Goal: Task Accomplishment & Management: Complete application form

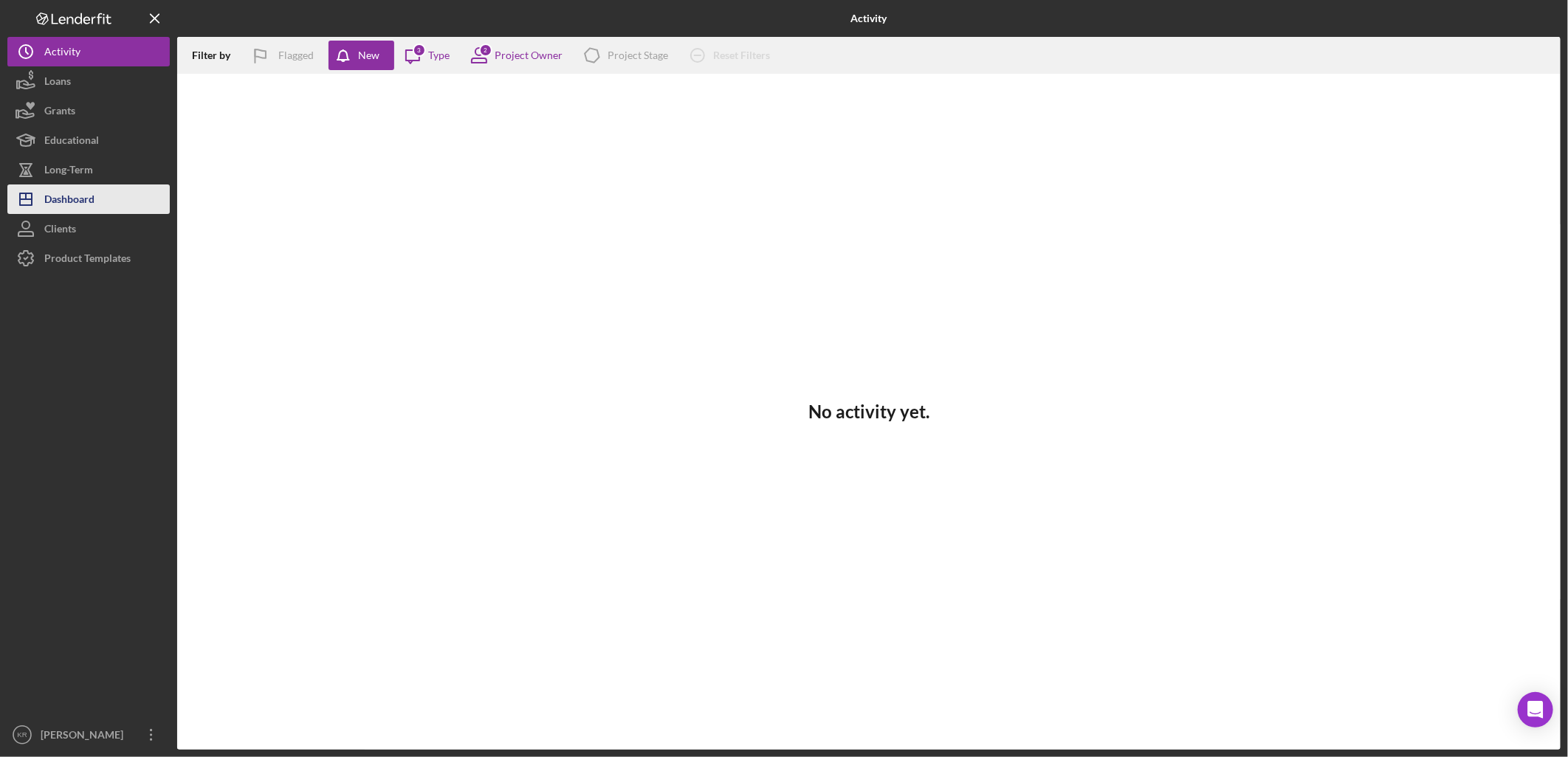
click at [87, 190] on div "Dashboard" at bounding box center [70, 201] width 50 height 33
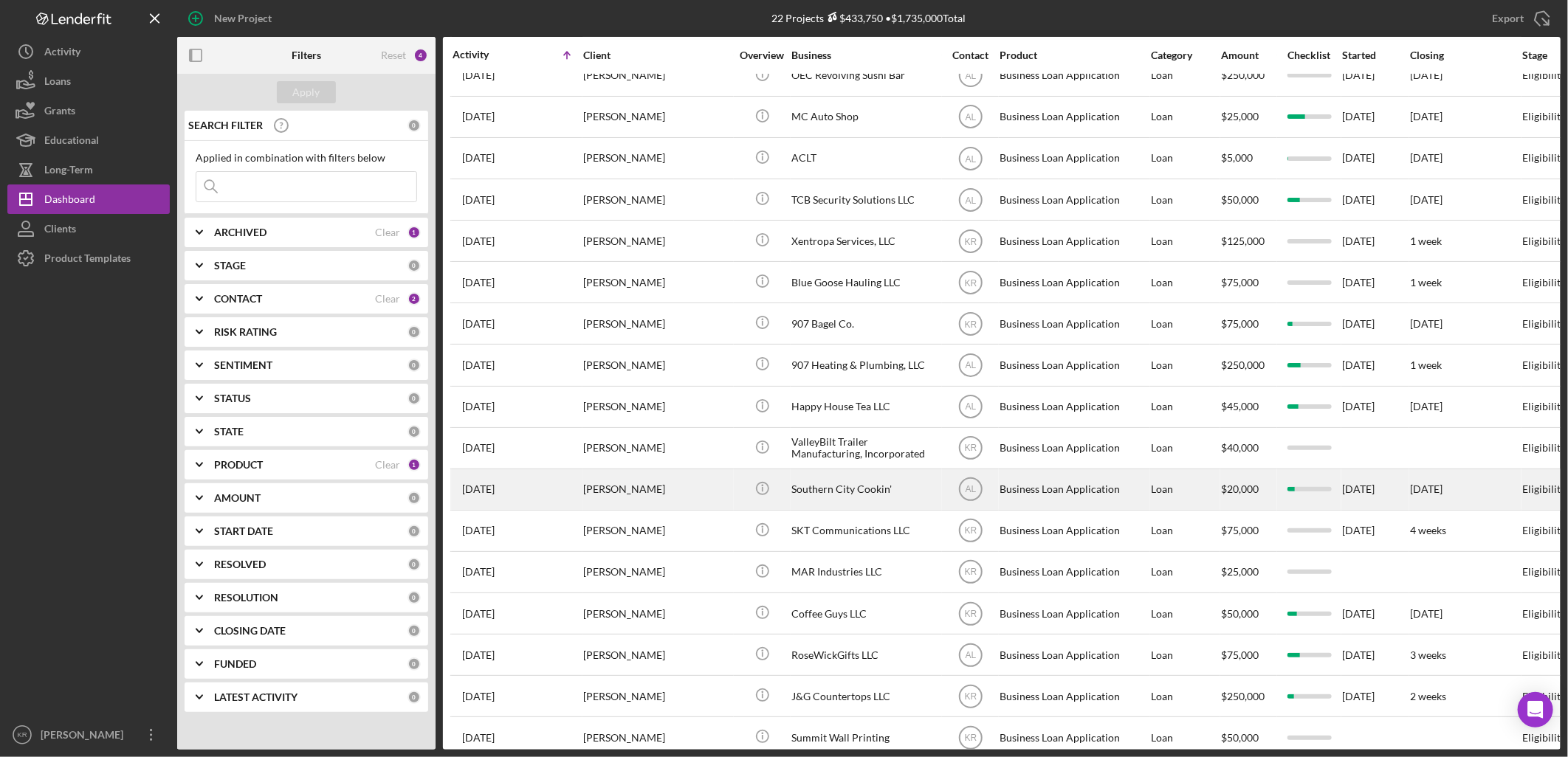
scroll to position [268, 0]
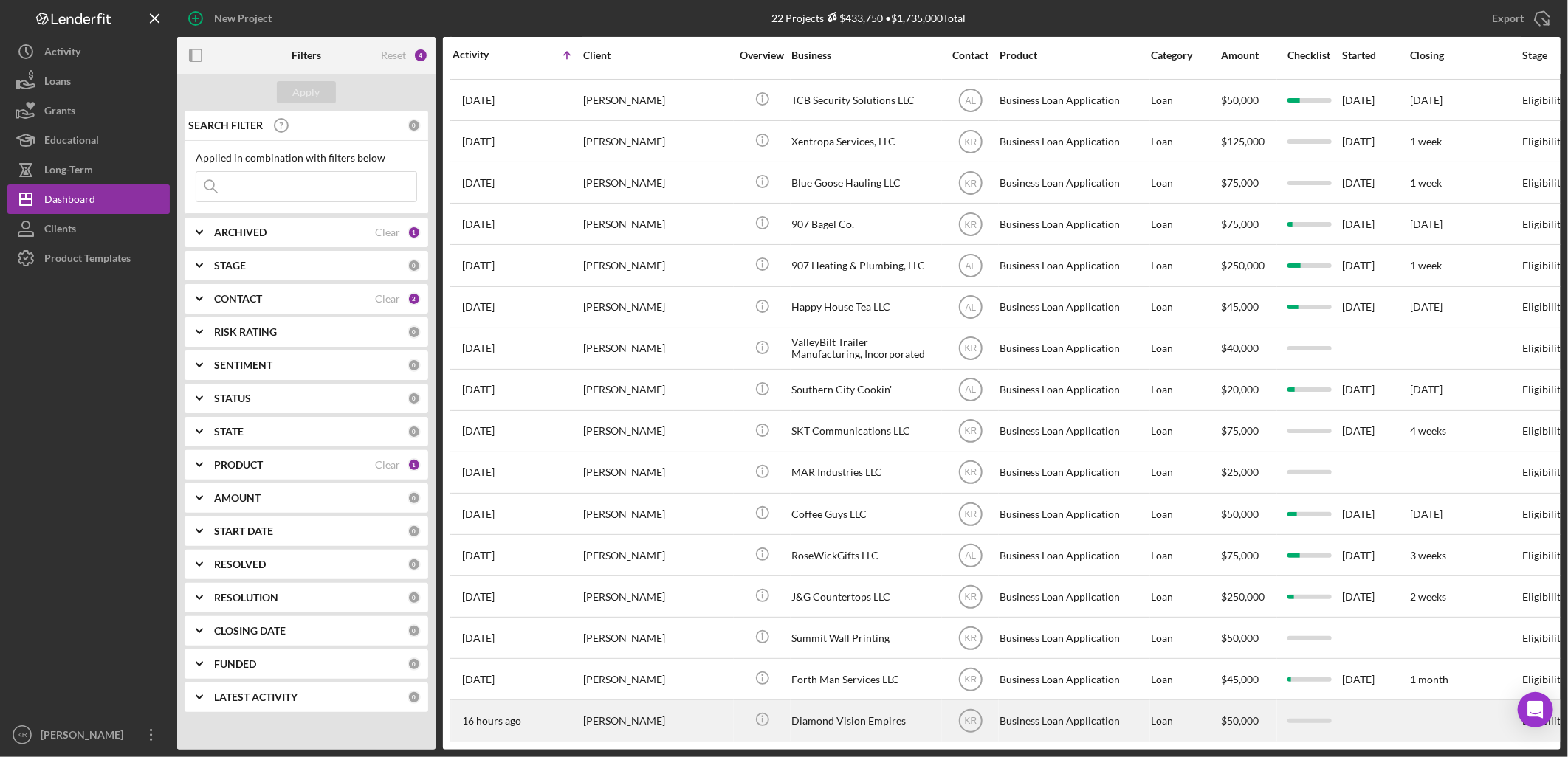
click at [739, 718] on div "Icon/Info" at bounding box center [762, 721] width 56 height 39
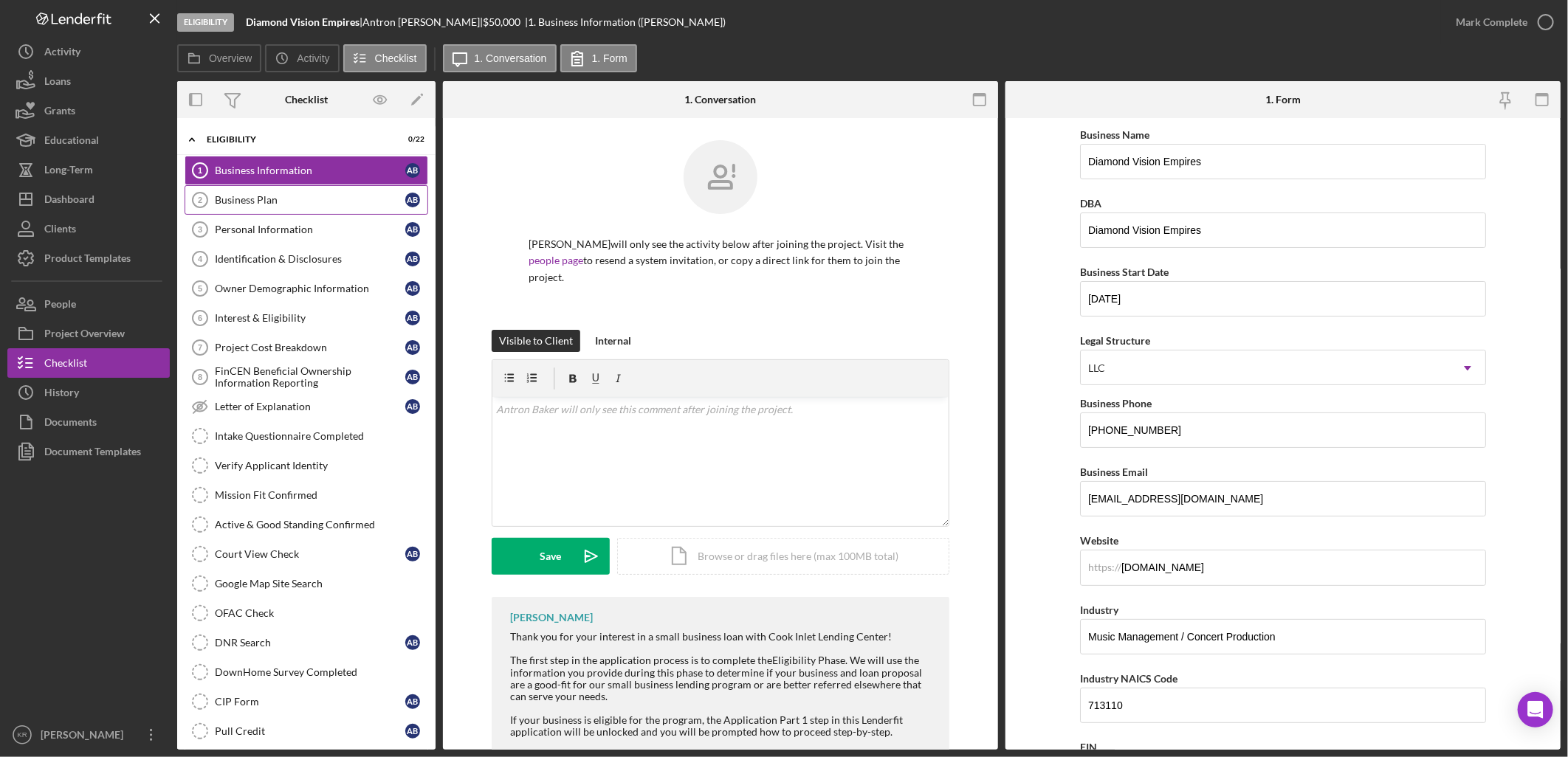
click at [335, 208] on link "Business Plan 2 Business Plan A B" at bounding box center [306, 200] width 244 height 30
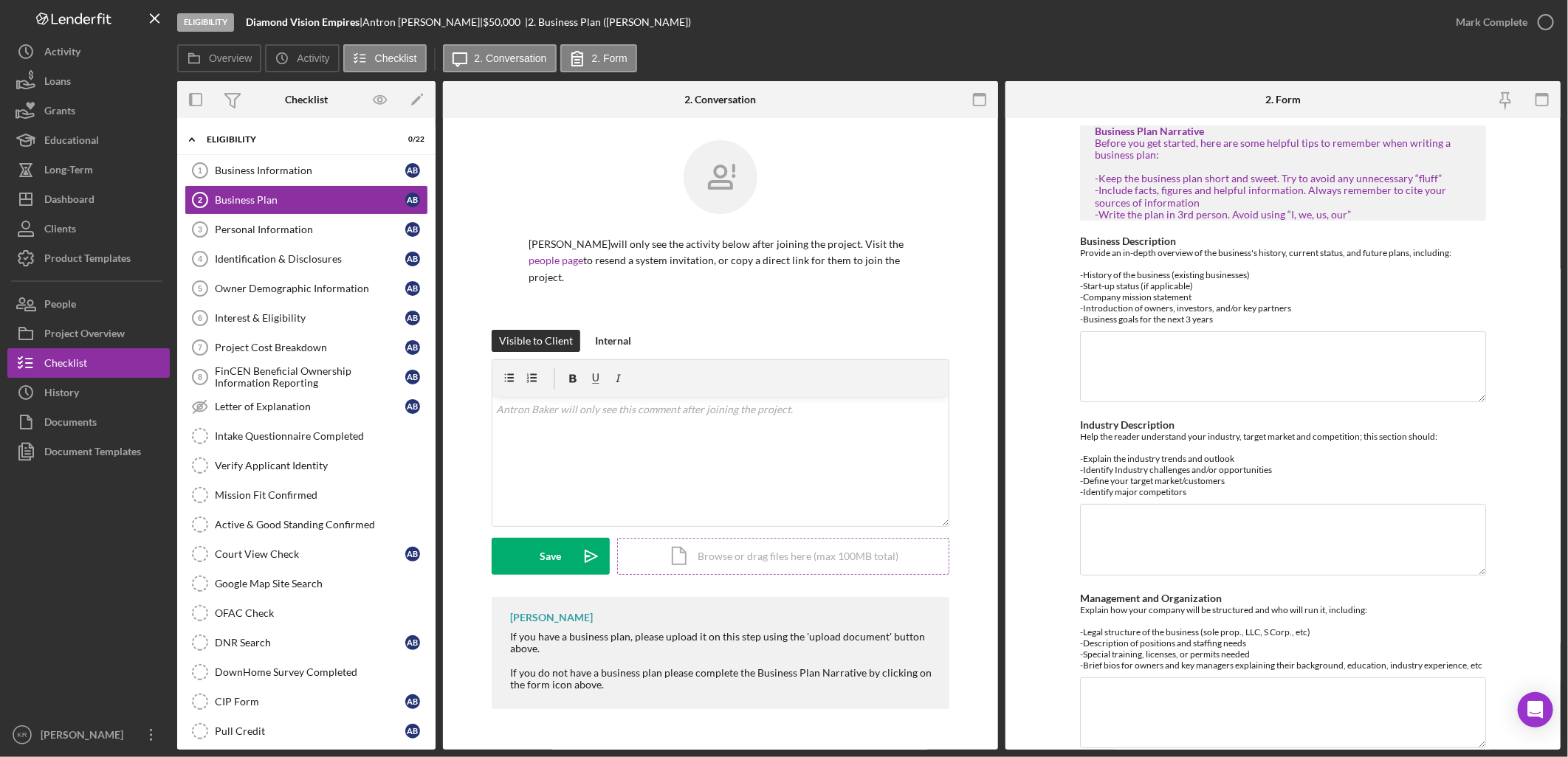
click at [694, 549] on div "Icon/Document Browse or drag files here (max 100MB total) Tap to choose files o…" at bounding box center [783, 556] width 332 height 37
click at [626, 550] on div "Icon/Document Browse or drag files here (max 100MB total) Tap to choose files o…" at bounding box center [783, 556] width 332 height 37
click at [546, 546] on div "Upload" at bounding box center [551, 556] width 33 height 37
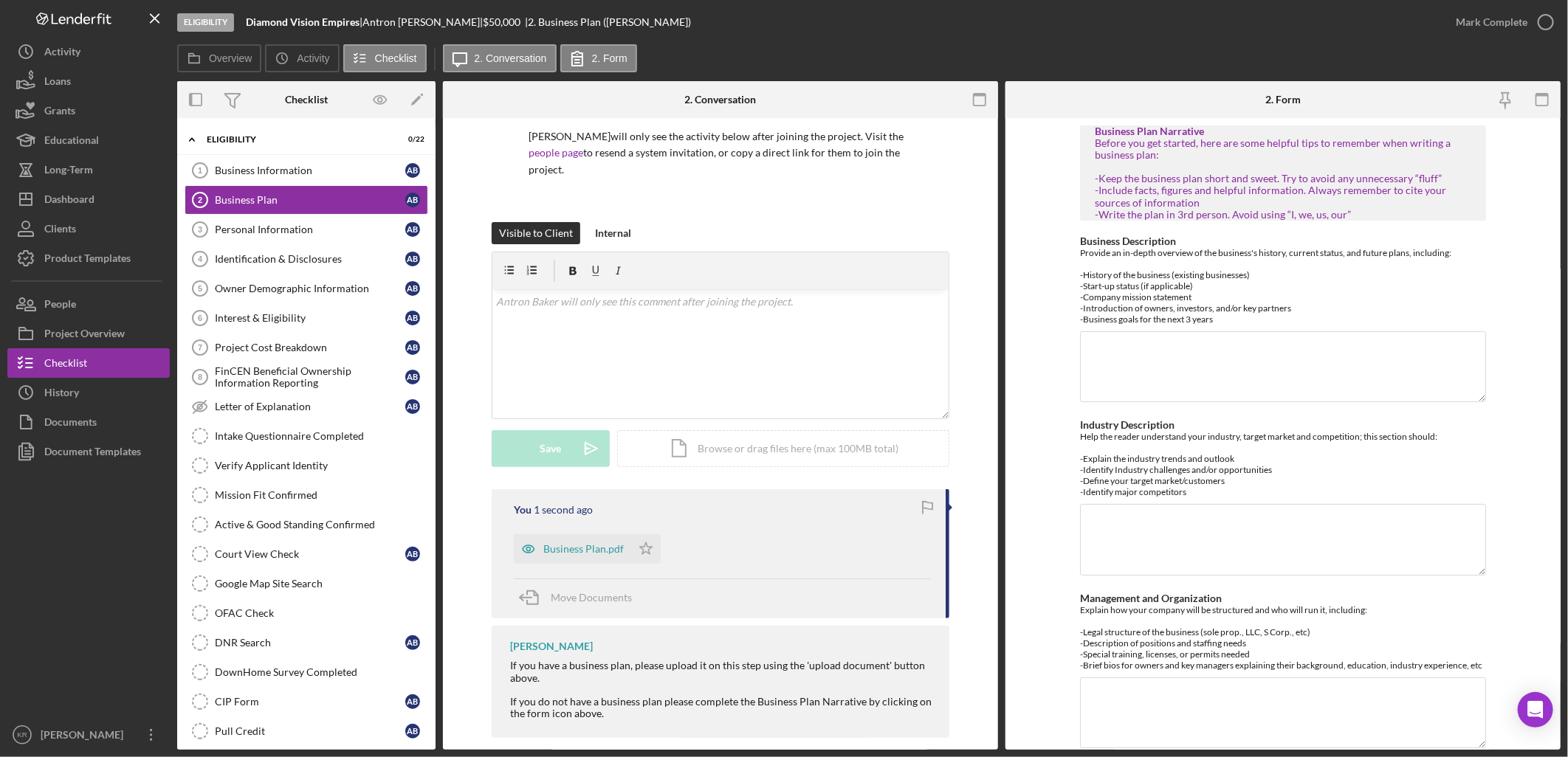
scroll to position [108, 0]
click at [631, 534] on icon "Icon/Star" at bounding box center [646, 549] width 30 height 30
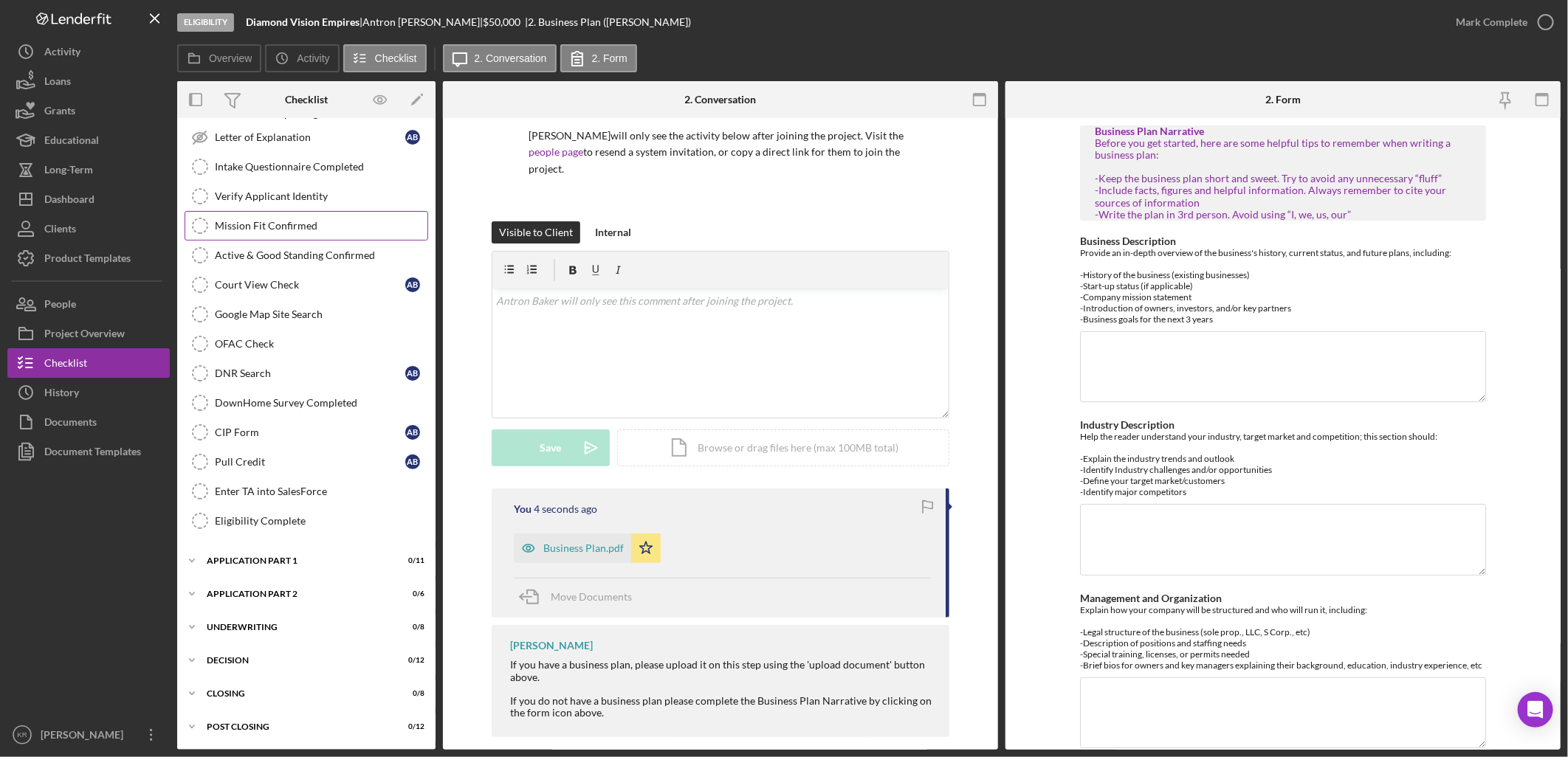
scroll to position [0, 0]
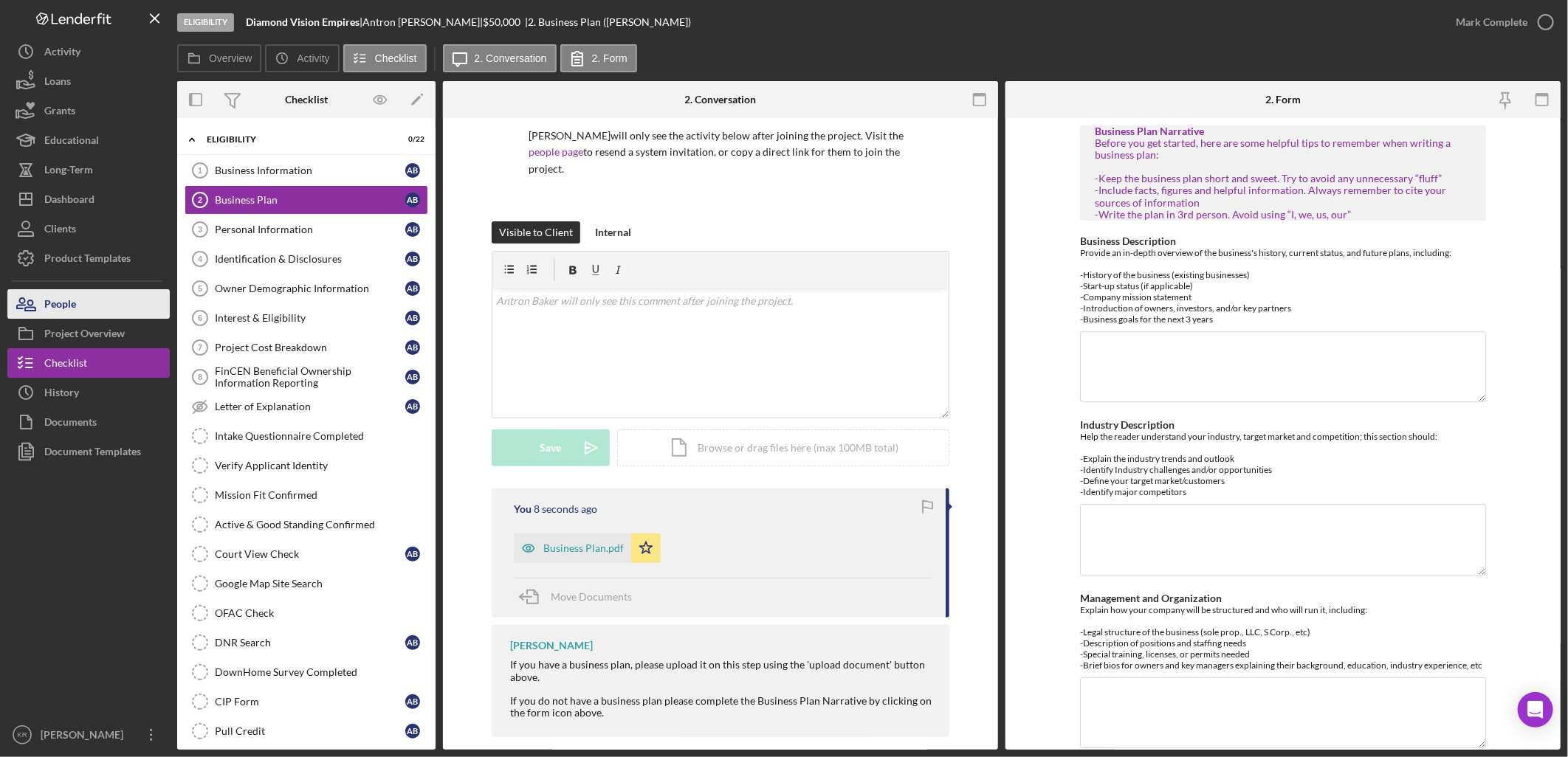
click at [99, 316] on button "People" at bounding box center [88, 304] width 162 height 30
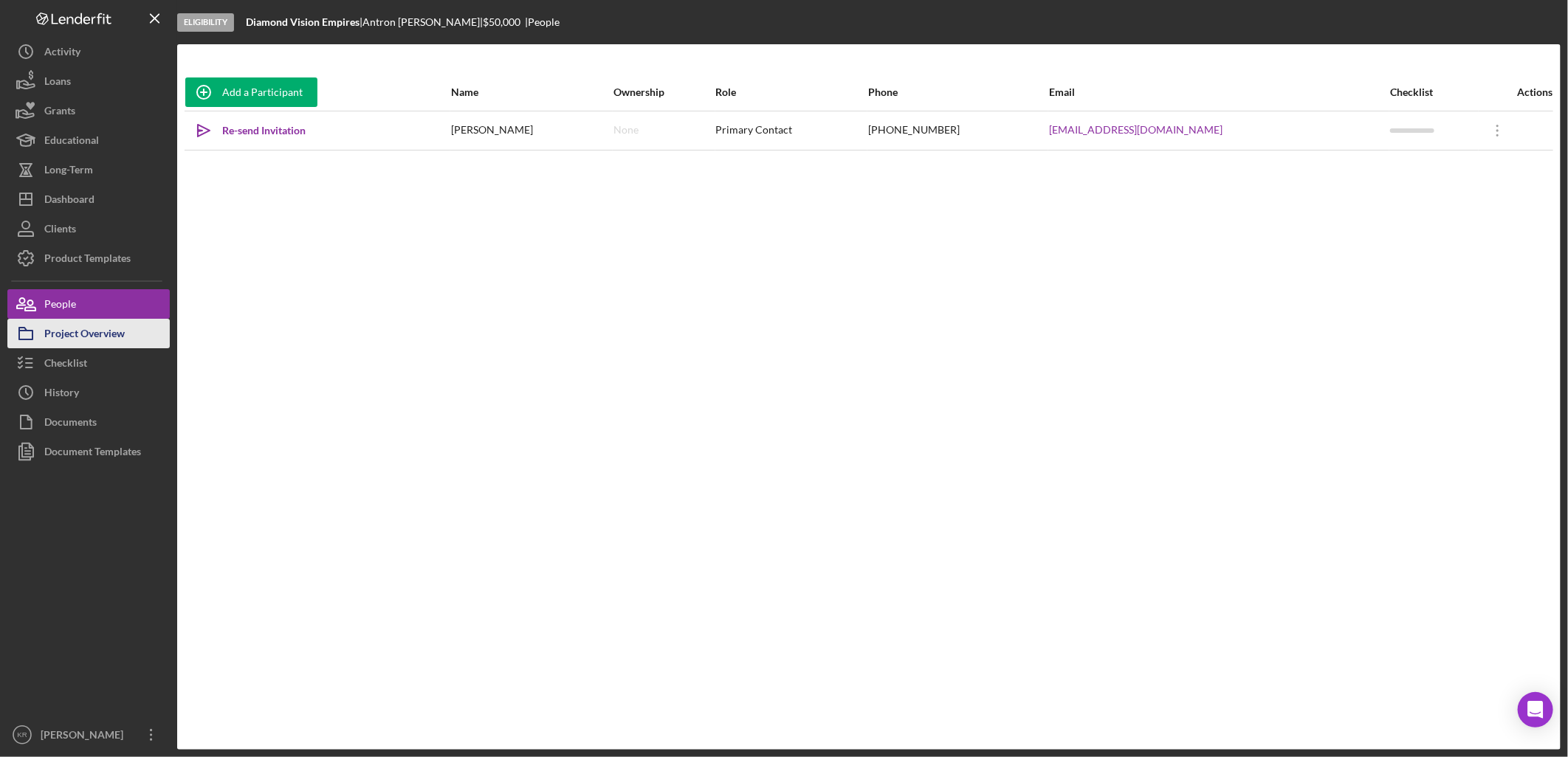
click at [78, 341] on div "Project Overview" at bounding box center [85, 335] width 81 height 33
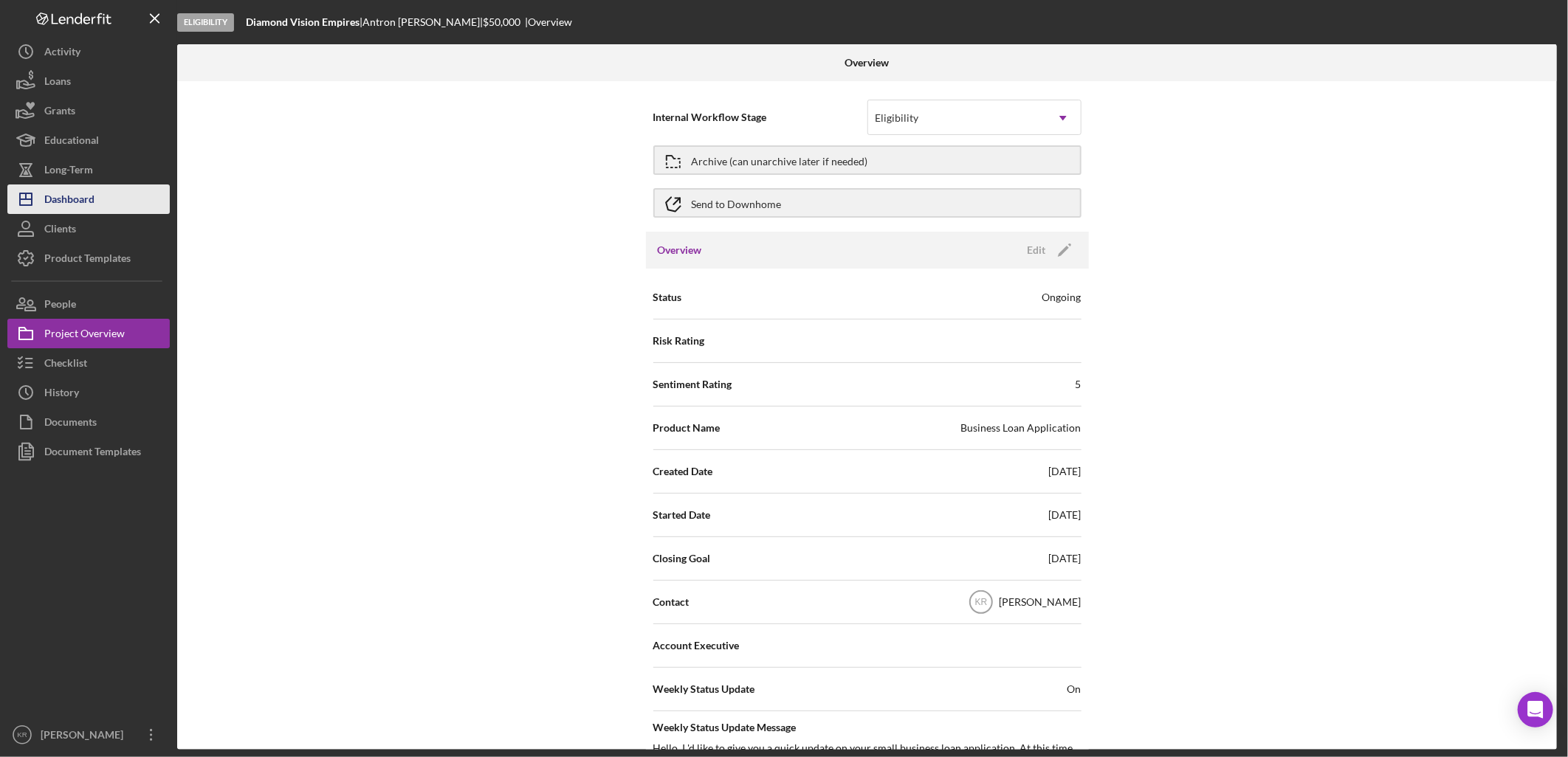
click at [132, 196] on button "Icon/Dashboard Dashboard" at bounding box center [88, 199] width 162 height 30
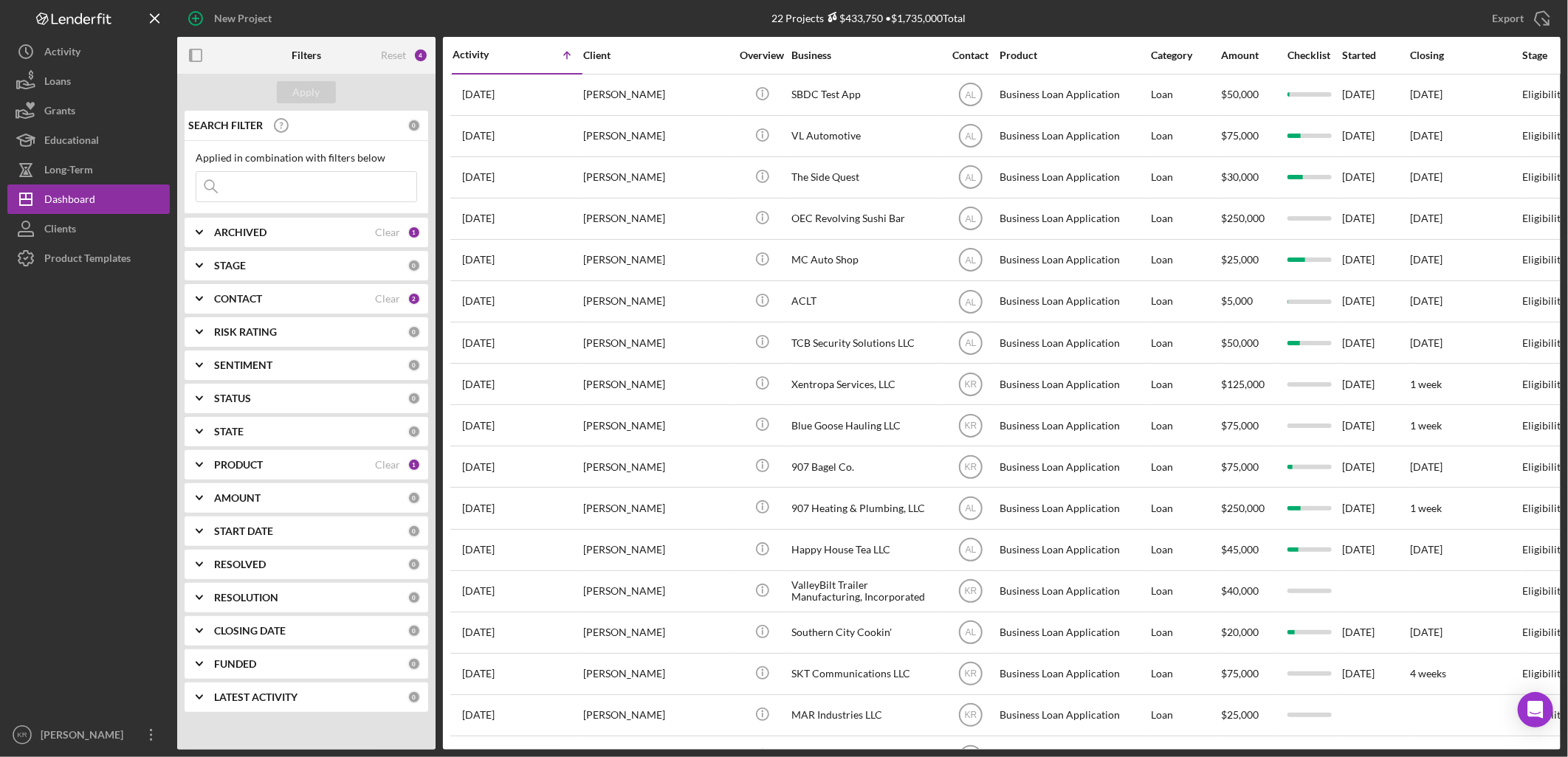
click at [495, 49] on div "Activity" at bounding box center [485, 54] width 65 height 12
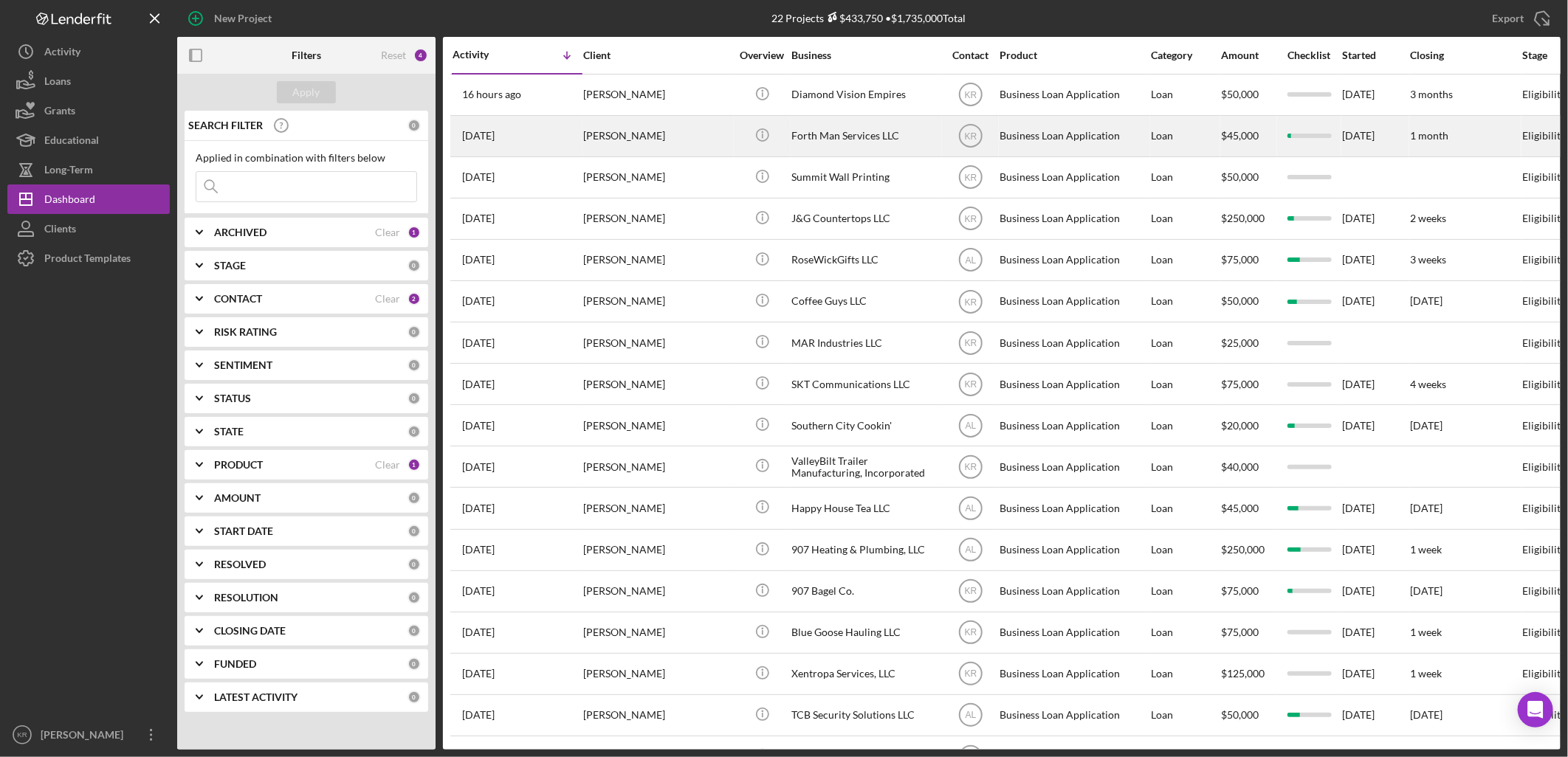
click at [655, 125] on div "[PERSON_NAME]" at bounding box center [657, 136] width 147 height 39
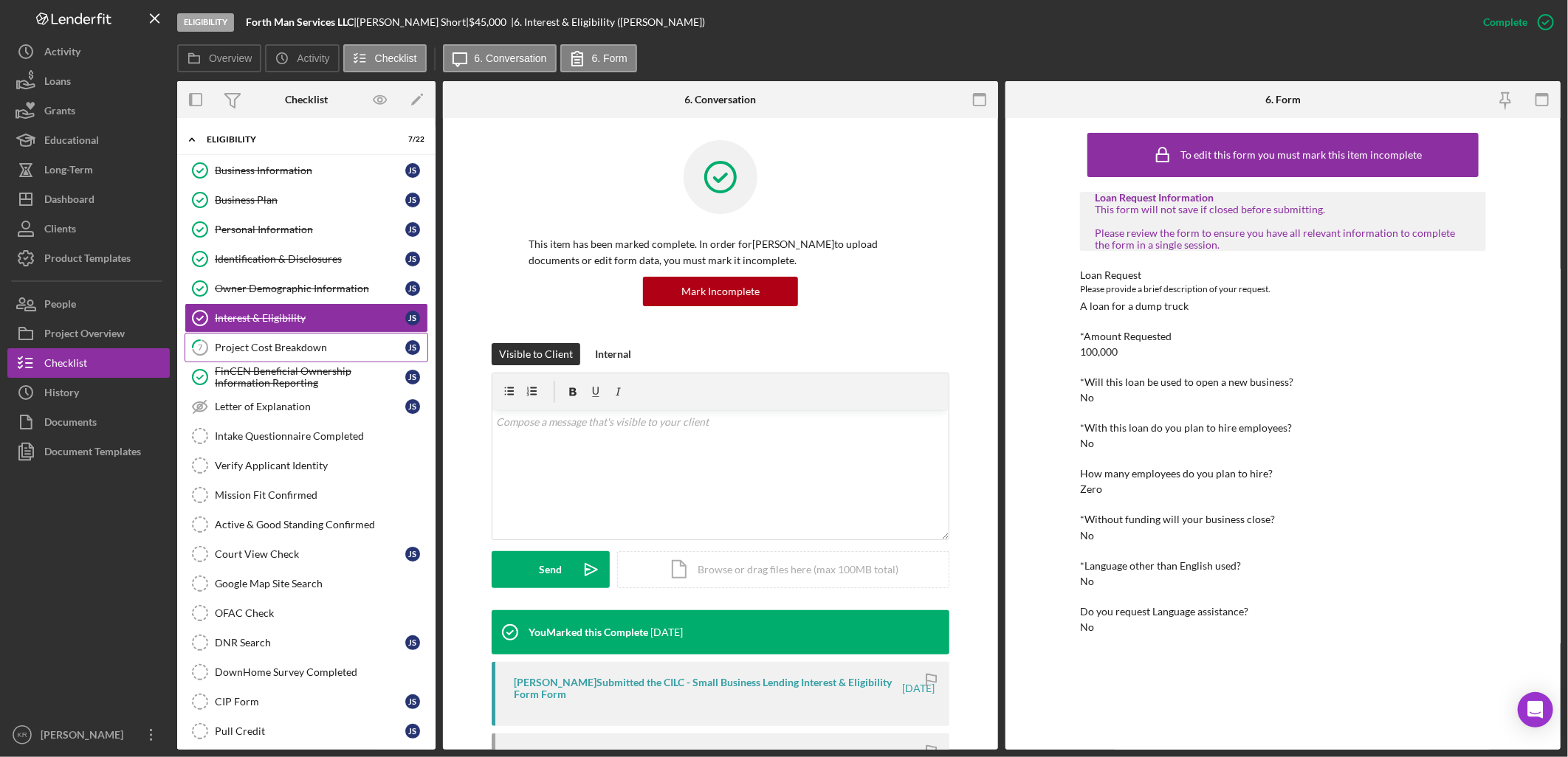
click at [253, 358] on link "7 Project Cost Breakdown J S" at bounding box center [306, 348] width 244 height 30
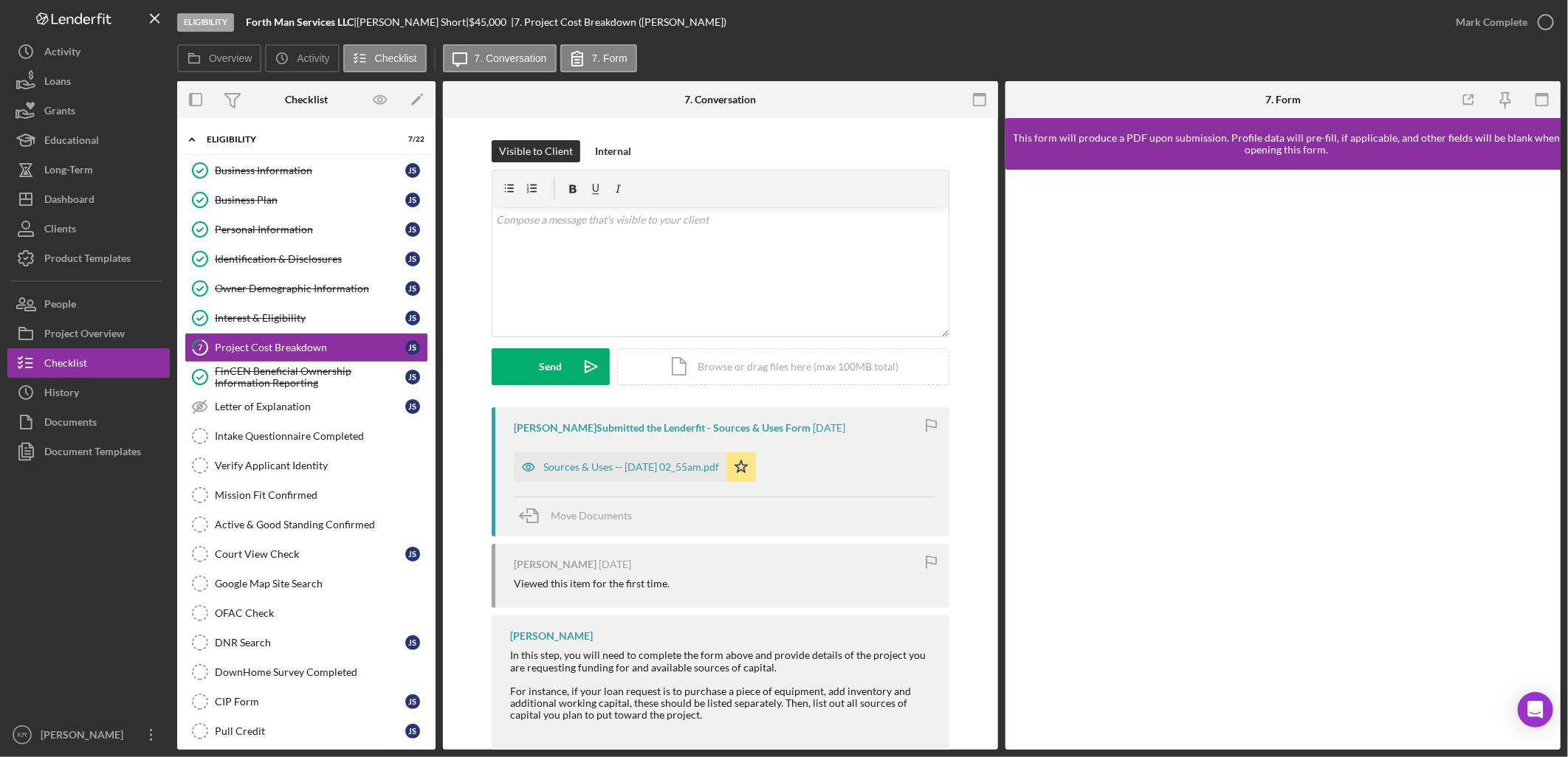
scroll to position [55, 0]
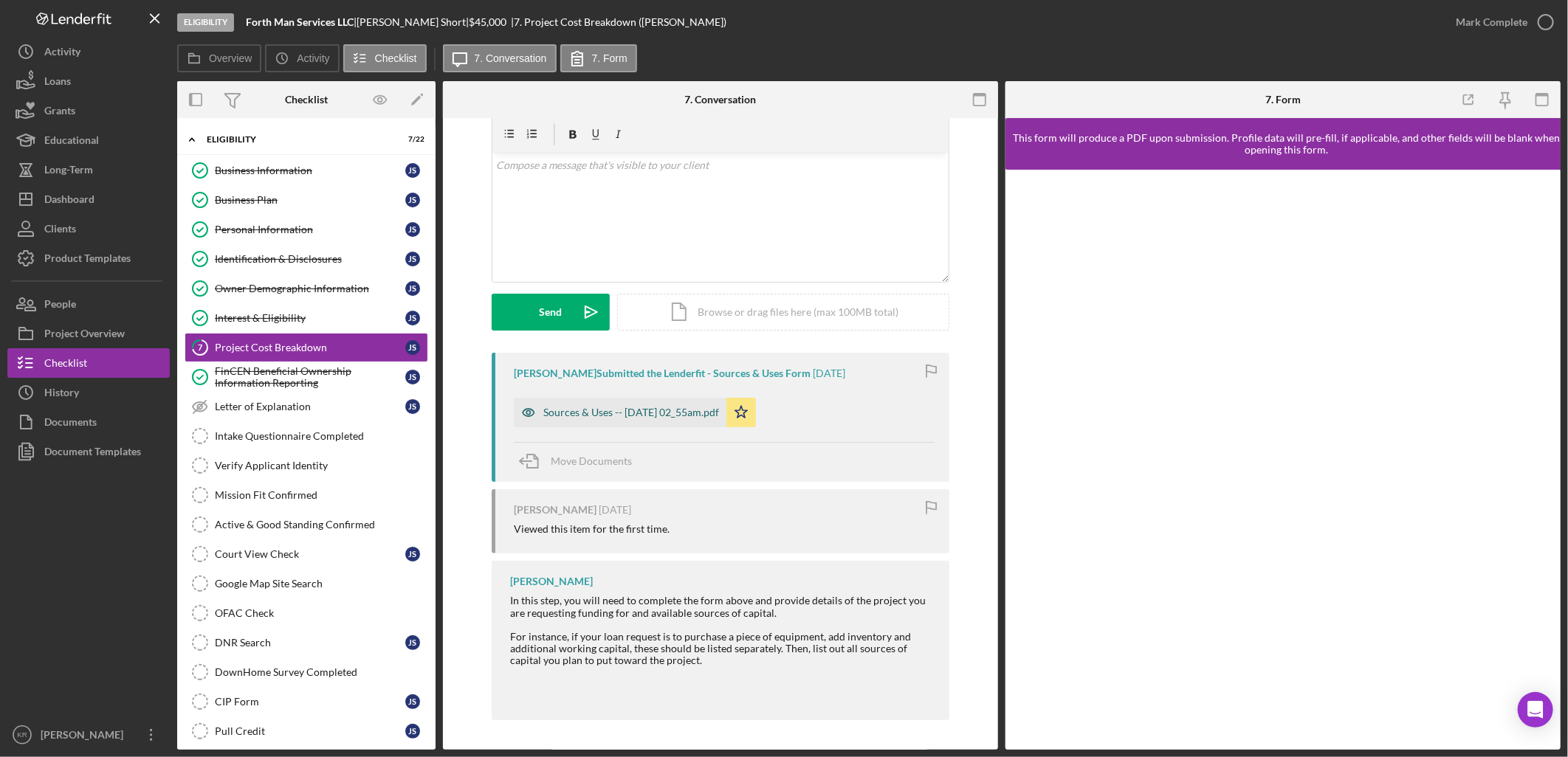
click at [628, 421] on div "Sources & Uses -- 2025-09-09 02_55am.pdf" at bounding box center [619, 413] width 212 height 30
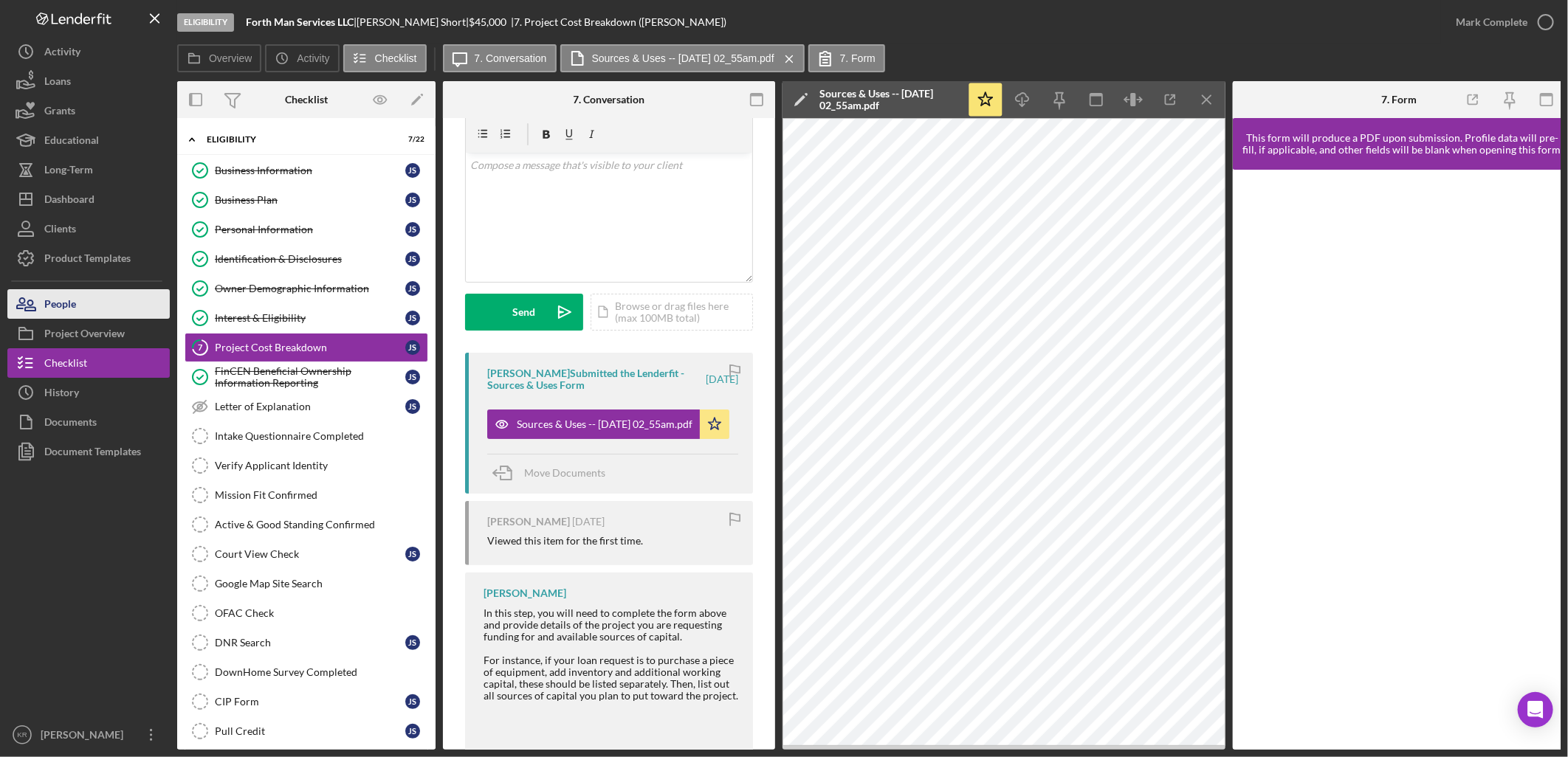
click at [119, 300] on button "People" at bounding box center [88, 304] width 162 height 30
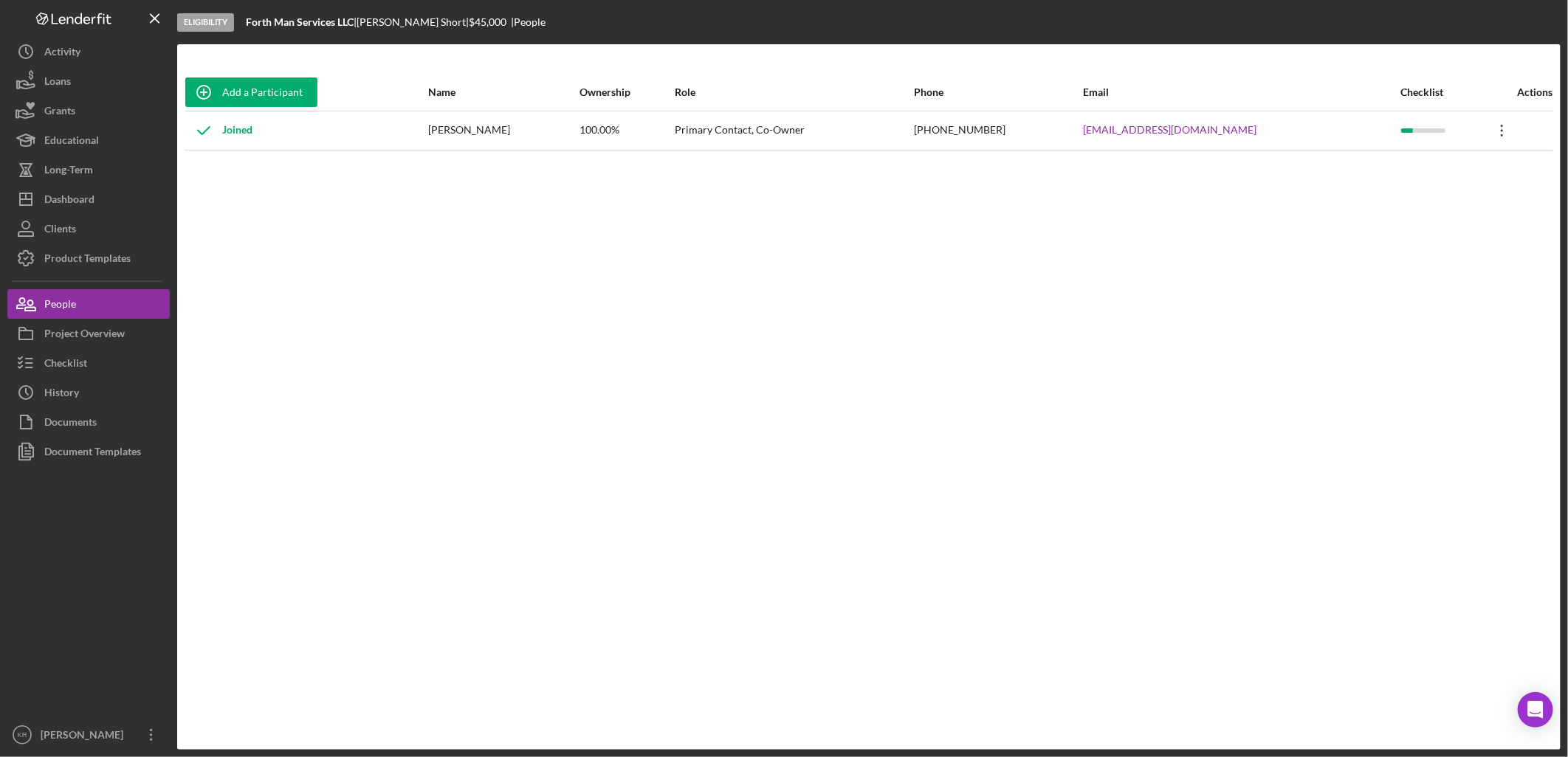
click at [1484, 129] on icon "Icon/Overflow" at bounding box center [1502, 130] width 37 height 37
click at [1461, 157] on div "Icon/Edit Edit" at bounding box center [1426, 169] width 162 height 31
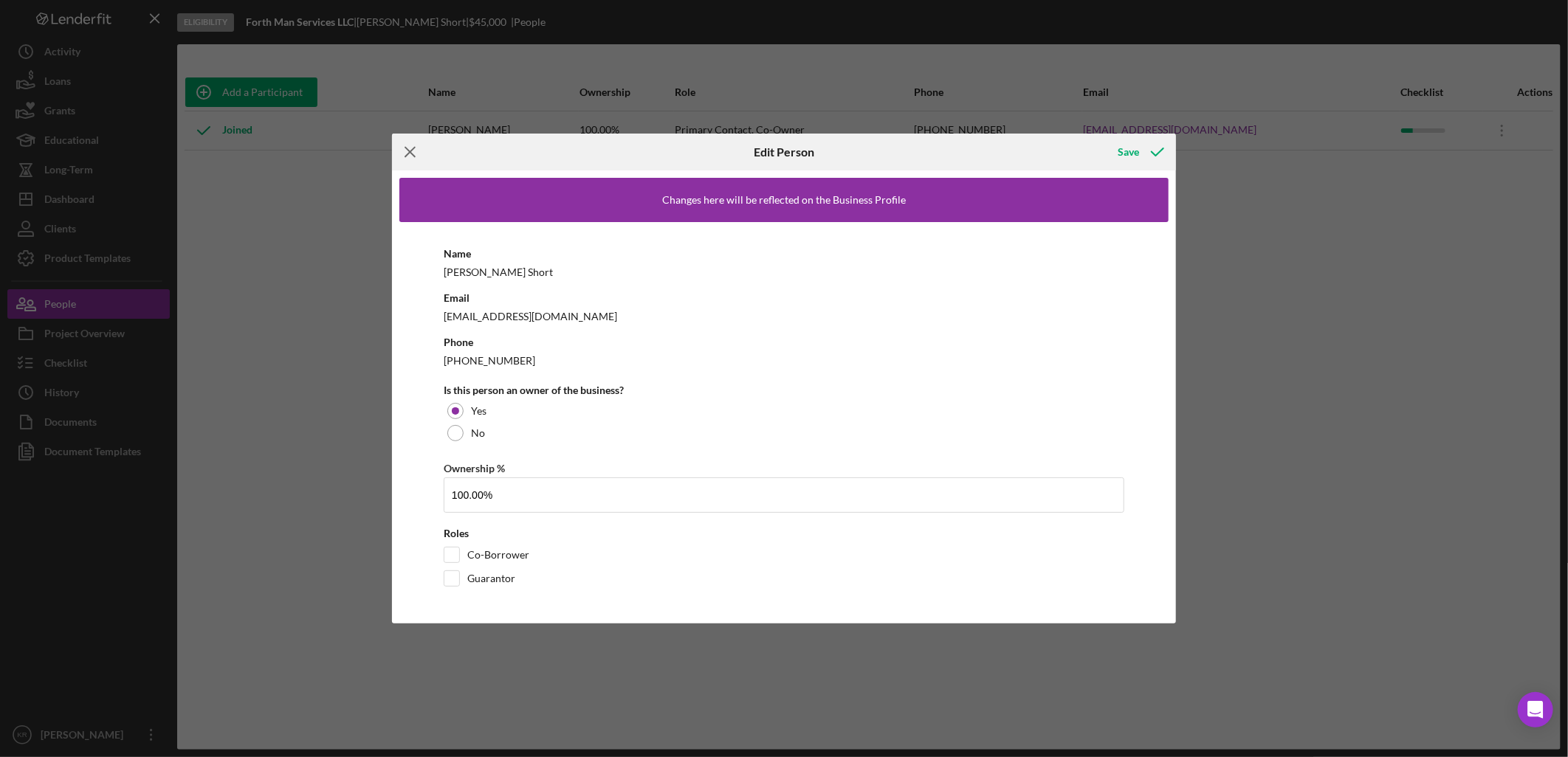
click at [404, 156] on icon "Icon/Menu Close" at bounding box center [410, 151] width 37 height 37
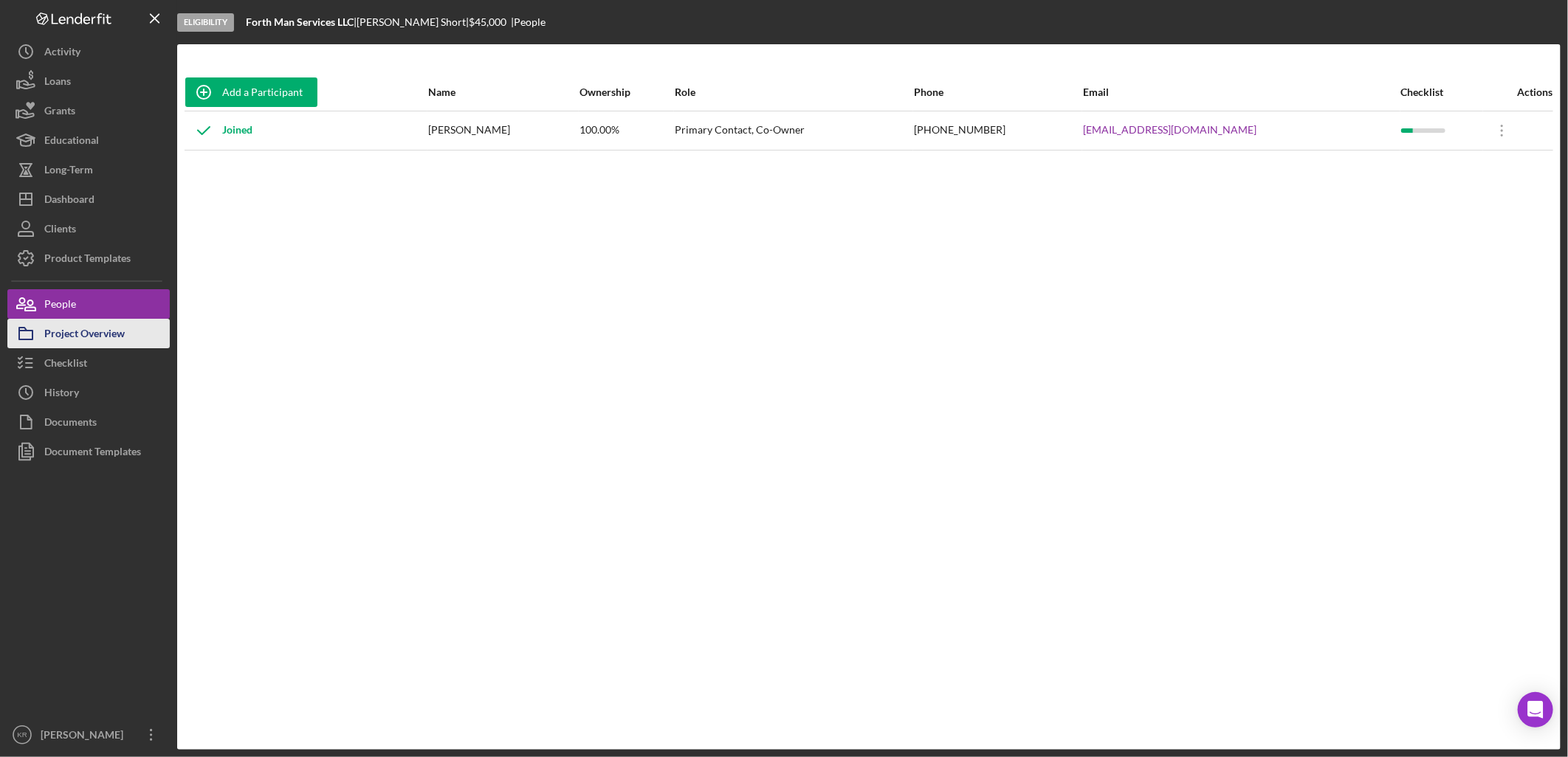
click at [114, 334] on div "Project Overview" at bounding box center [85, 335] width 81 height 33
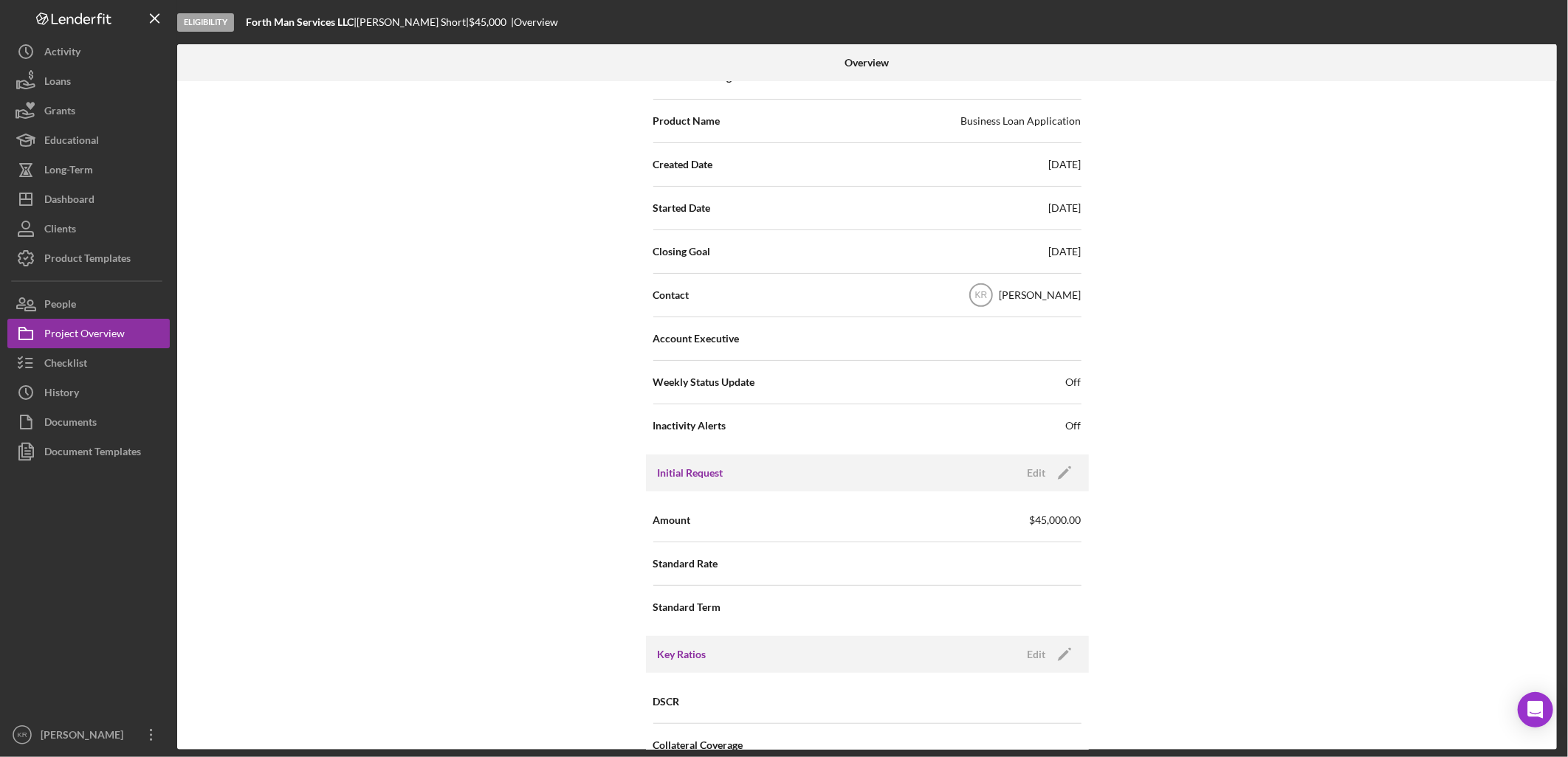
scroll to position [328, 0]
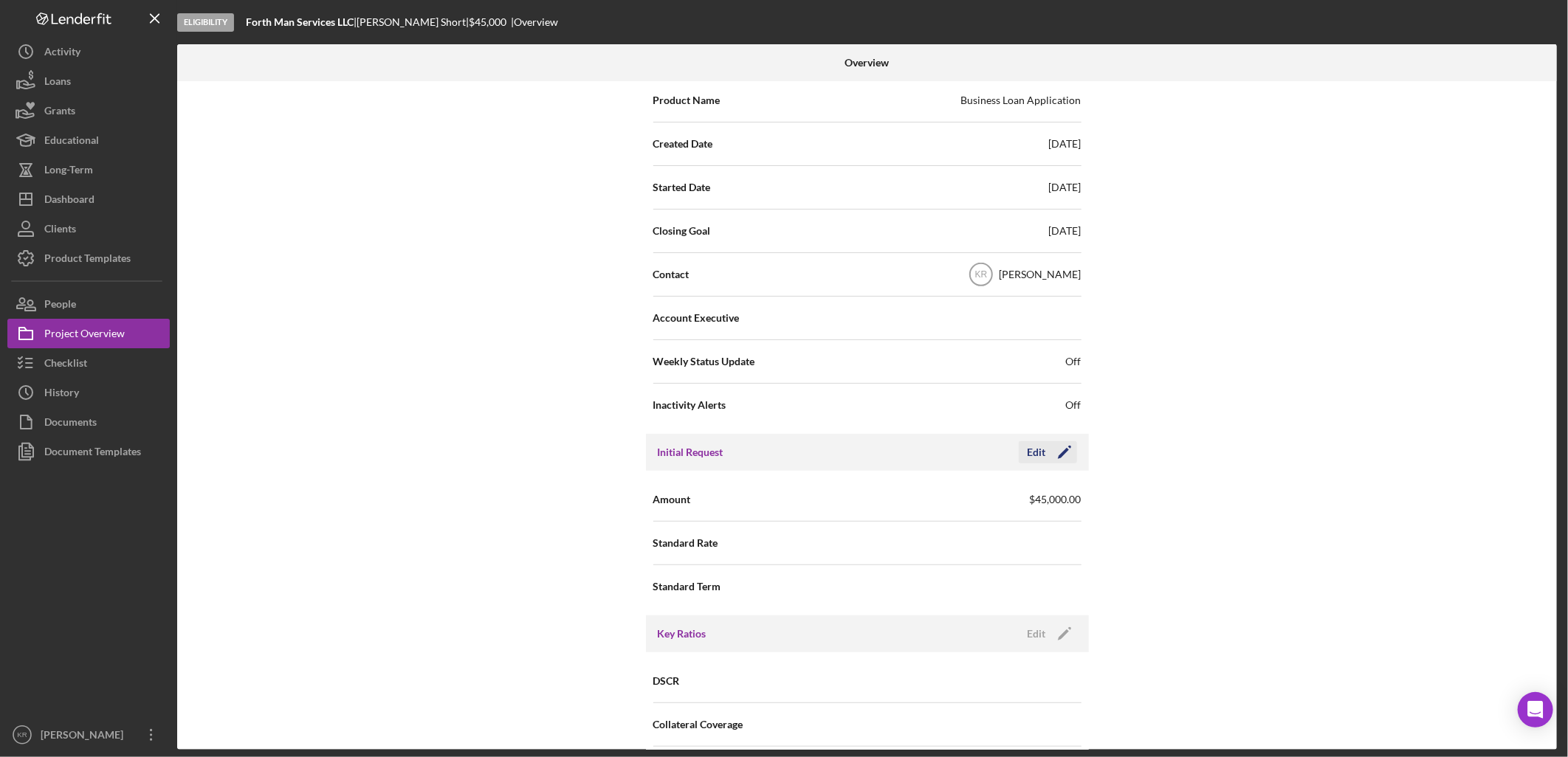
click at [1058, 458] on icon "Icon/Edit" at bounding box center [1064, 452] width 37 height 37
drag, startPoint x: 993, startPoint y: 502, endPoint x: 614, endPoint y: 502, distance: 379.0
click at [623, 502] on div "Internal Workflow Stage Eligibility Icon/Dropdown Arrow Archive (can unarchive …" at bounding box center [867, 415] width 1380 height 668
type input "$96,000"
click at [927, 524] on div "Standard Rate" at bounding box center [867, 544] width 428 height 44
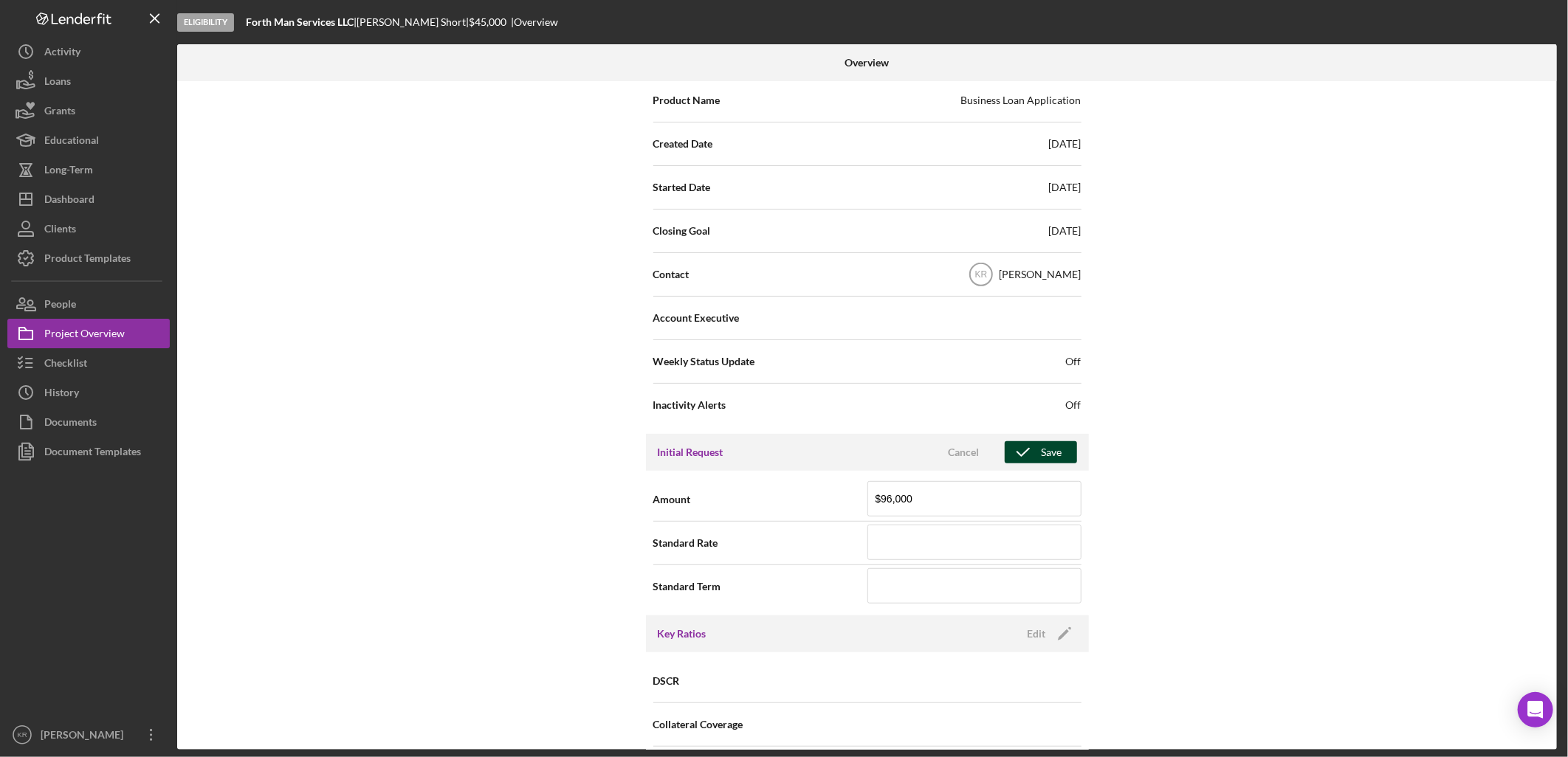
click at [1049, 461] on div "Save" at bounding box center [1052, 452] width 20 height 22
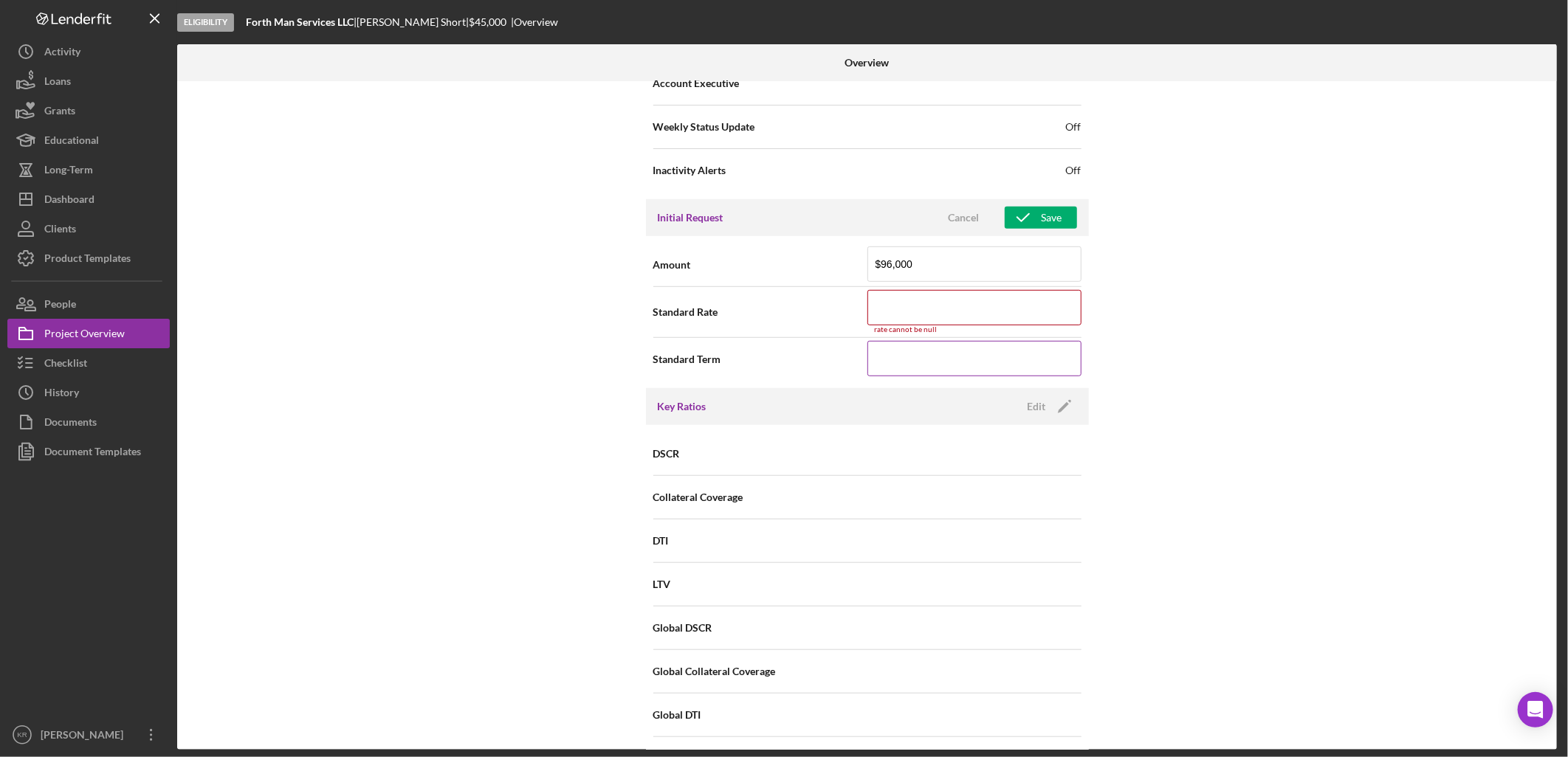
scroll to position [525, 0]
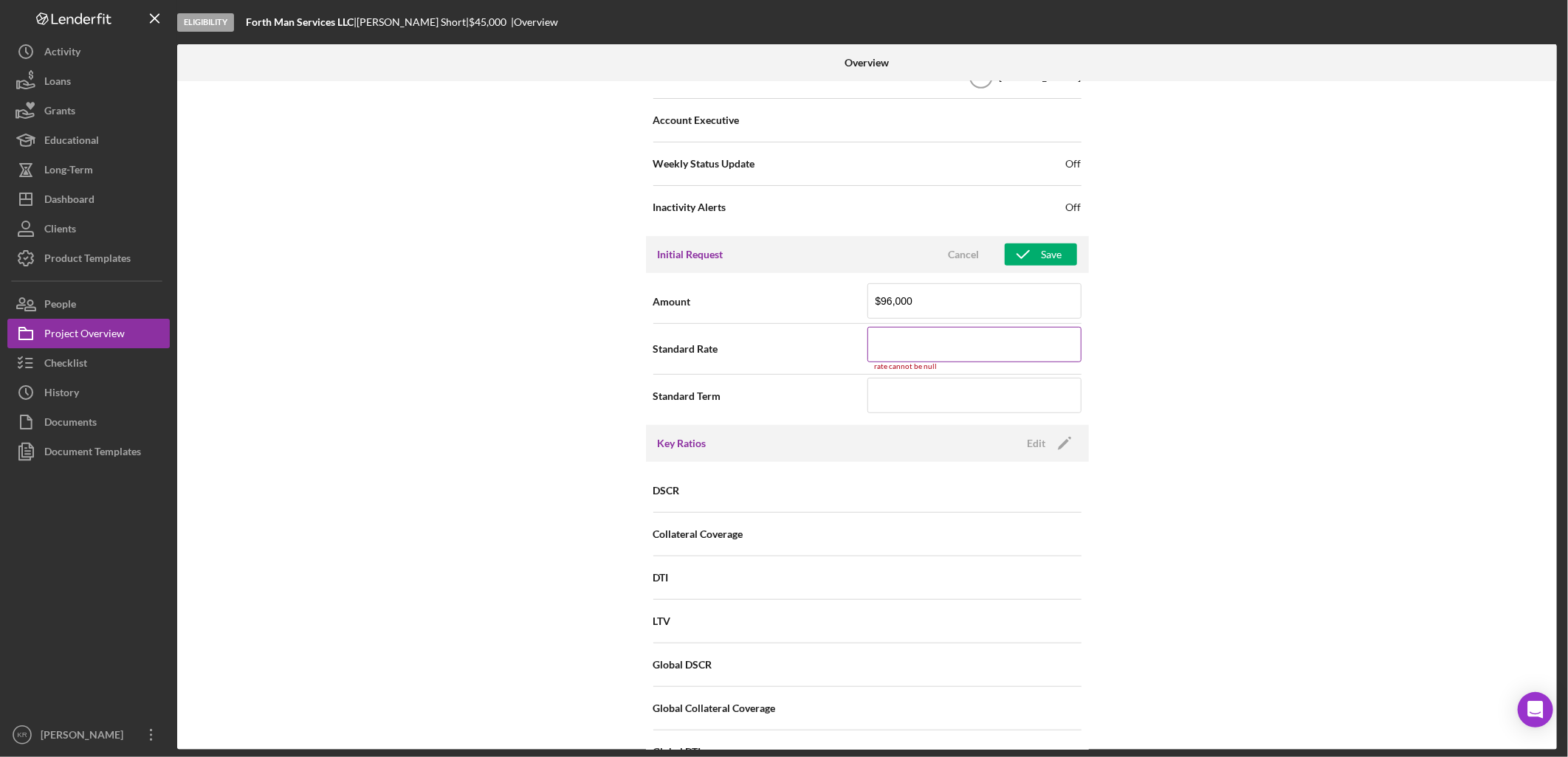
click at [1004, 360] on input at bounding box center [974, 344] width 214 height 35
type input ".%"
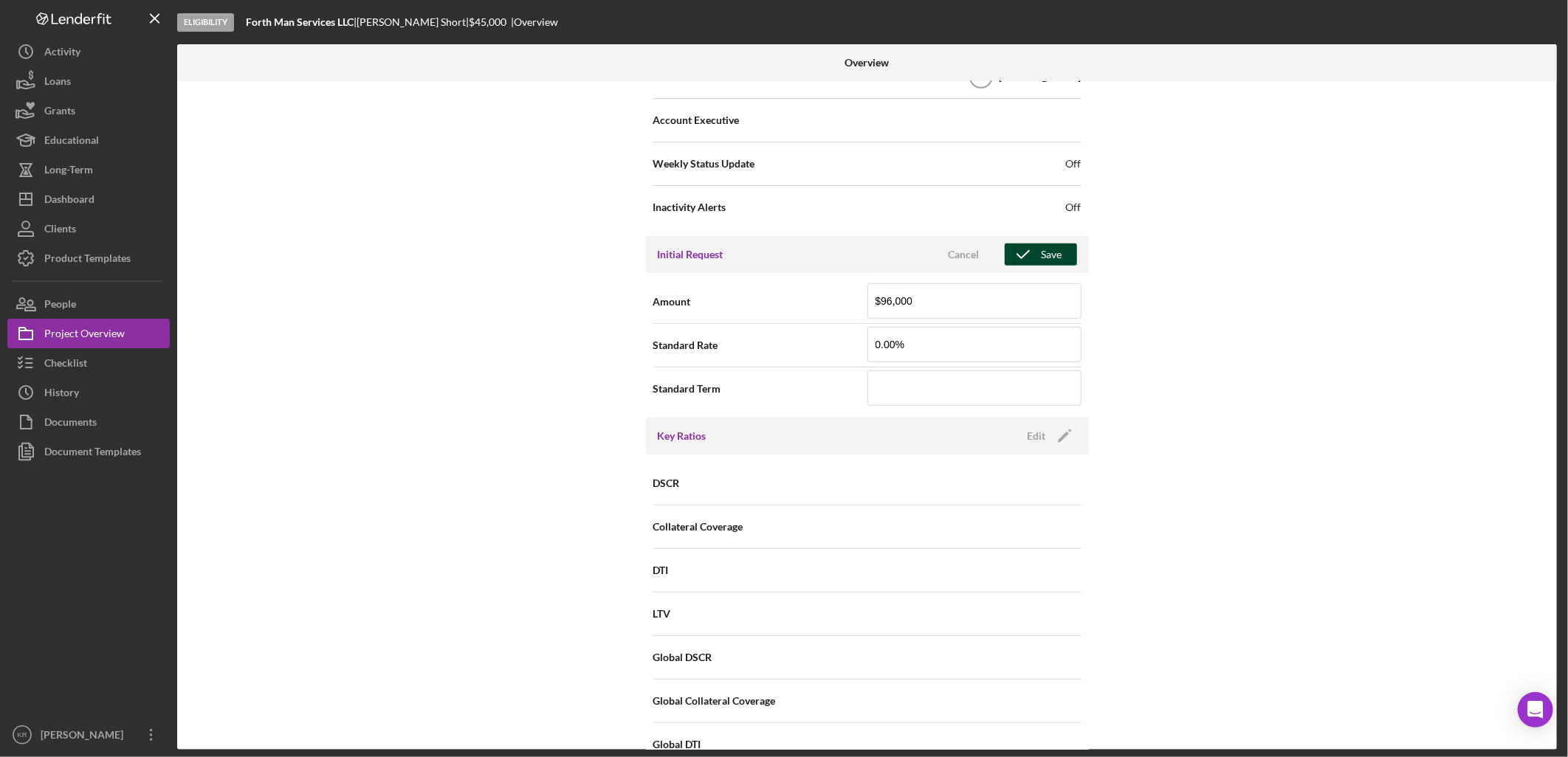
type input "0.000%"
click at [1057, 257] on div "Save" at bounding box center [1052, 255] width 20 height 22
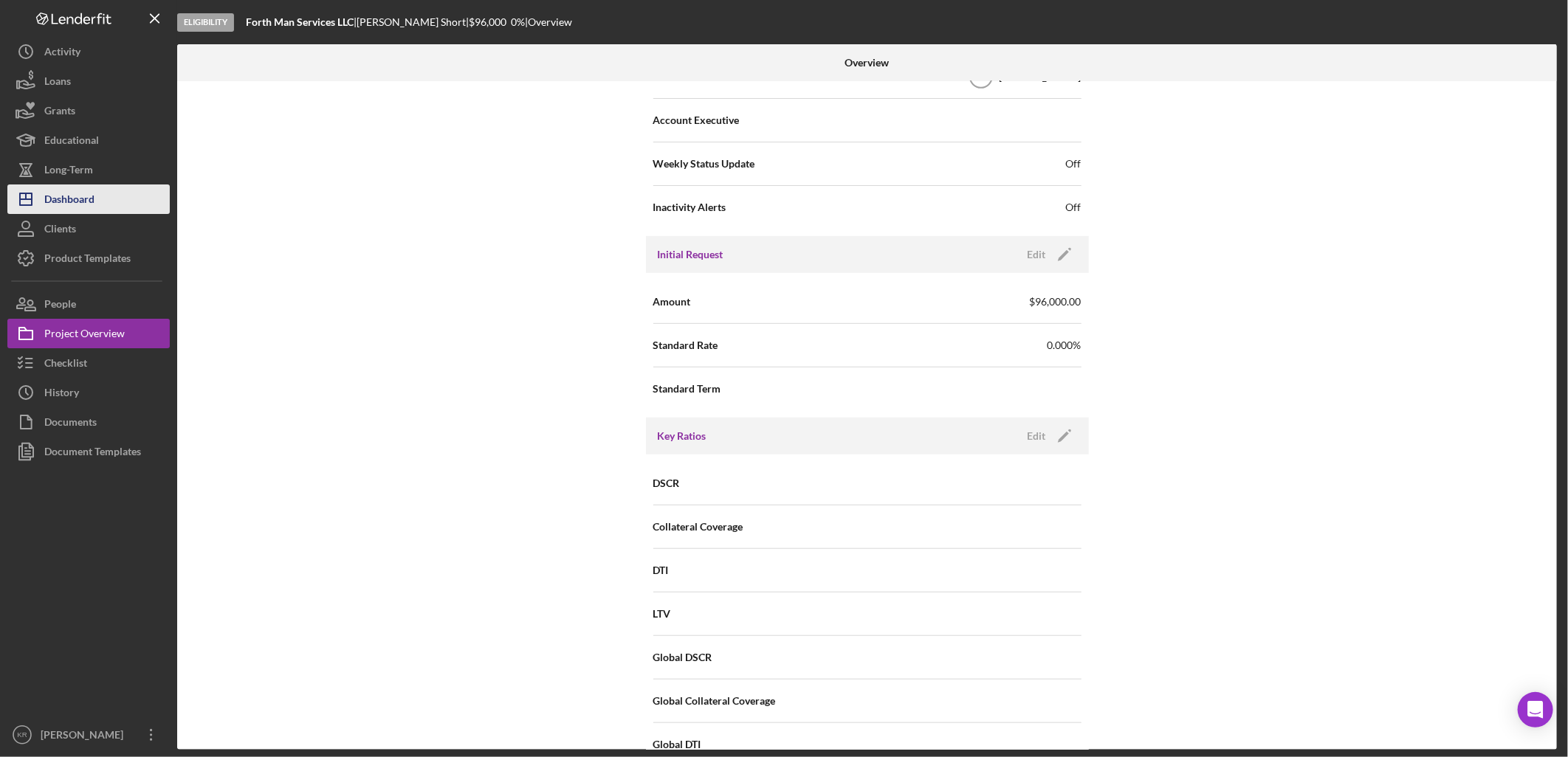
click at [55, 208] on div "Dashboard" at bounding box center [70, 201] width 50 height 33
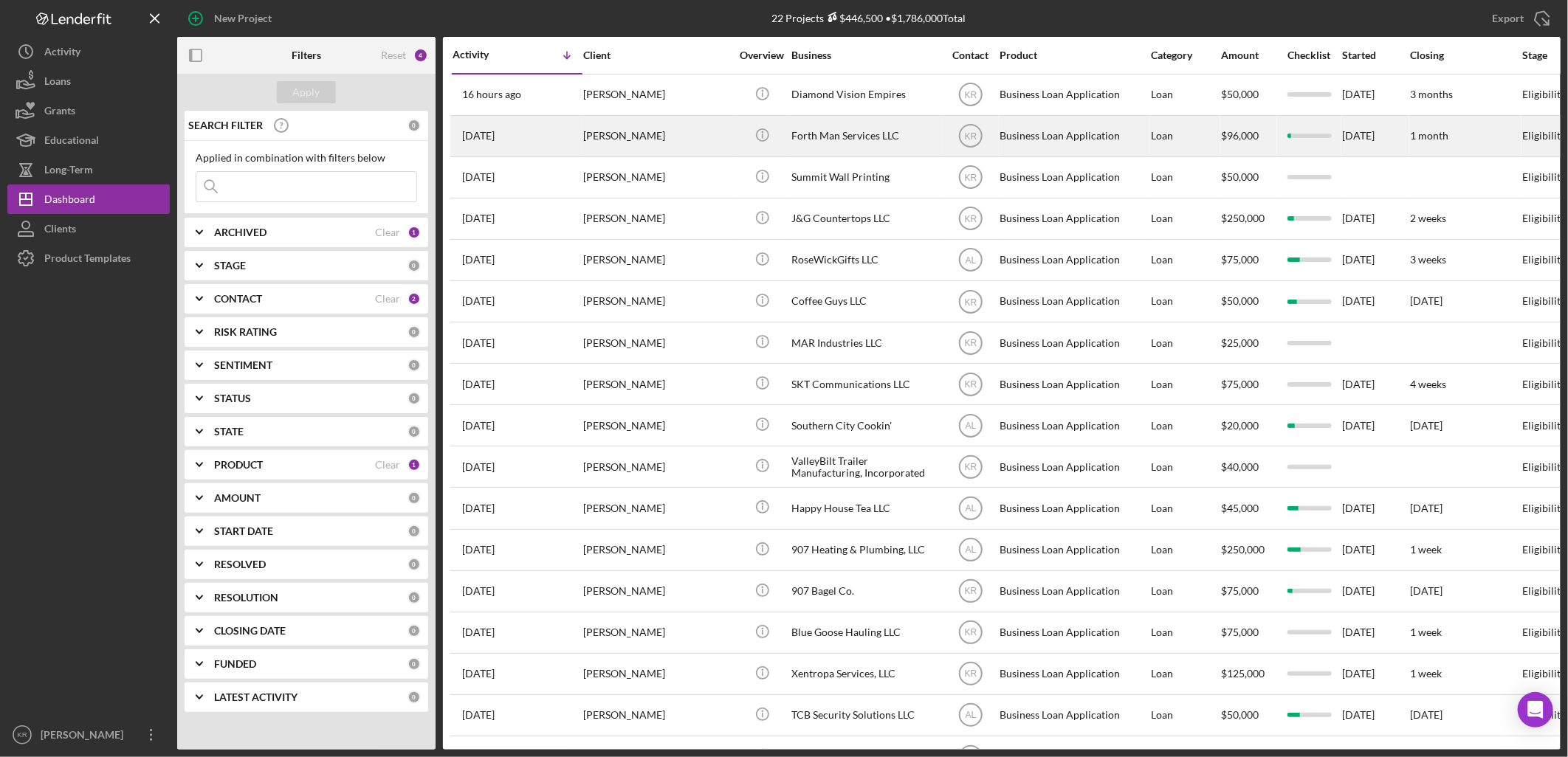
click at [709, 145] on div "[PERSON_NAME]" at bounding box center [657, 136] width 147 height 39
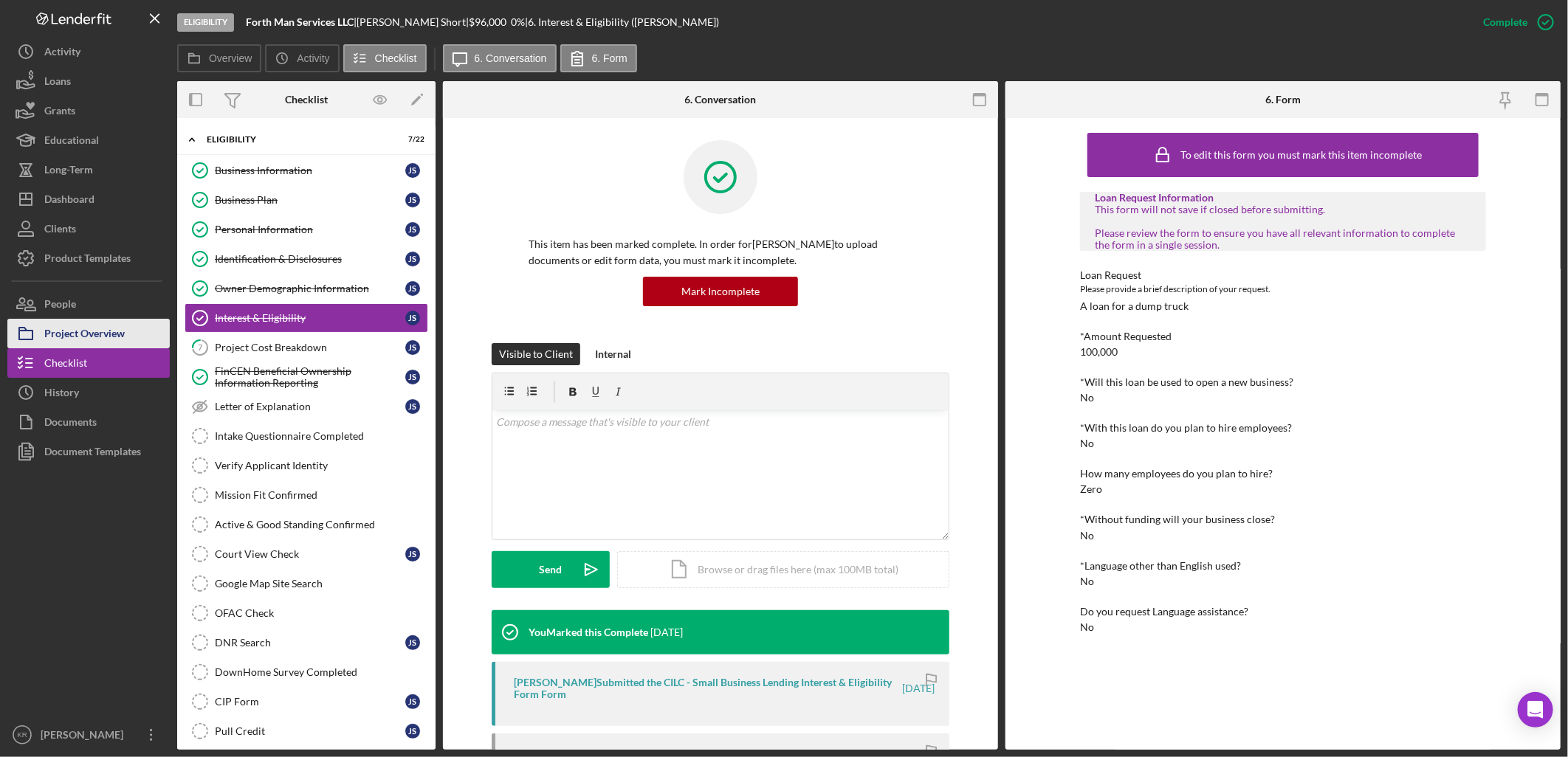
click at [117, 335] on div "Project Overview" at bounding box center [85, 335] width 81 height 33
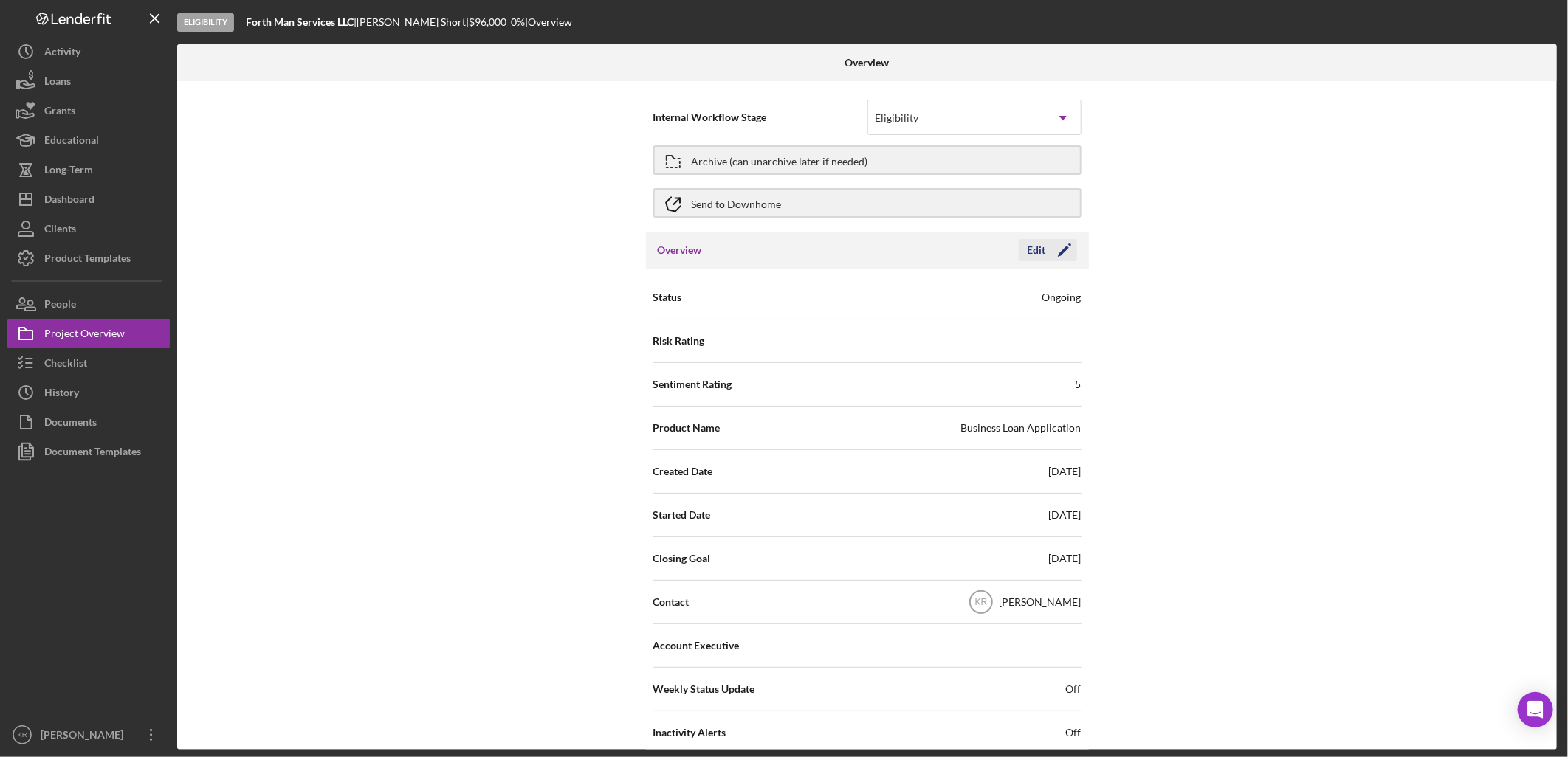
click at [1054, 242] on icon "Icon/Edit" at bounding box center [1064, 250] width 37 height 37
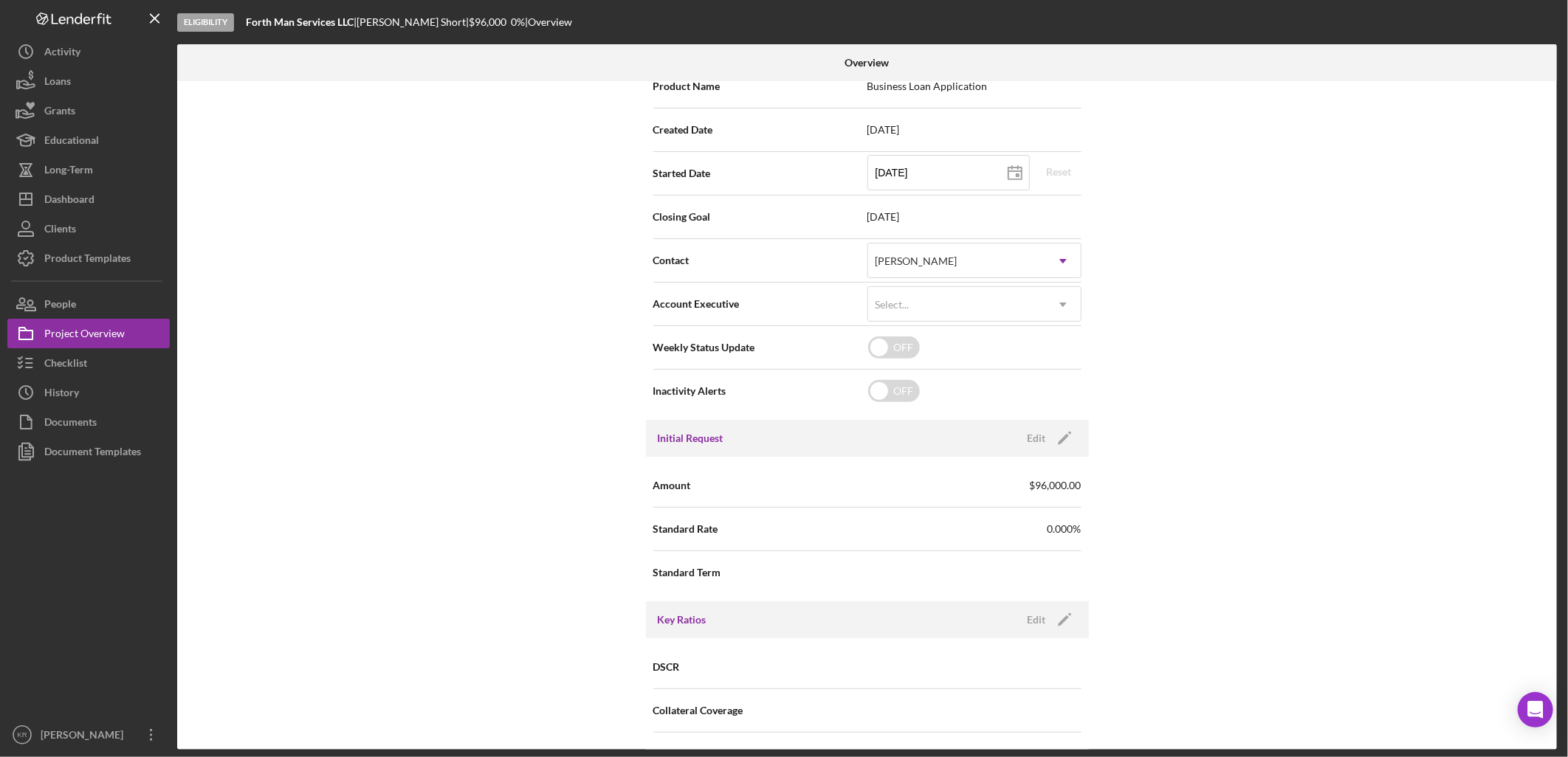
scroll to position [491, 0]
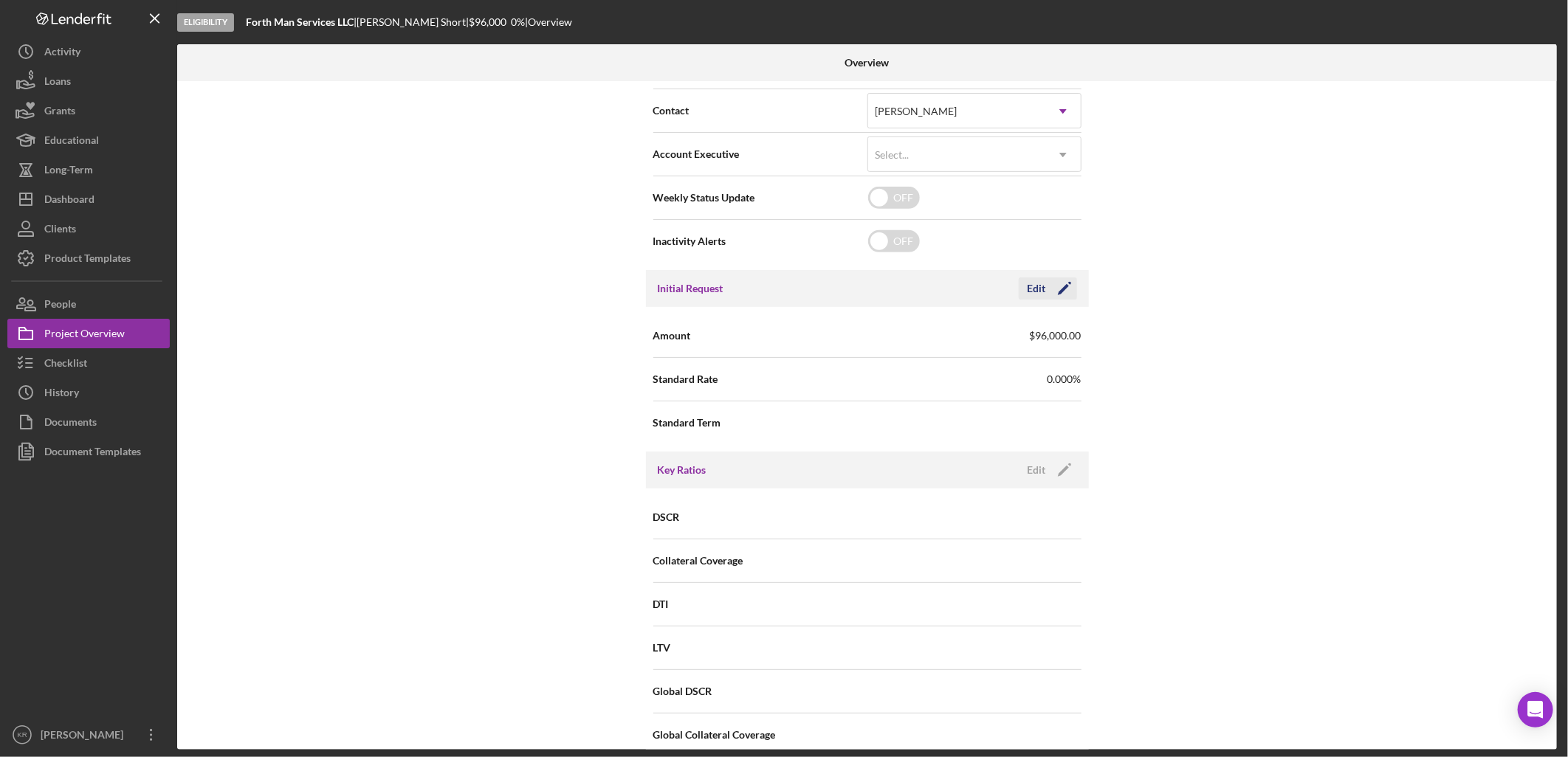
click at [1056, 284] on icon "Icon/Edit" at bounding box center [1064, 288] width 37 height 37
drag, startPoint x: 975, startPoint y: 337, endPoint x: 601, endPoint y: 340, distance: 374.0
click at [626, 344] on div "Internal Workflow Stage Eligibility Icon/Dropdown Arrow Archive (can unarchive …" at bounding box center [867, 415] width 1380 height 668
type input "$100,000"
click at [1062, 294] on button "Save" at bounding box center [1041, 288] width 72 height 22
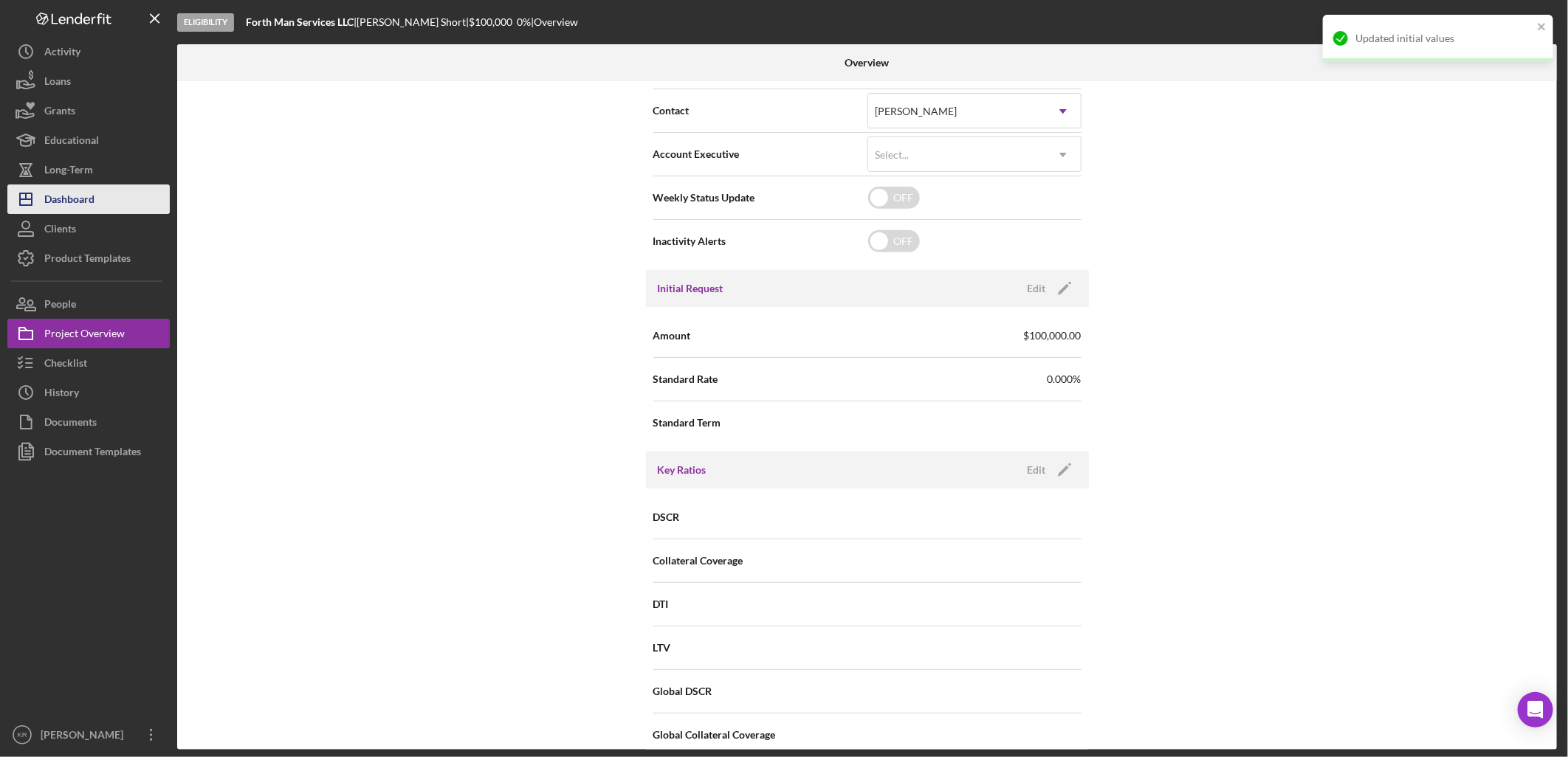
click at [118, 205] on button "Icon/Dashboard Dashboard" at bounding box center [88, 199] width 162 height 30
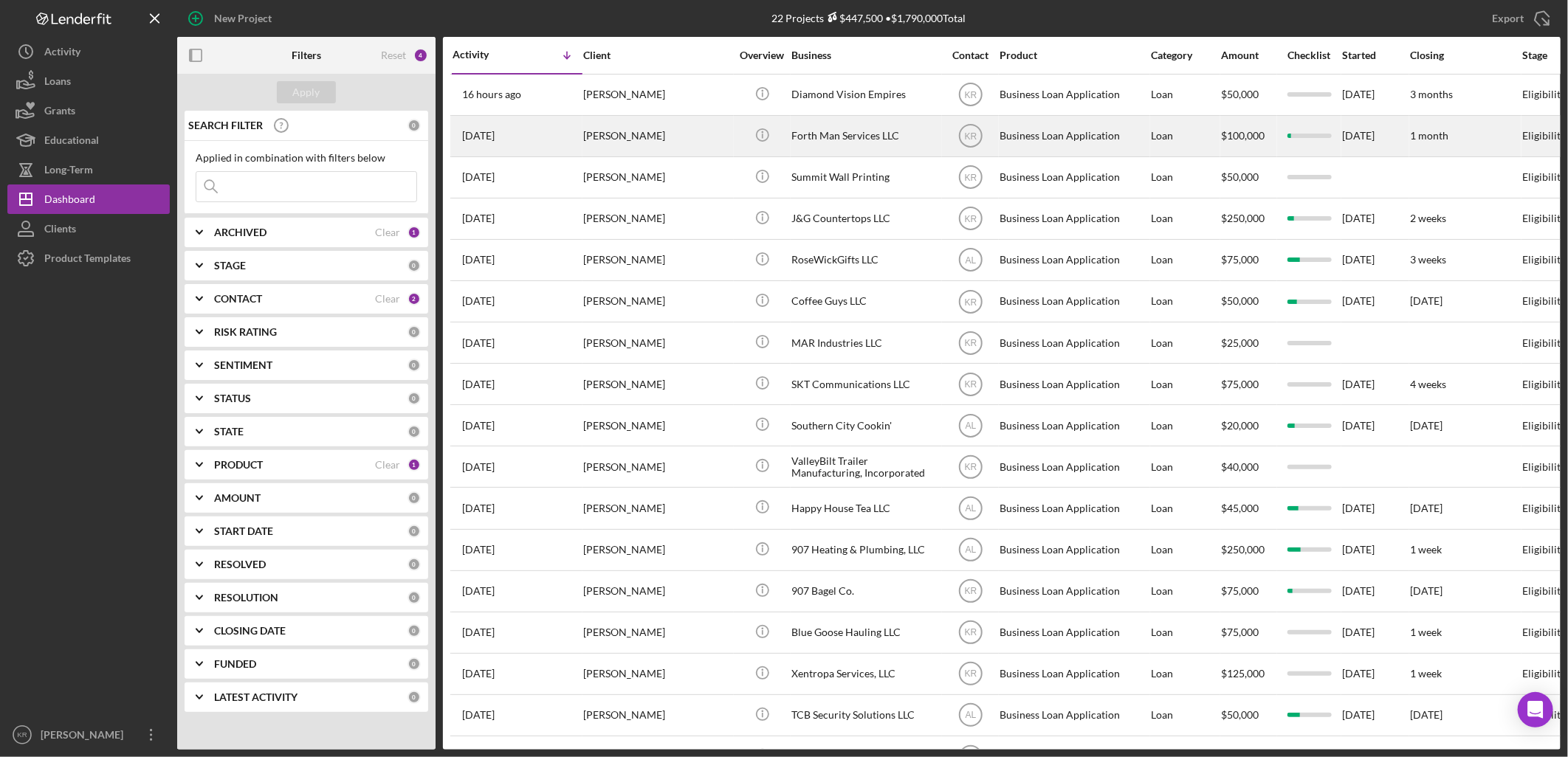
click at [614, 132] on div "[PERSON_NAME]" at bounding box center [657, 136] width 147 height 39
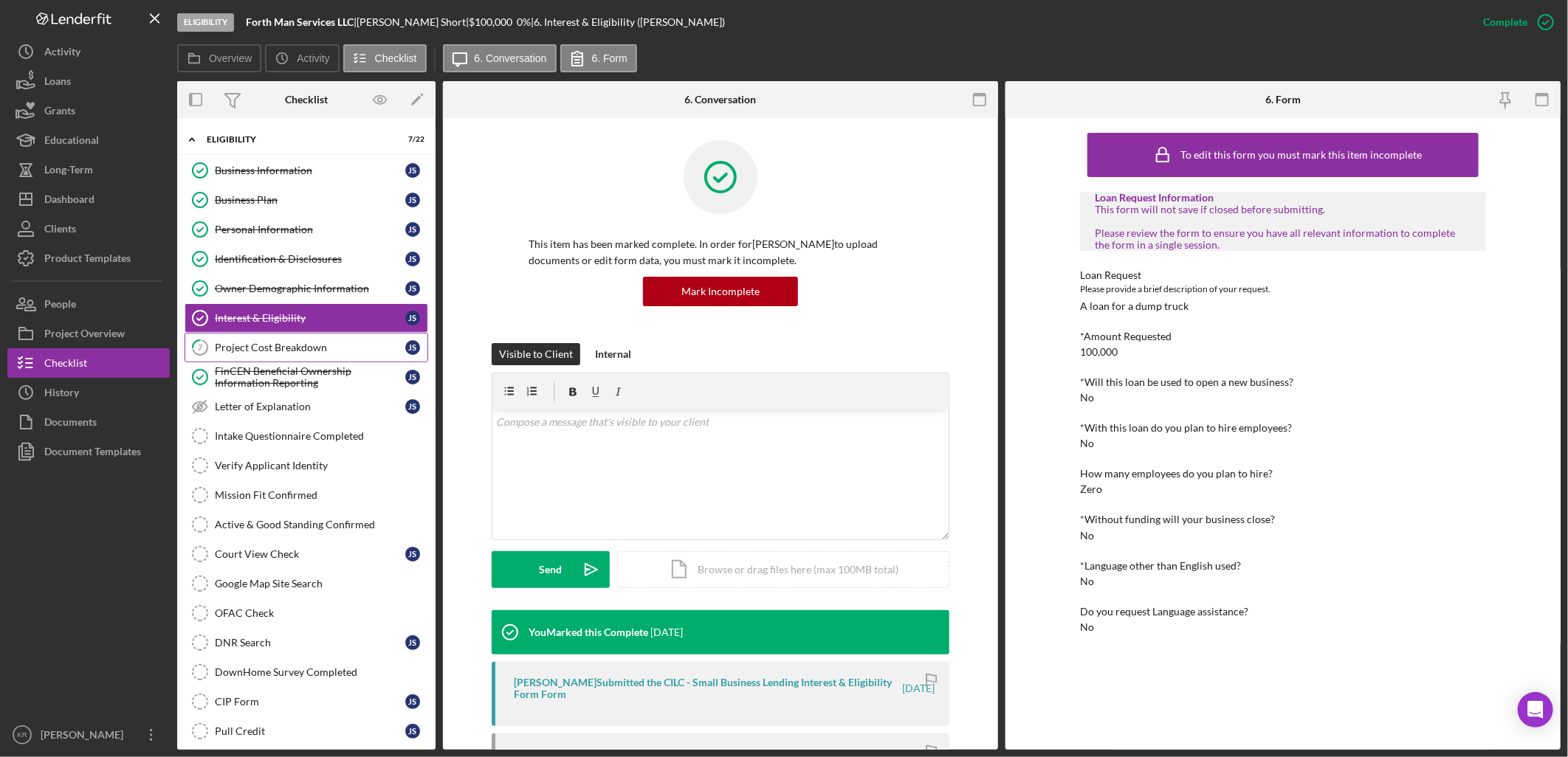
click at [319, 347] on div "Project Cost Breakdown" at bounding box center [310, 347] width 191 height 12
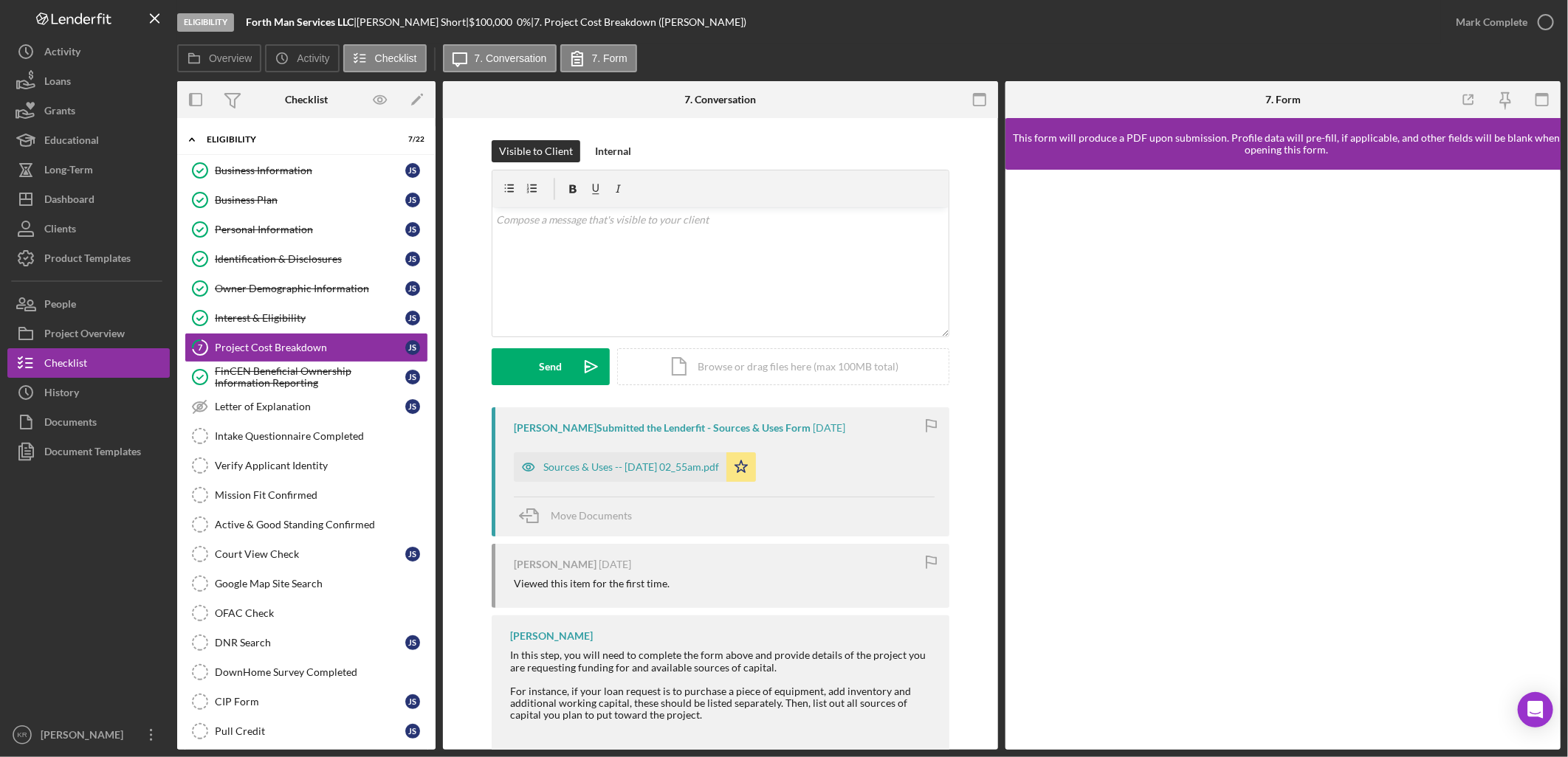
scroll to position [55, 0]
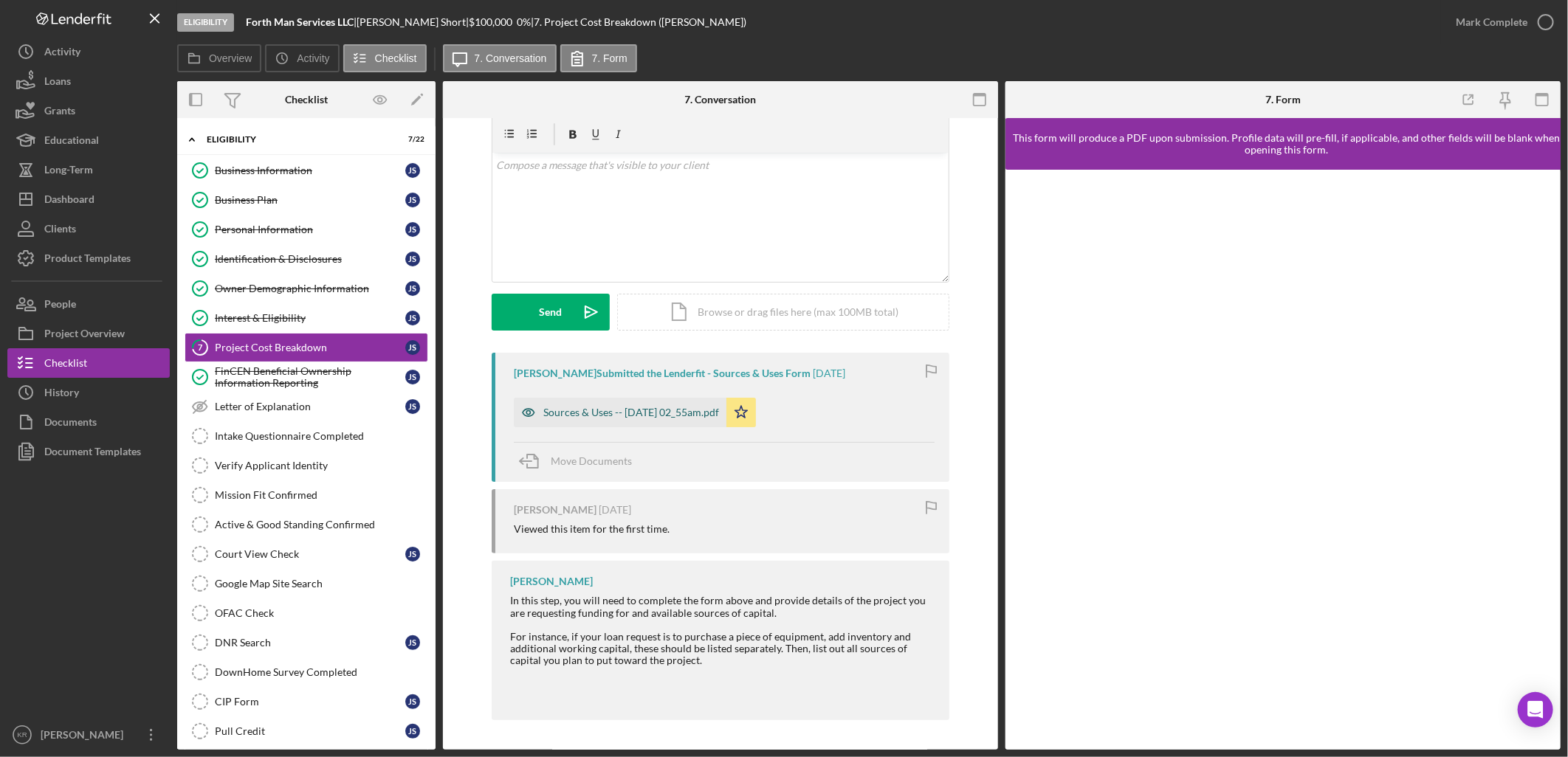
click at [629, 414] on div "Sources & Uses -- 2025-09-09 02_55am.pdf" at bounding box center [631, 412] width 176 height 12
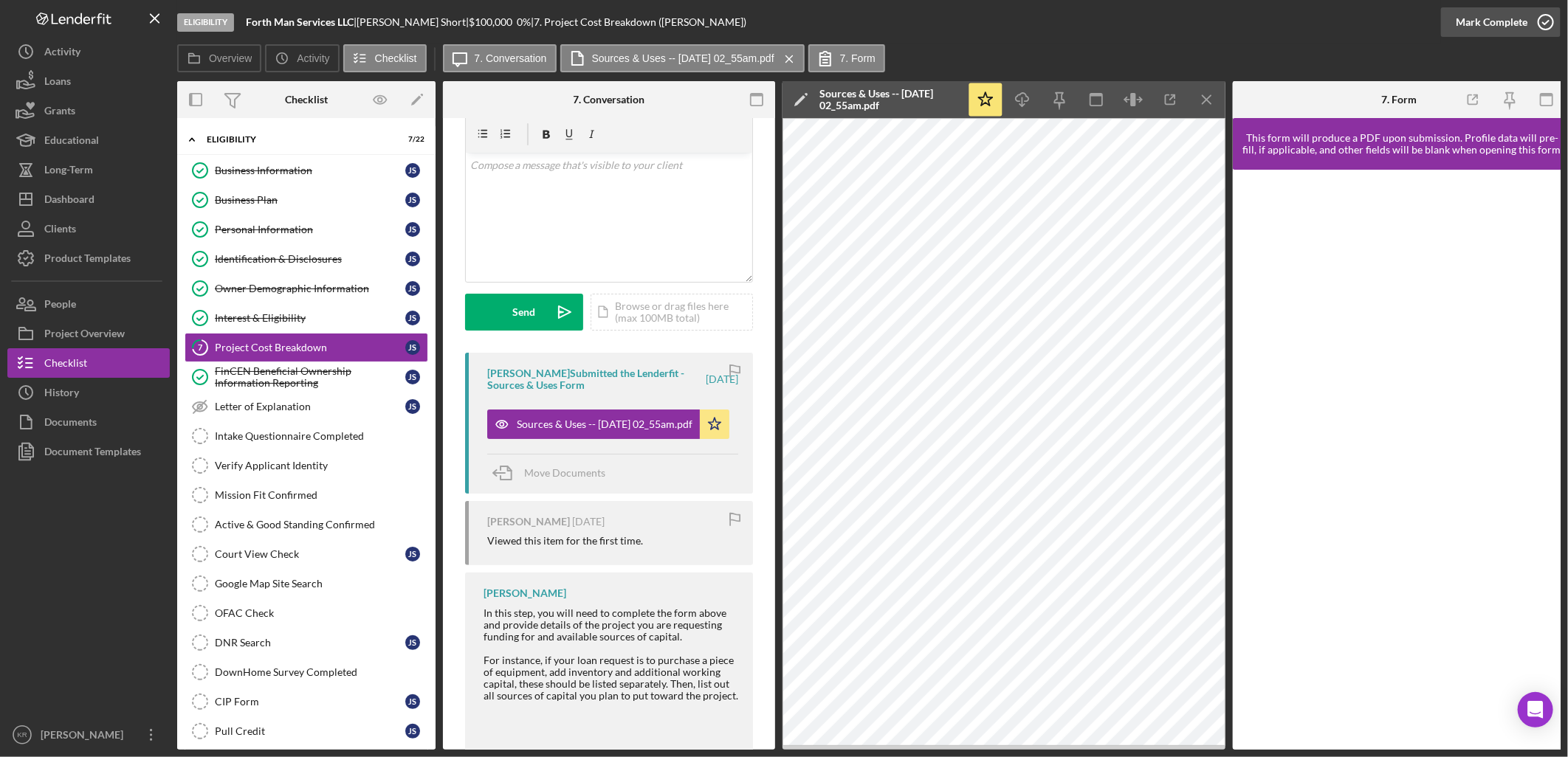
click at [1485, 26] on div "Mark Complete" at bounding box center [1491, 22] width 71 height 30
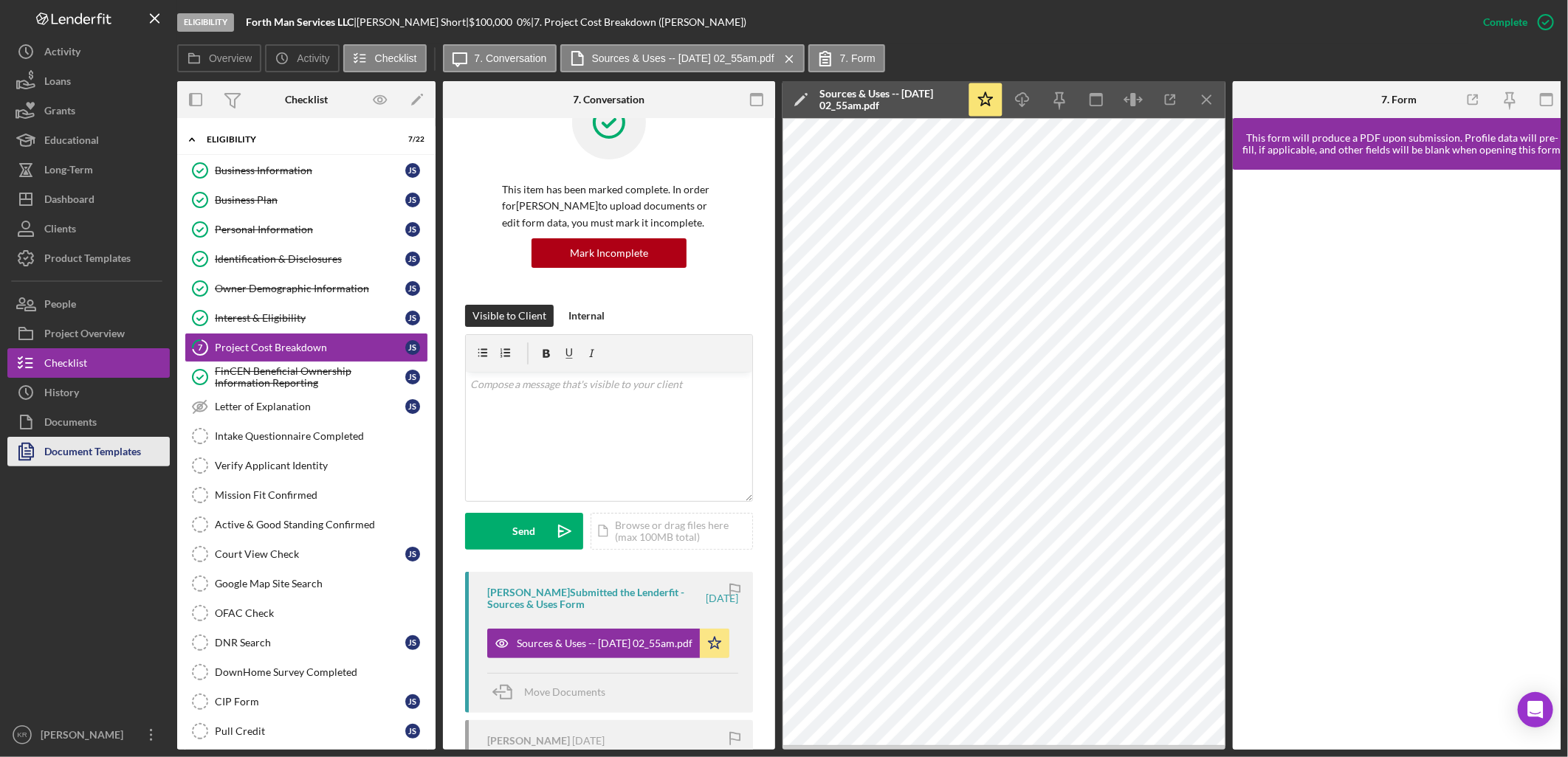
scroll to position [273, 0]
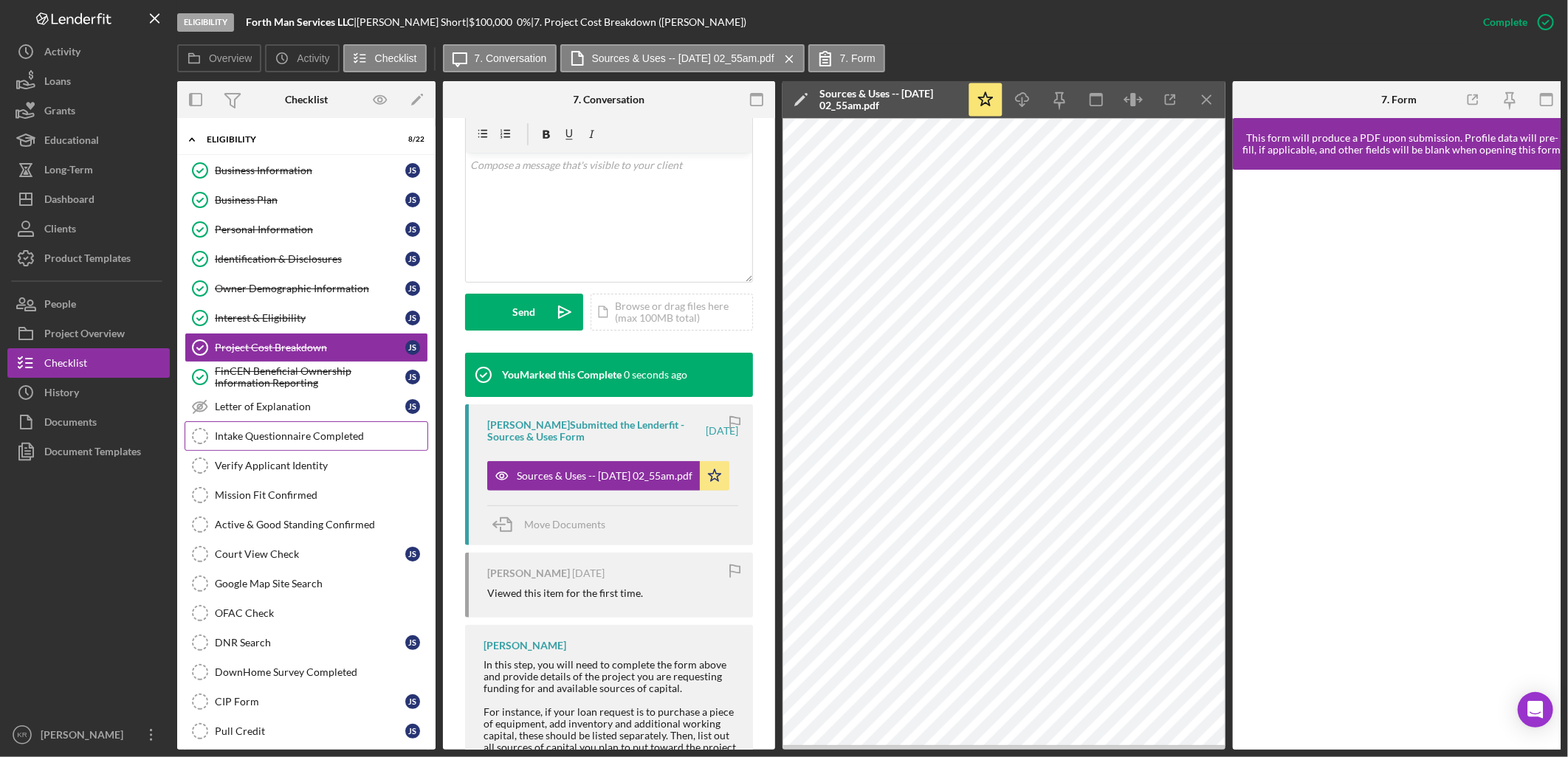
click at [266, 432] on div "Intake Questionnaire Completed" at bounding box center [321, 436] width 212 height 12
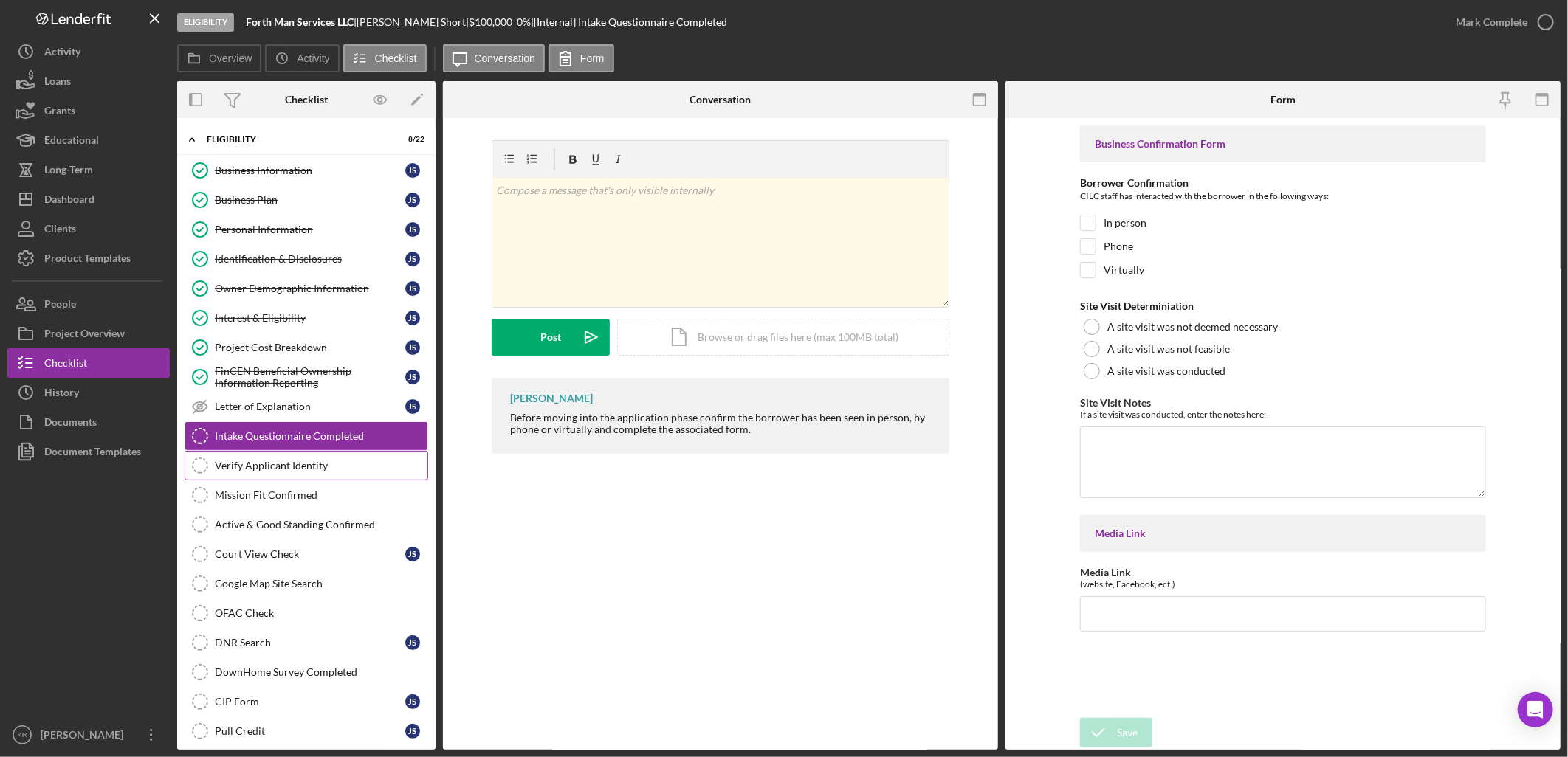
click at [285, 477] on link "Verify Applicant Identity Verify Applicant Identity" at bounding box center [306, 465] width 244 height 30
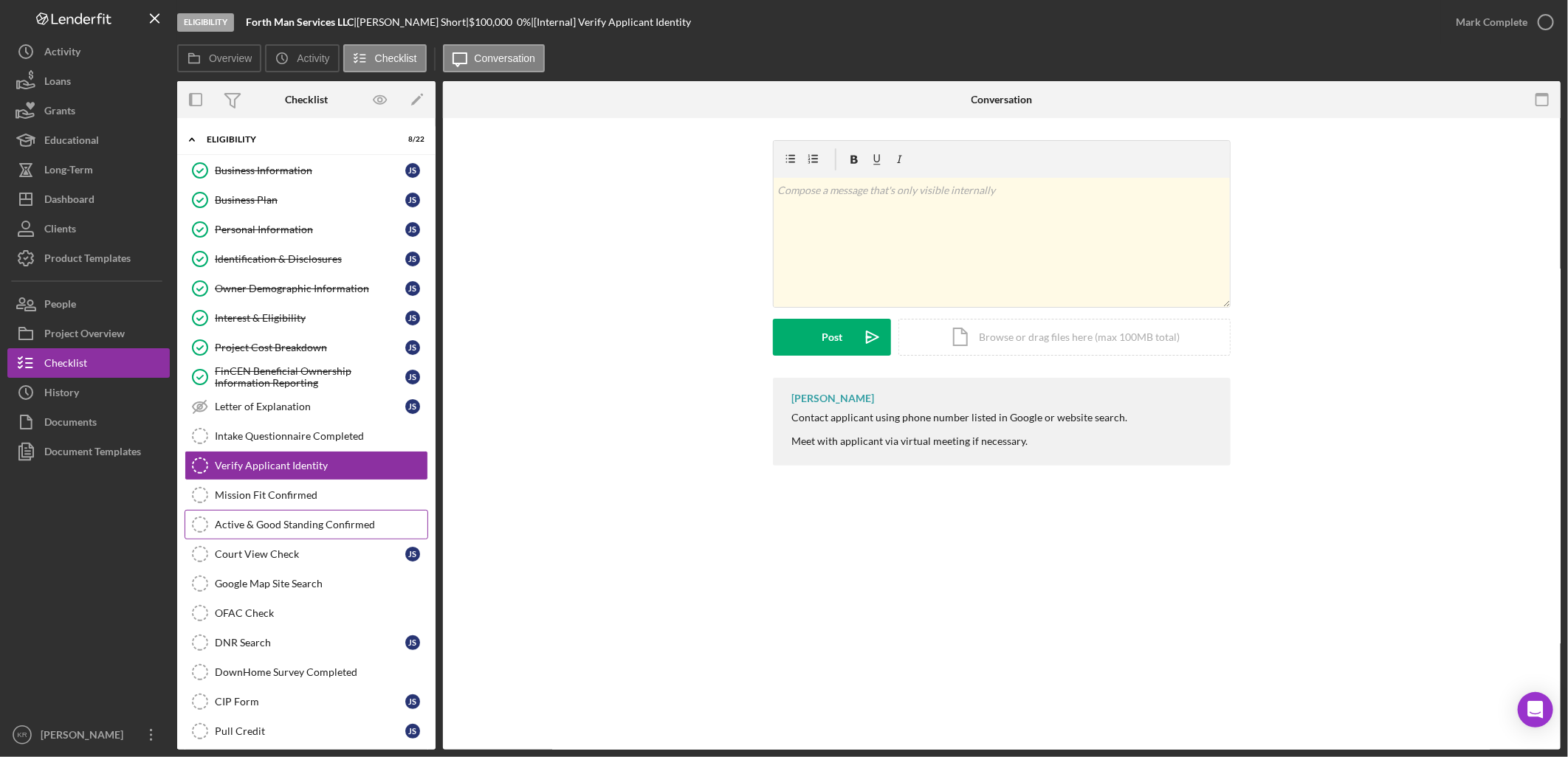
click at [261, 520] on link "Active & Good Standing Confirmed Active & Good Standing Confirmed" at bounding box center [306, 525] width 244 height 30
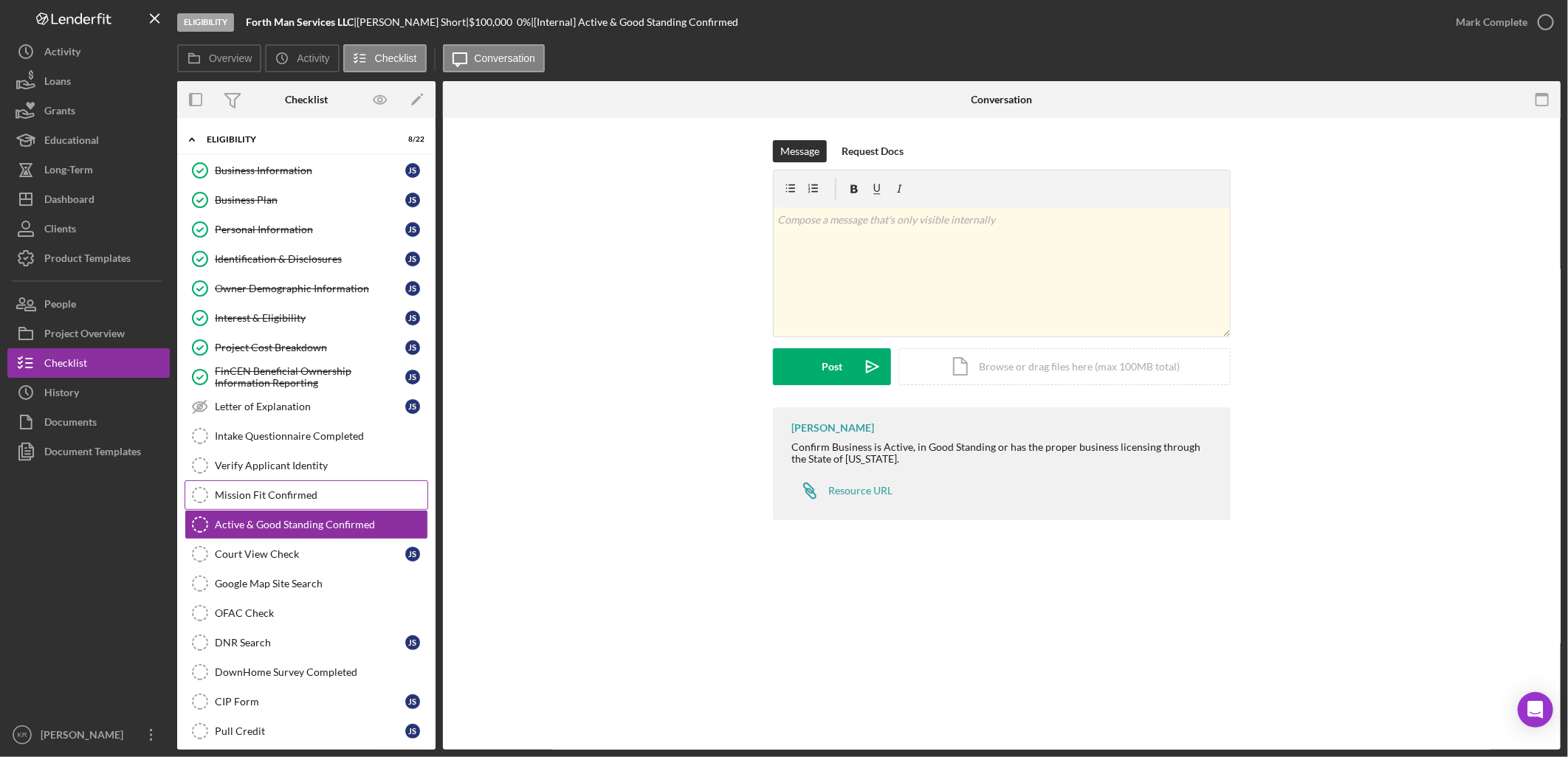
click at [269, 492] on div "Mission Fit Confirmed" at bounding box center [321, 494] width 212 height 12
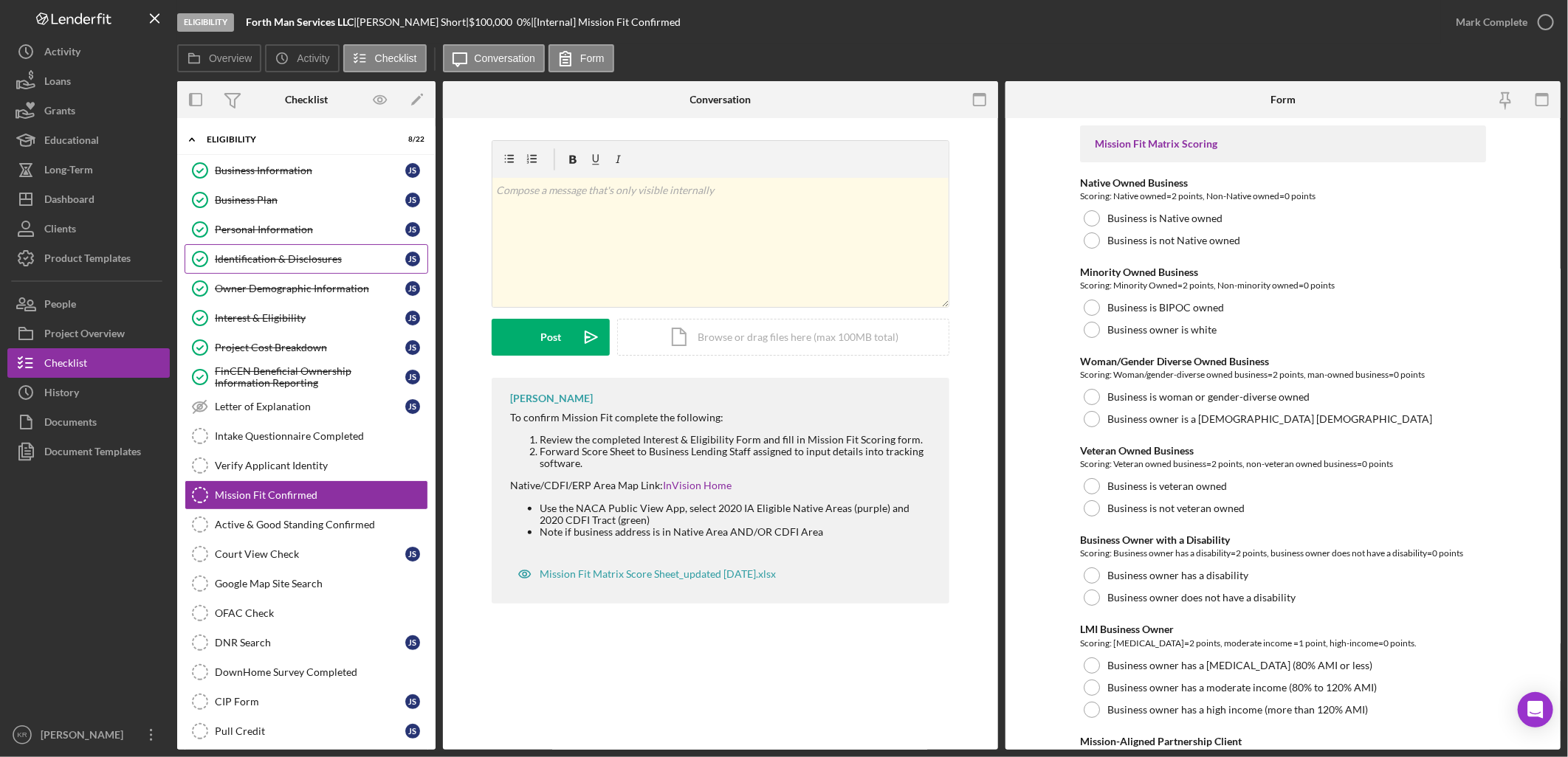
click at [261, 267] on link "Identification & Disclosures Identification & Disclosures J S" at bounding box center [306, 259] width 244 height 30
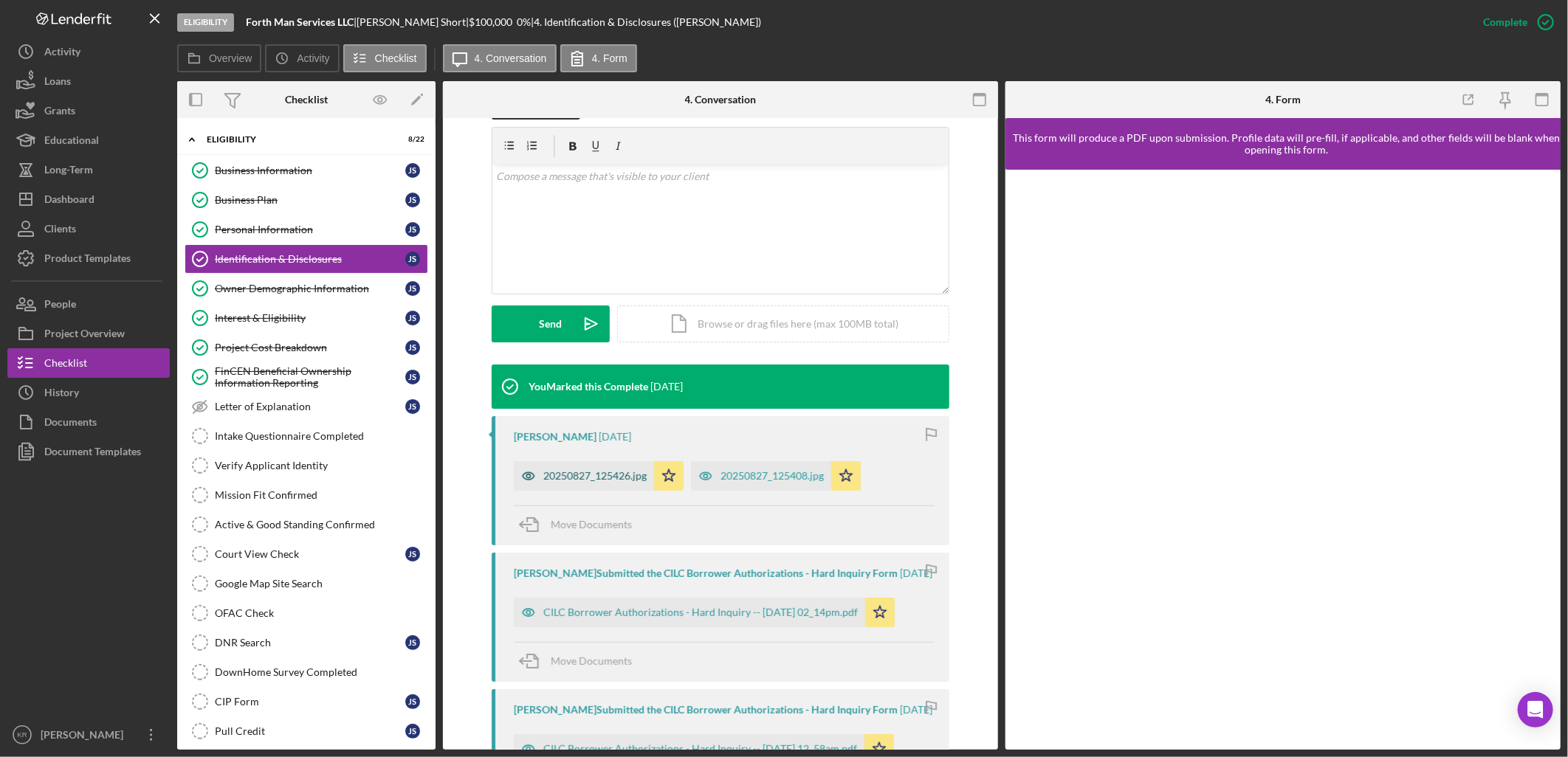
click at [578, 474] on div "20250827_125426.jpg" at bounding box center [595, 476] width 103 height 12
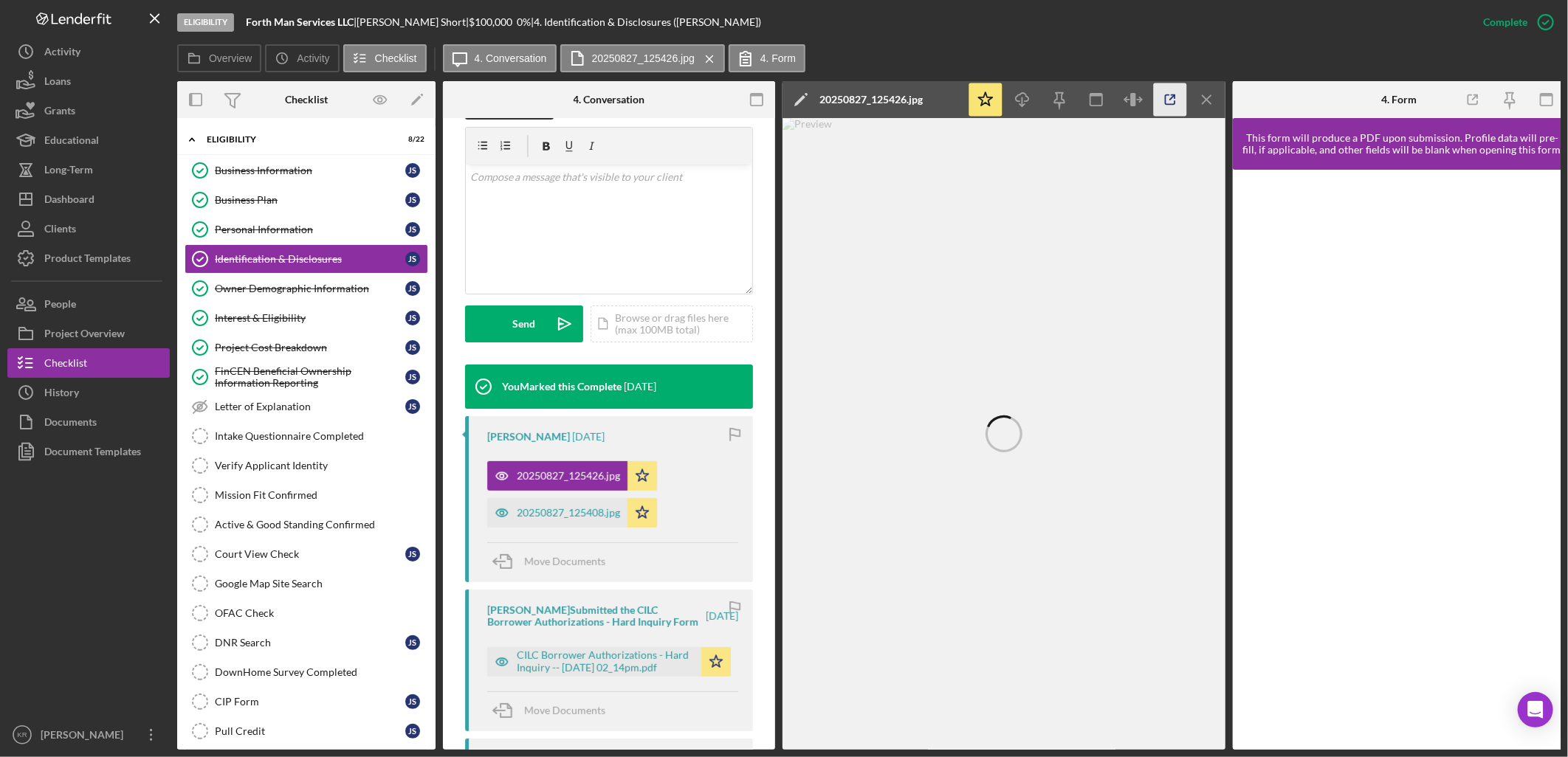
click at [1171, 90] on icon "button" at bounding box center [1171, 100] width 33 height 33
click at [525, 669] on div "CILC Borrower Authorizations - Hard Inquiry -- [DATE] 02_14pm.pdf" at bounding box center [605, 661] width 177 height 24
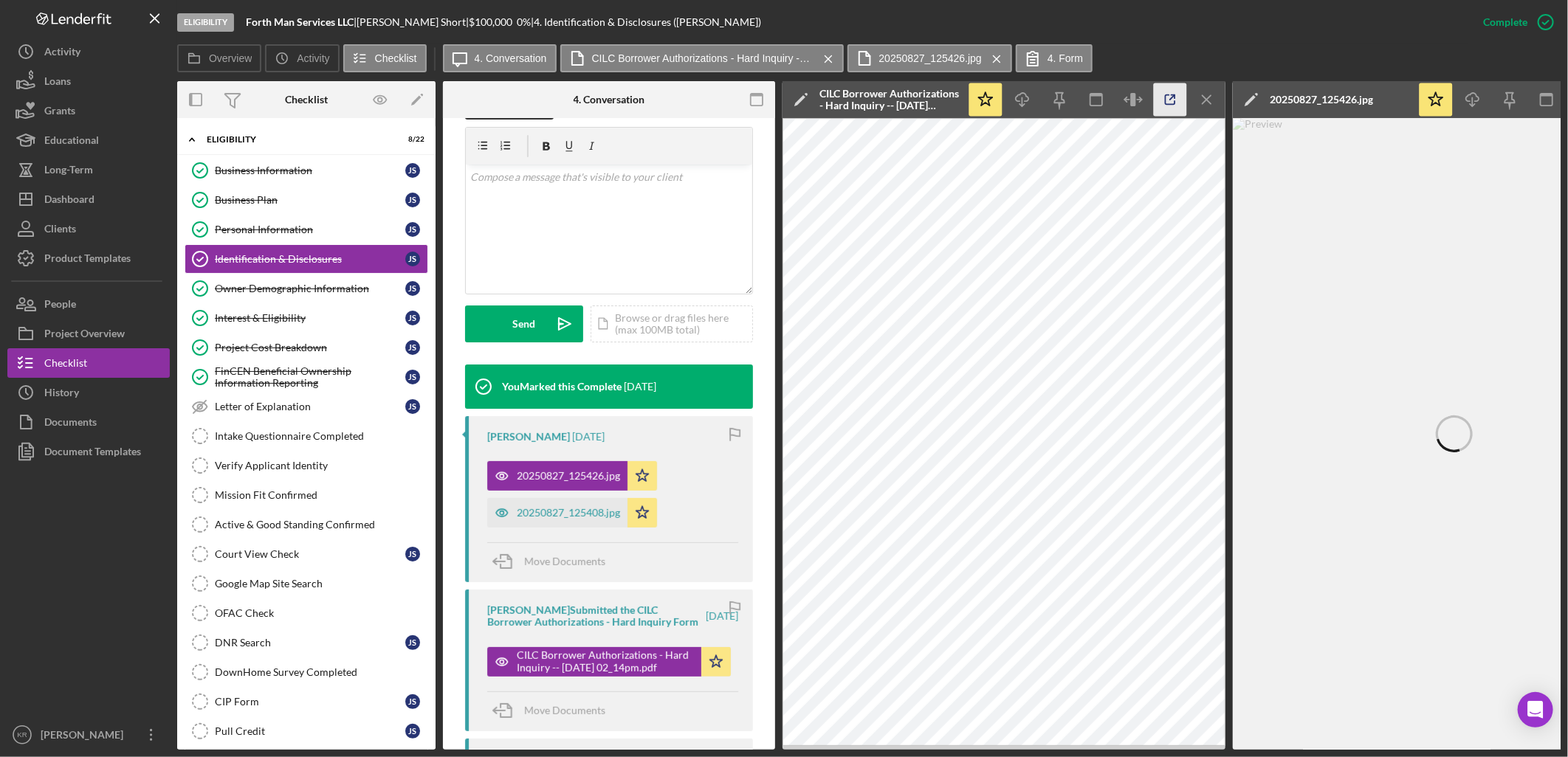
click at [1176, 93] on icon "button" at bounding box center [1171, 100] width 33 height 33
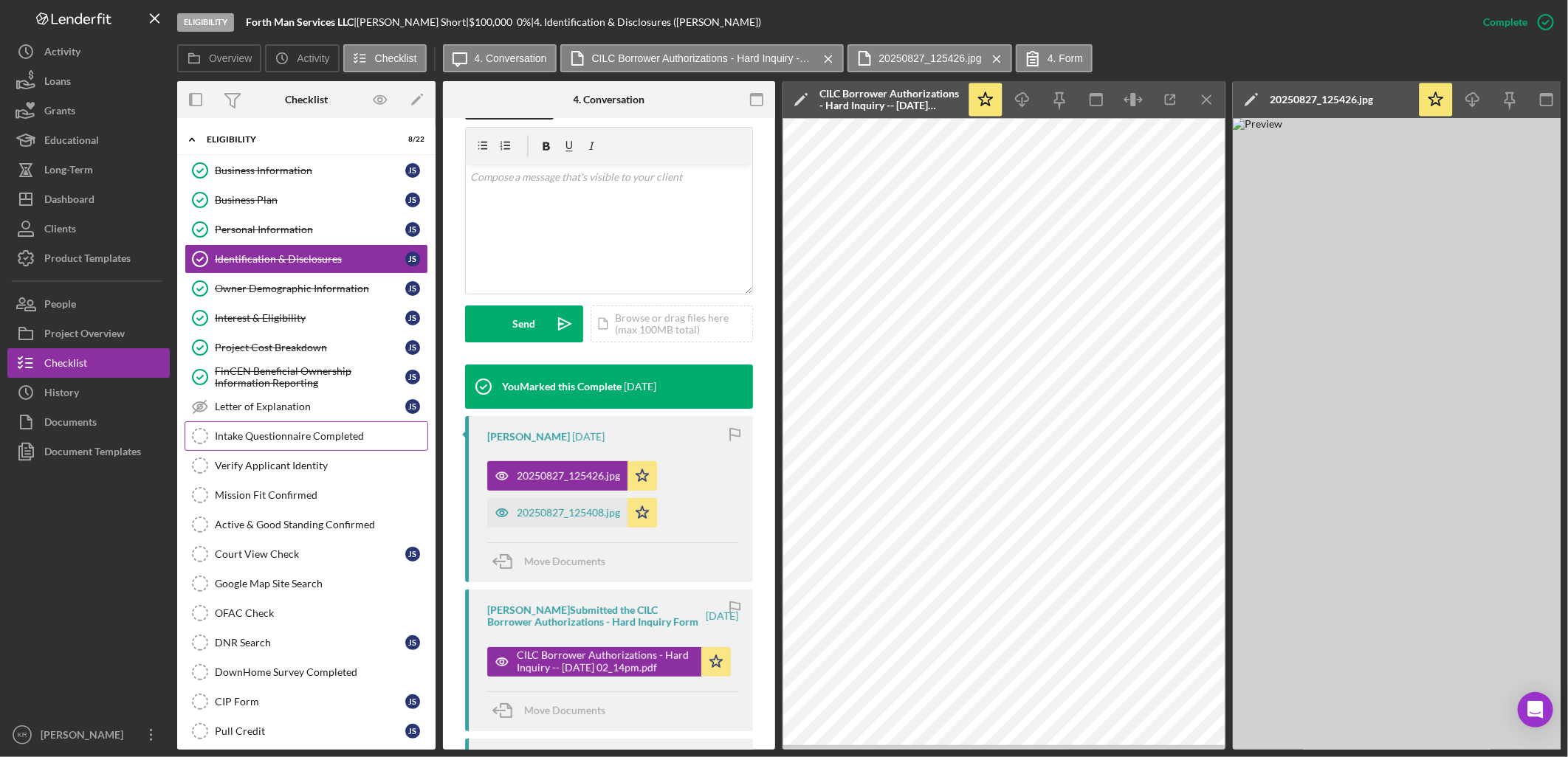
click at [299, 447] on link "Intake Questionnaire Completed Intake Questionnaire Completed" at bounding box center [306, 436] width 244 height 30
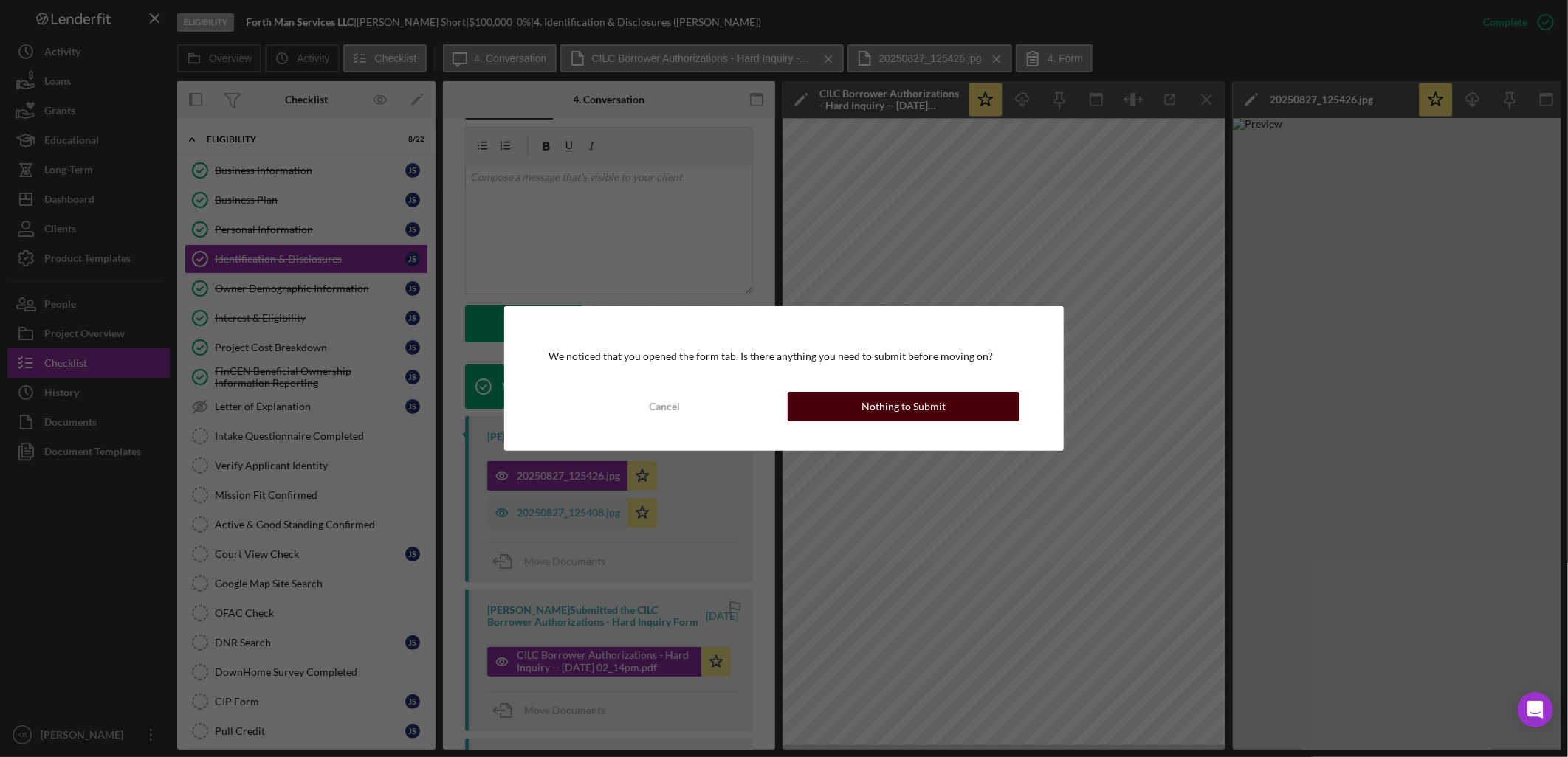
click at [943, 408] on button "Nothing to Submit" at bounding box center [904, 407] width 232 height 30
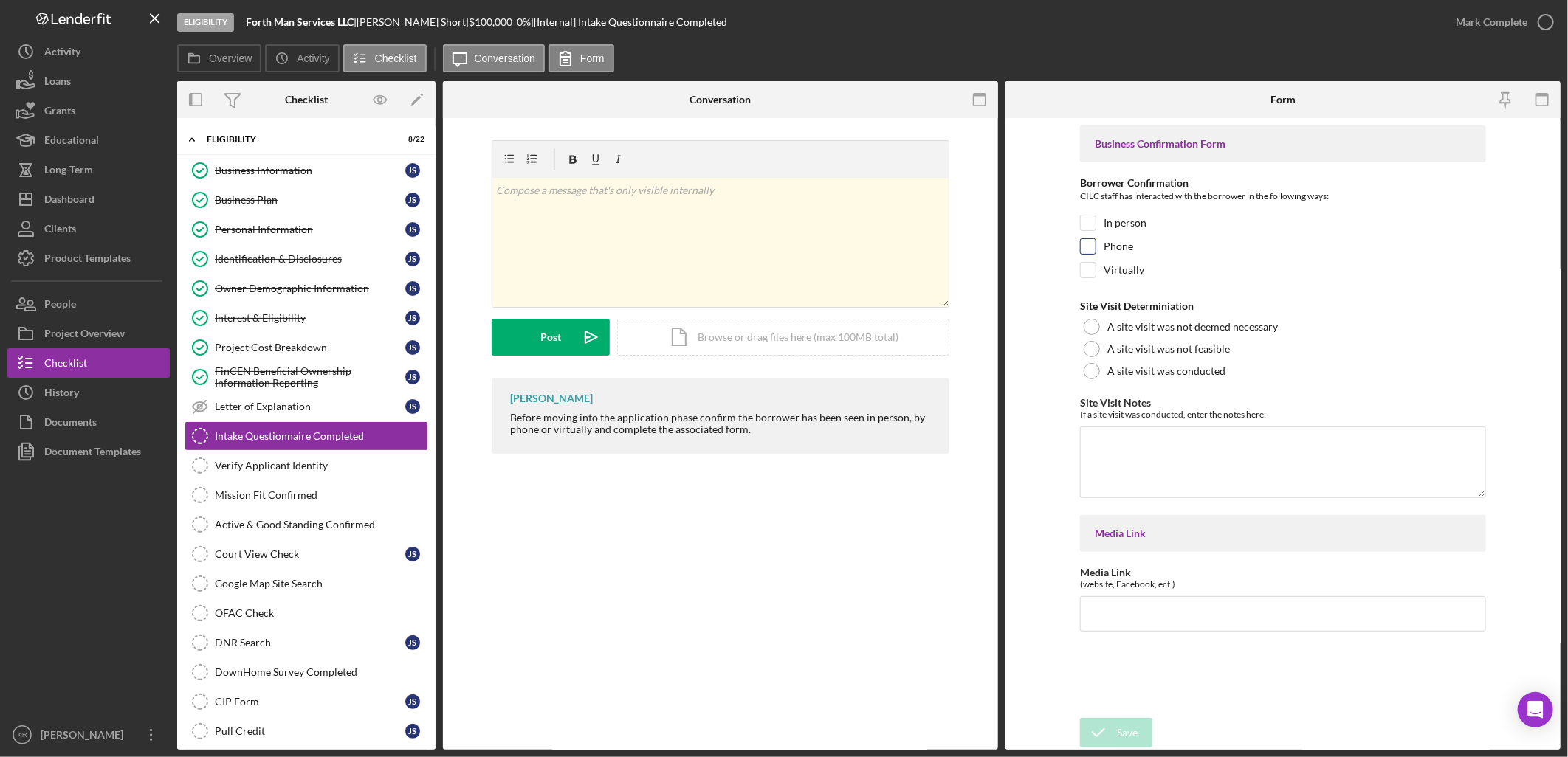
click at [1118, 241] on label "Phone" at bounding box center [1119, 246] width 30 height 15
click at [1095, 241] on input "Phone" at bounding box center [1088, 246] width 15 height 15
checkbox input "true"
click at [1112, 725] on icon "submit" at bounding box center [1098, 733] width 37 height 37
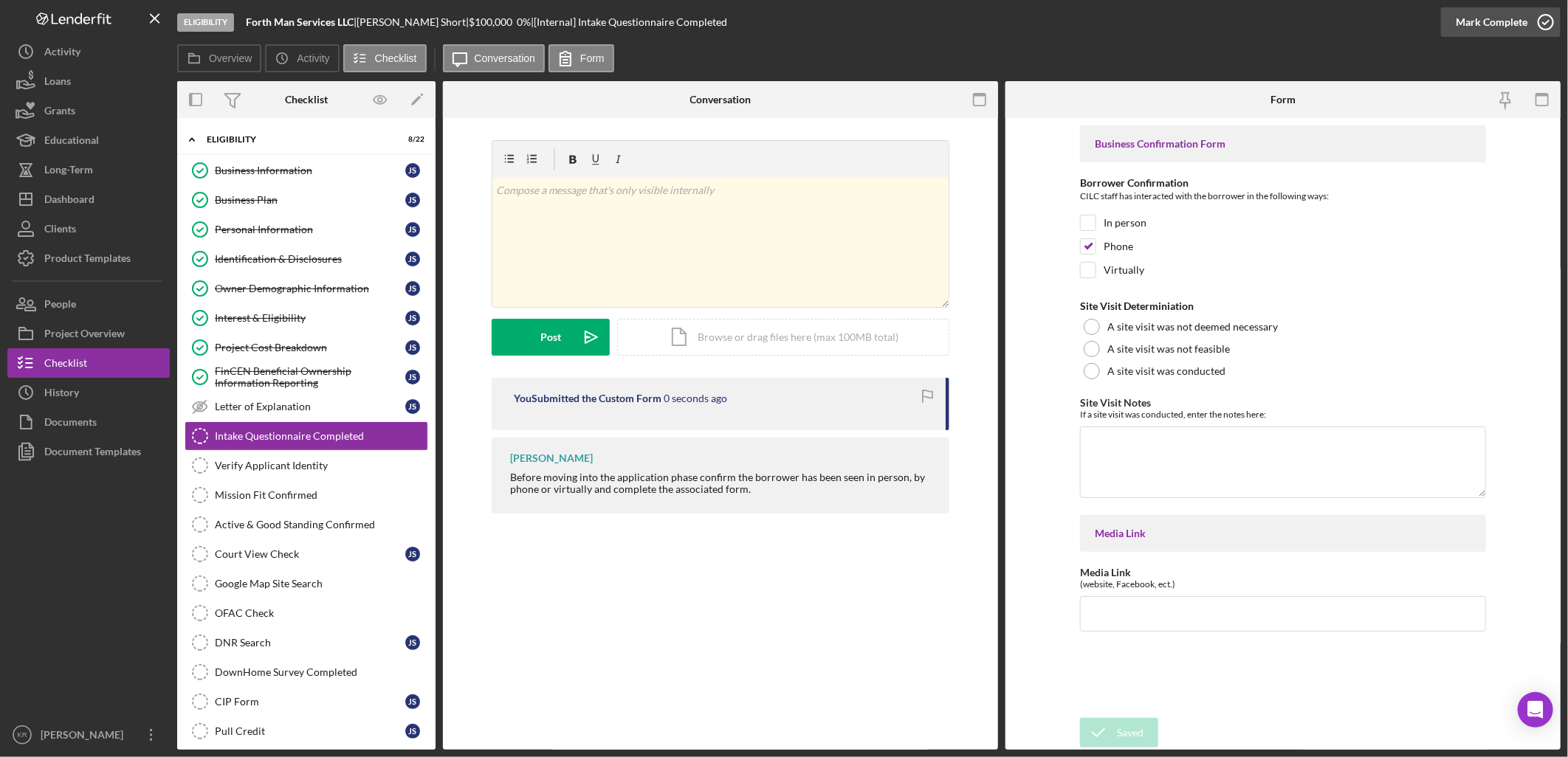
click at [1475, 18] on div "Mark Complete" at bounding box center [1491, 22] width 71 height 30
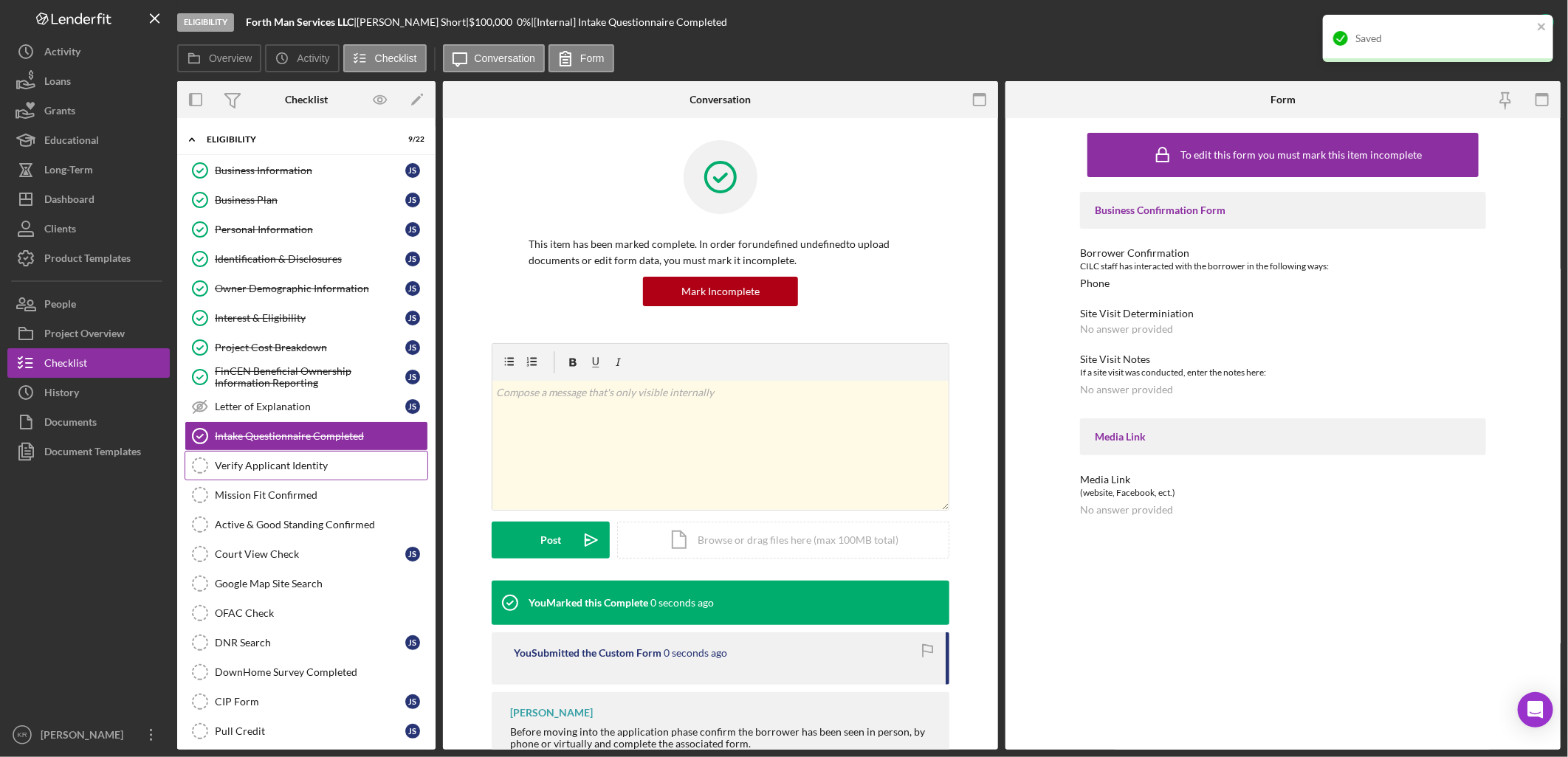
click at [281, 472] on div "Verify Applicant Identity" at bounding box center [321, 465] width 212 height 12
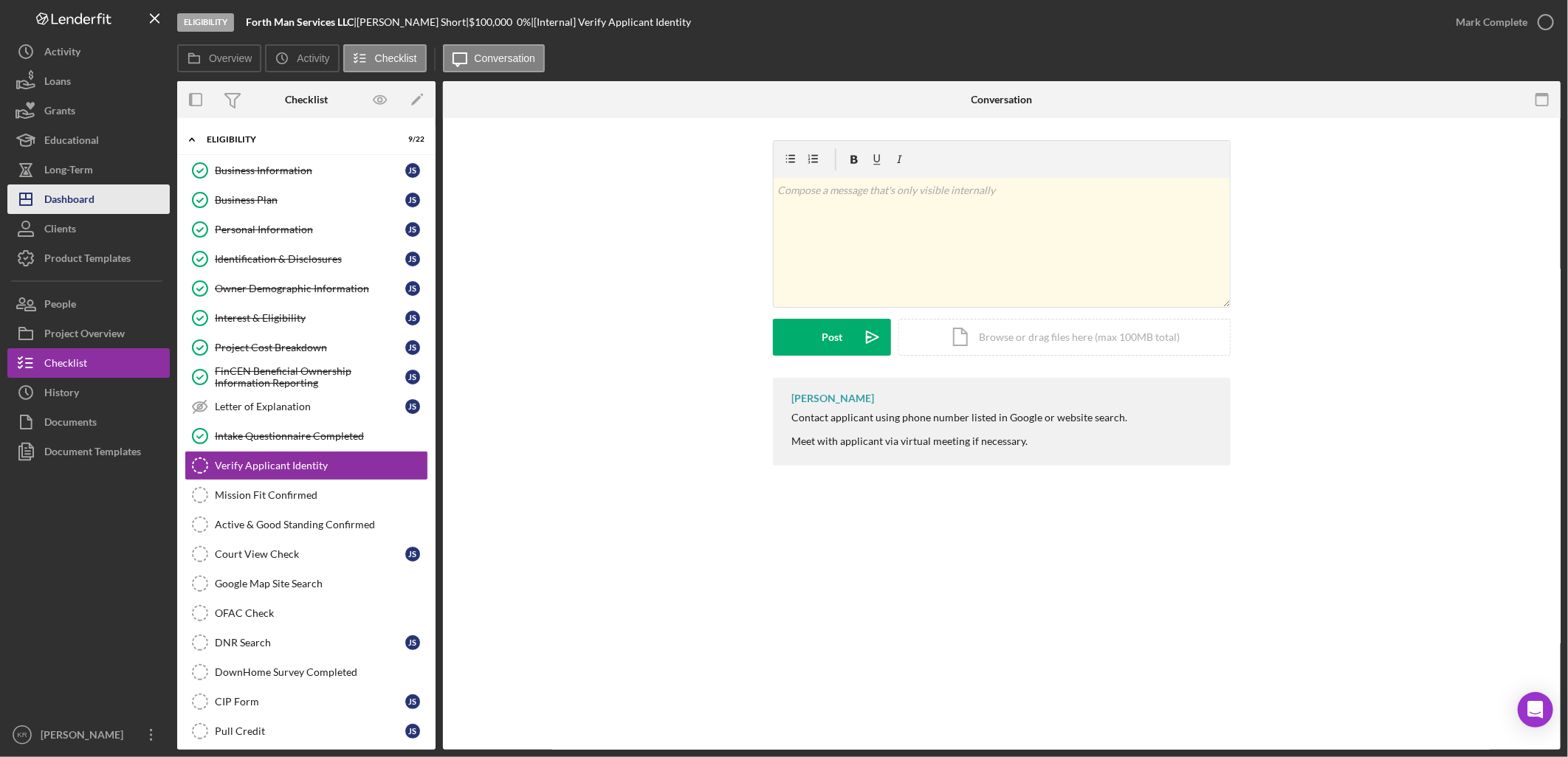
click at [122, 199] on button "Icon/Dashboard Dashboard" at bounding box center [88, 199] width 162 height 30
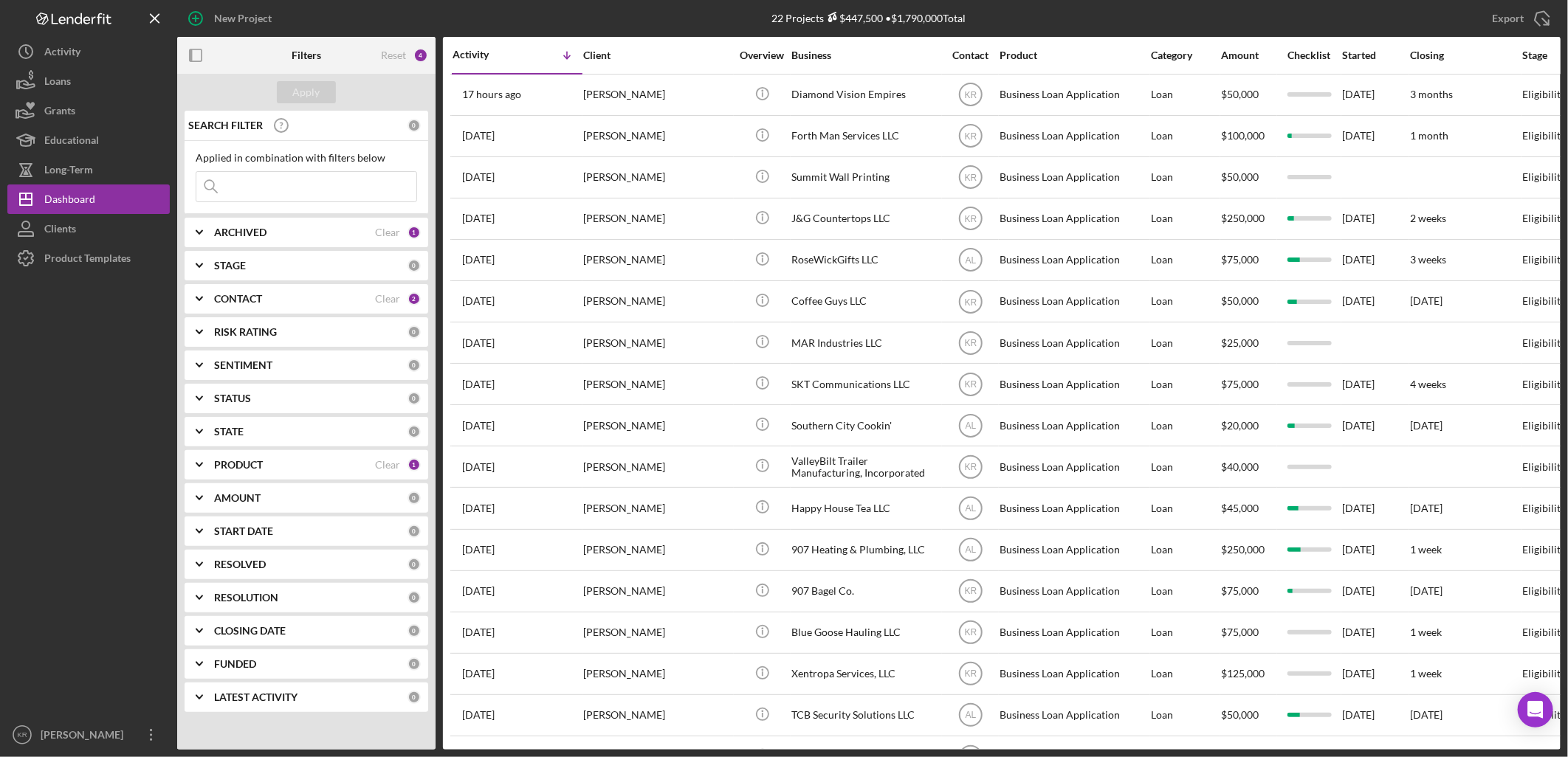
click at [313, 462] on div "PRODUCT" at bounding box center [294, 465] width 161 height 12
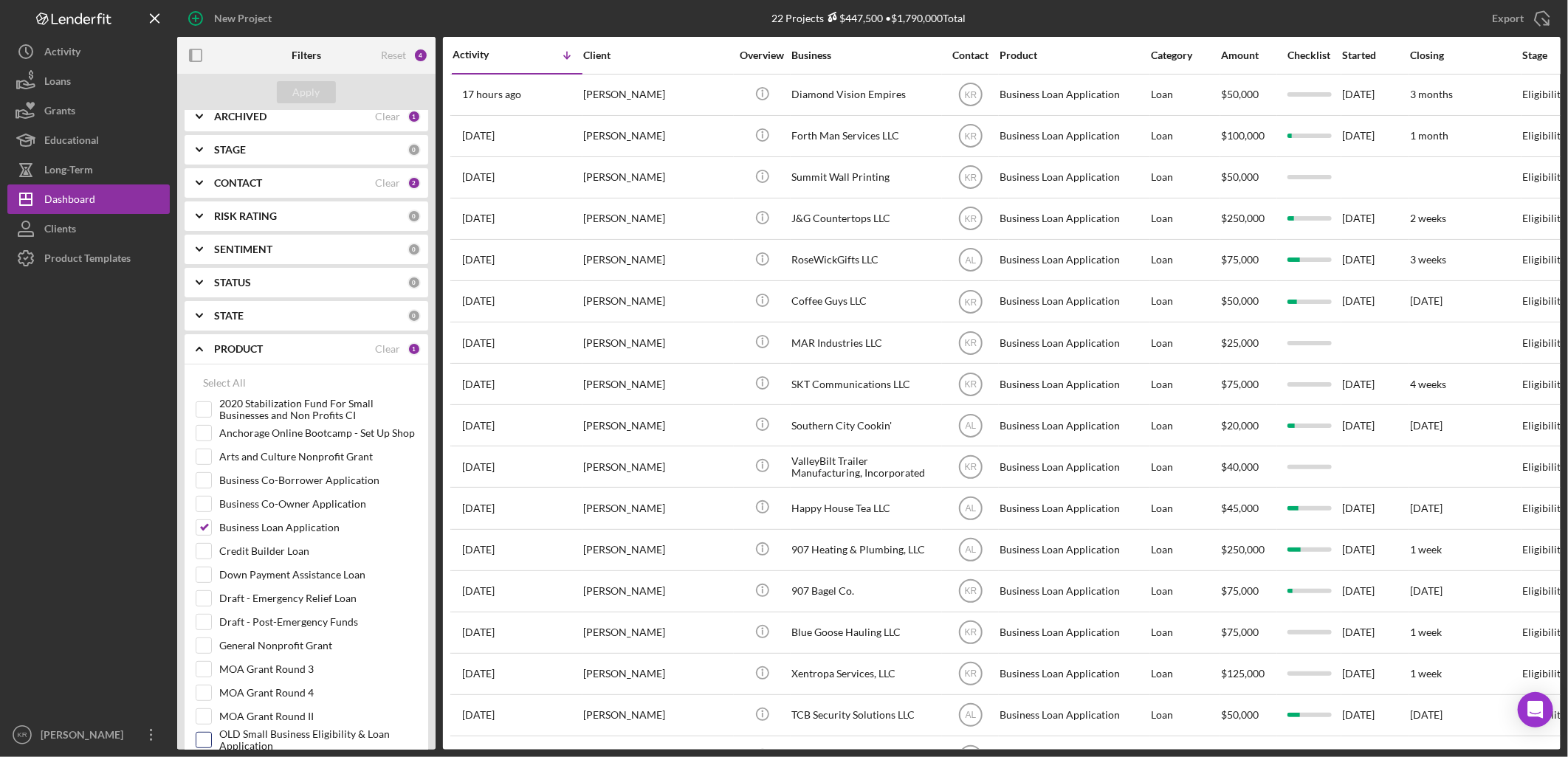
scroll to position [328, 0]
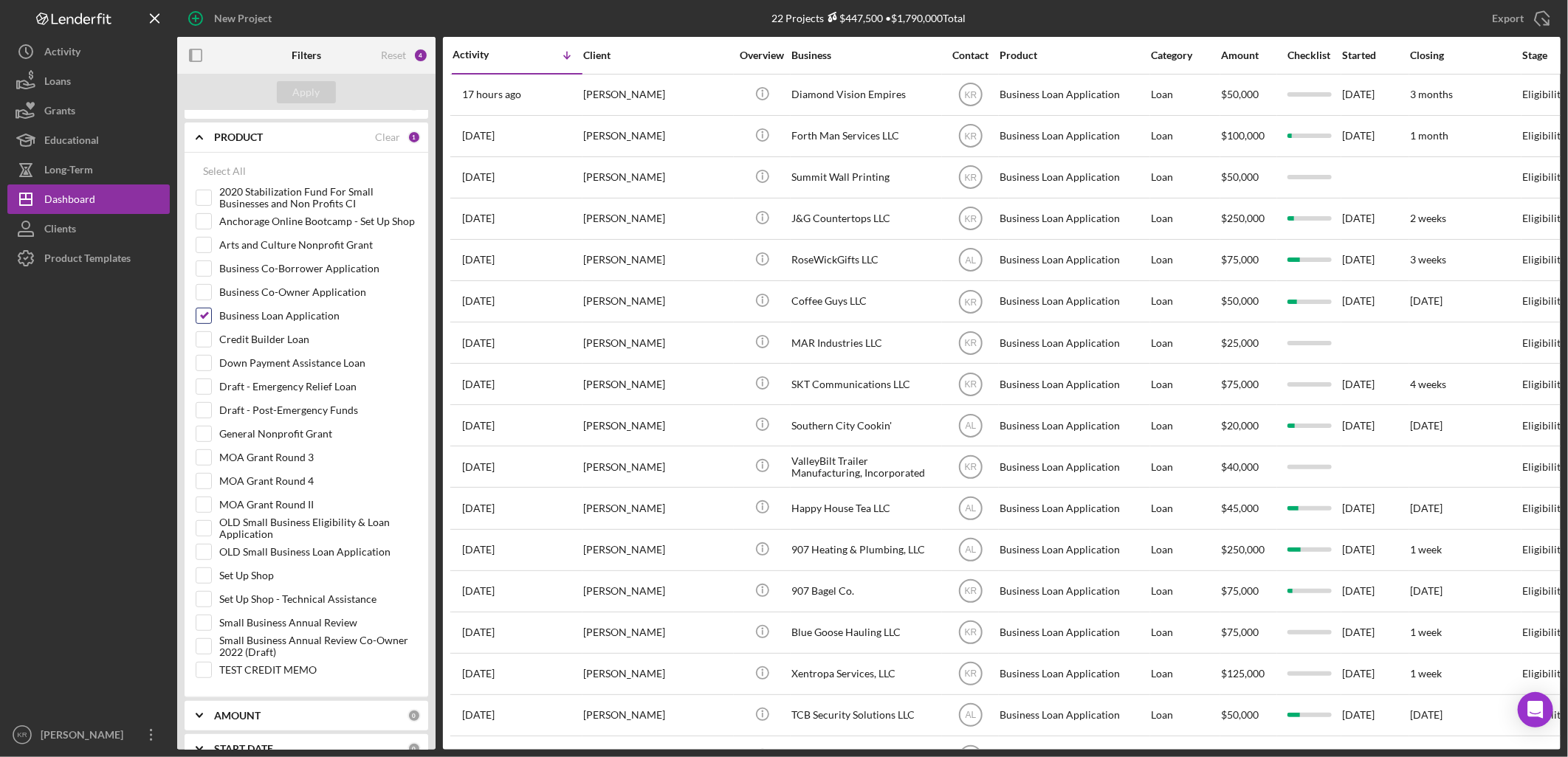
click at [278, 317] on label "Business Loan Application" at bounding box center [318, 316] width 198 height 15
click at [211, 317] on input "Business Loan Application" at bounding box center [203, 316] width 15 height 15
checkbox input "false"
click at [327, 628] on label "Small Business Annual Review" at bounding box center [318, 622] width 198 height 15
click at [211, 628] on input "Small Business Annual Review" at bounding box center [203, 622] width 15 height 15
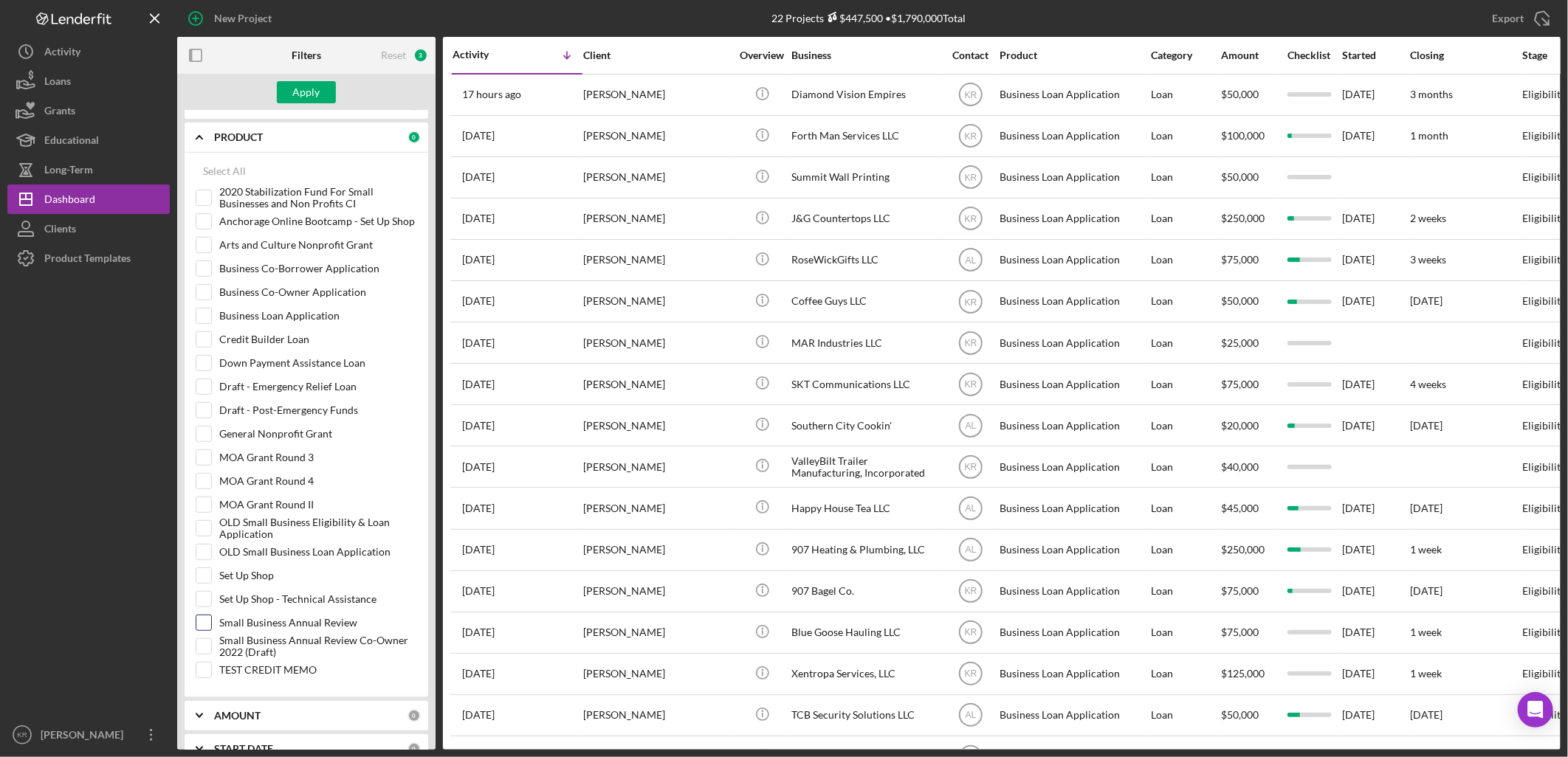
checkbox input "true"
click at [303, 98] on div "Apply" at bounding box center [307, 92] width 27 height 22
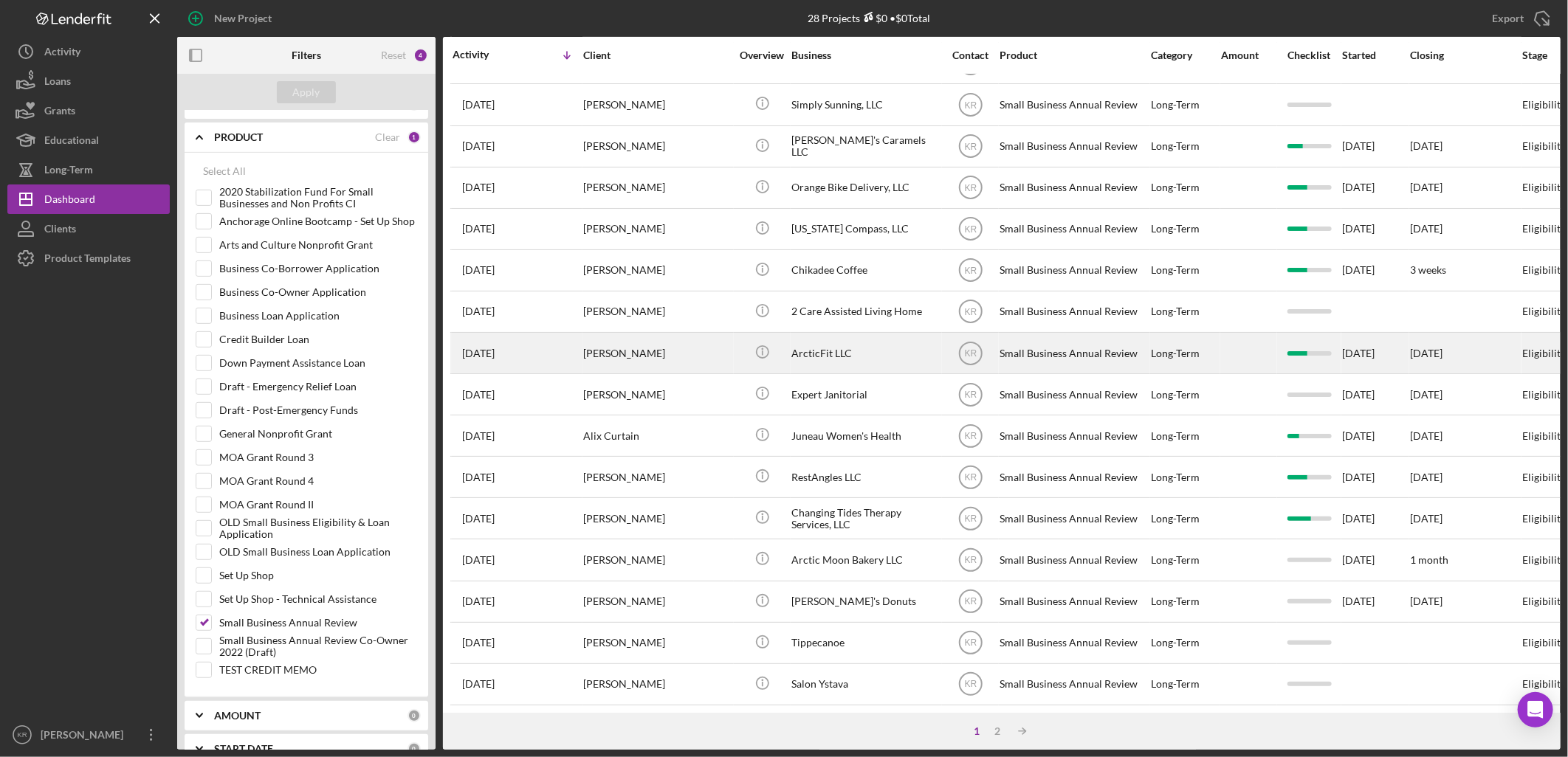
scroll to position [431, 0]
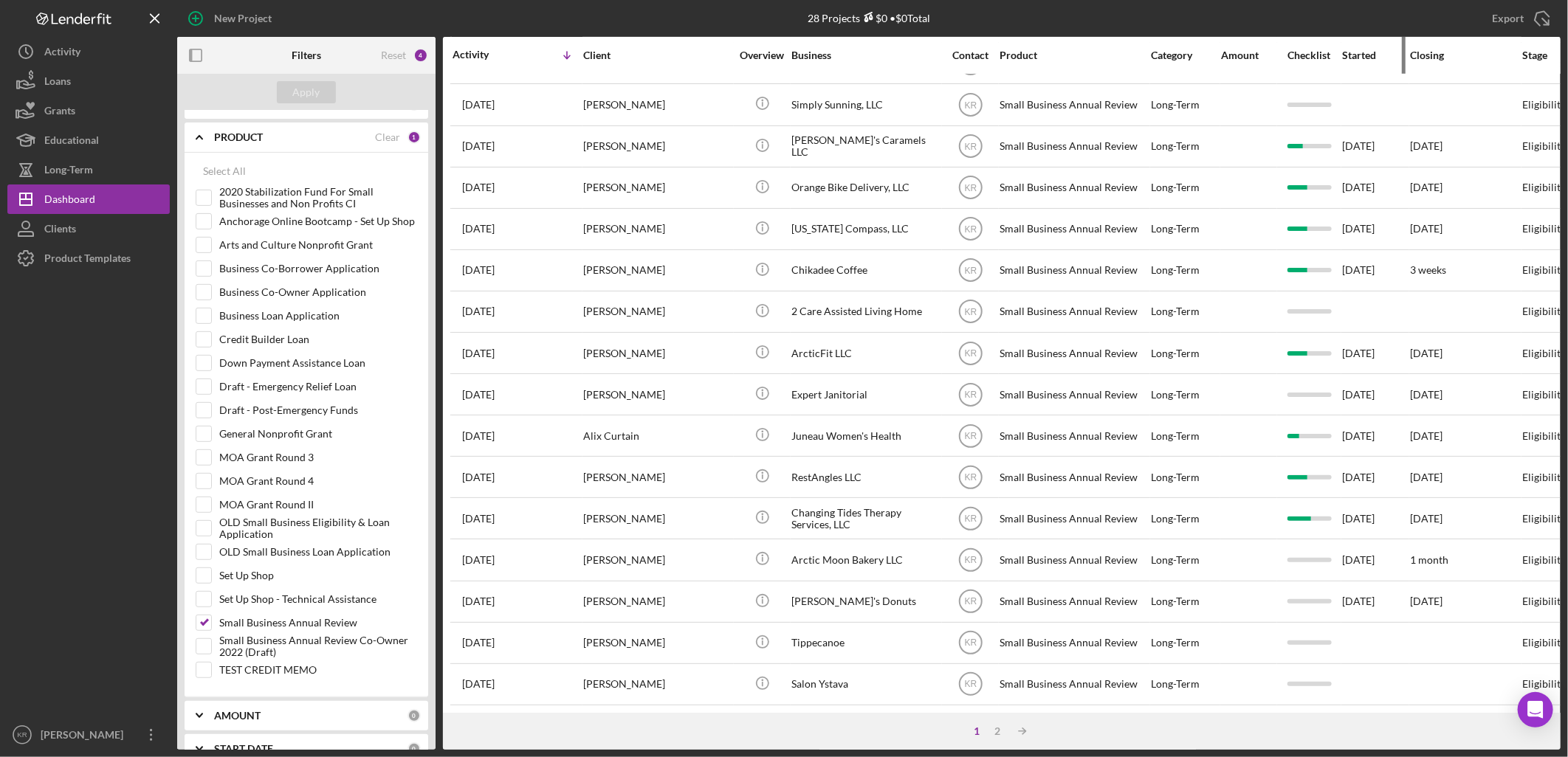
click at [1342, 53] on div "Started" at bounding box center [1375, 55] width 67 height 12
